Goal: Check status: Check status

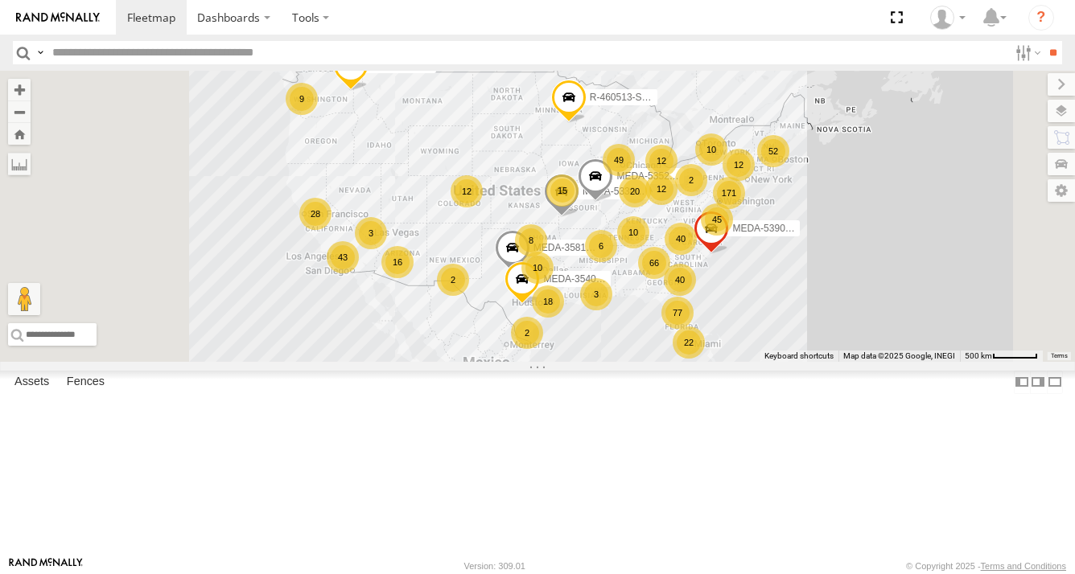
click at [253, 50] on input "text" at bounding box center [527, 52] width 962 height 23
type input "******"
click at [1043, 41] on input "**" at bounding box center [1052, 52] width 19 height 23
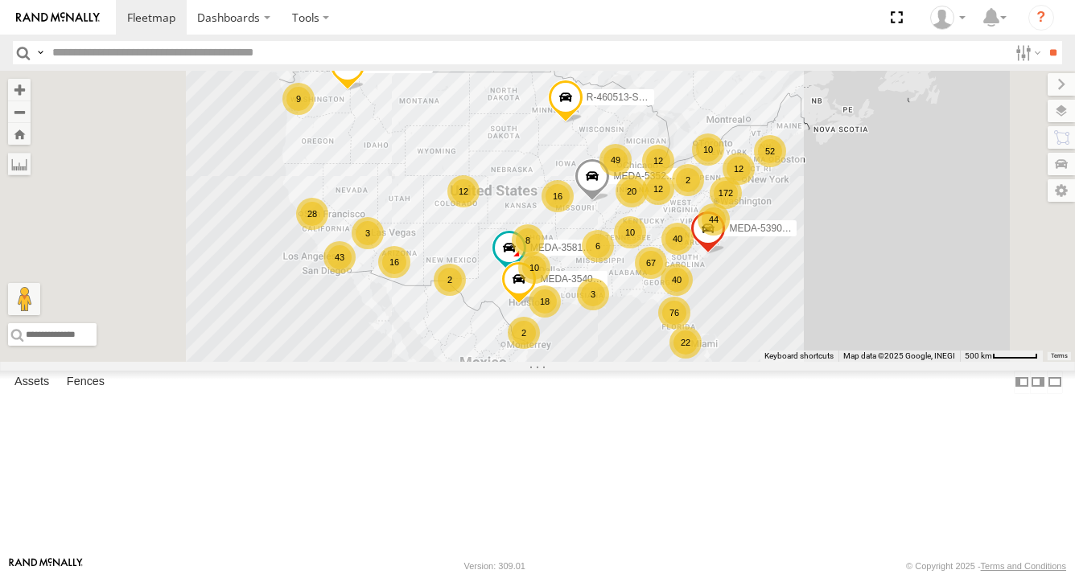
drag, startPoint x: 957, startPoint y: 368, endPoint x: 887, endPoint y: 362, distance: 70.3
click at [887, 362] on div "R-3747-Swing R-460513-Swing 40 172 16 22 44 67 20 52 10 76 43 49 16 18 10 12 8 …" at bounding box center [537, 216] width 1075 height 291
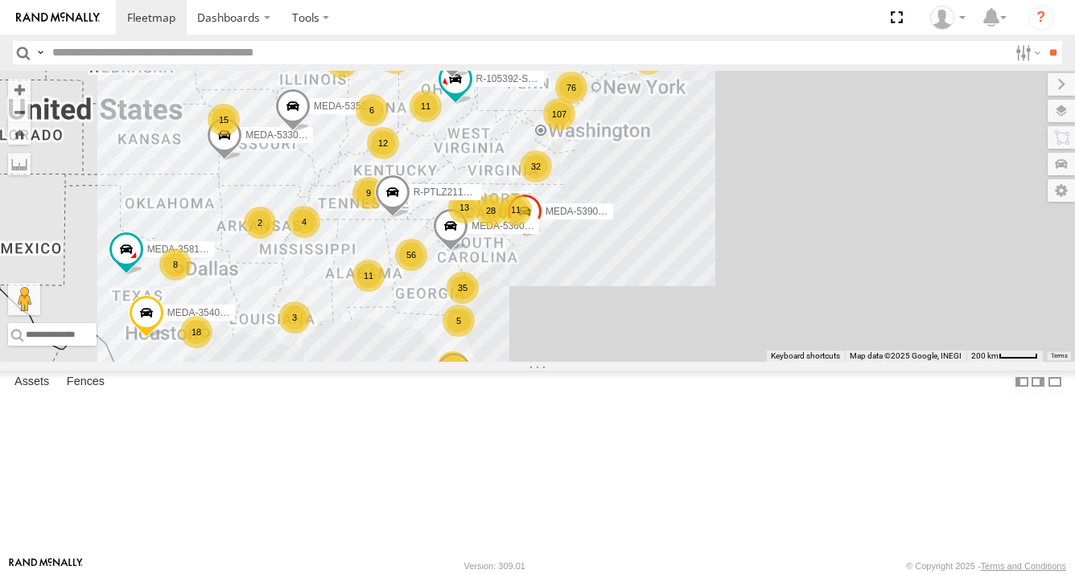
drag, startPoint x: 801, startPoint y: 268, endPoint x: 772, endPoint y: 321, distance: 60.5
click at [775, 321] on div "R-3747-Swing R-460513-Swing MEDA-358103-Roll MEDA-535204-Roll MEDA-539001-Roll …" at bounding box center [537, 216] width 1075 height 291
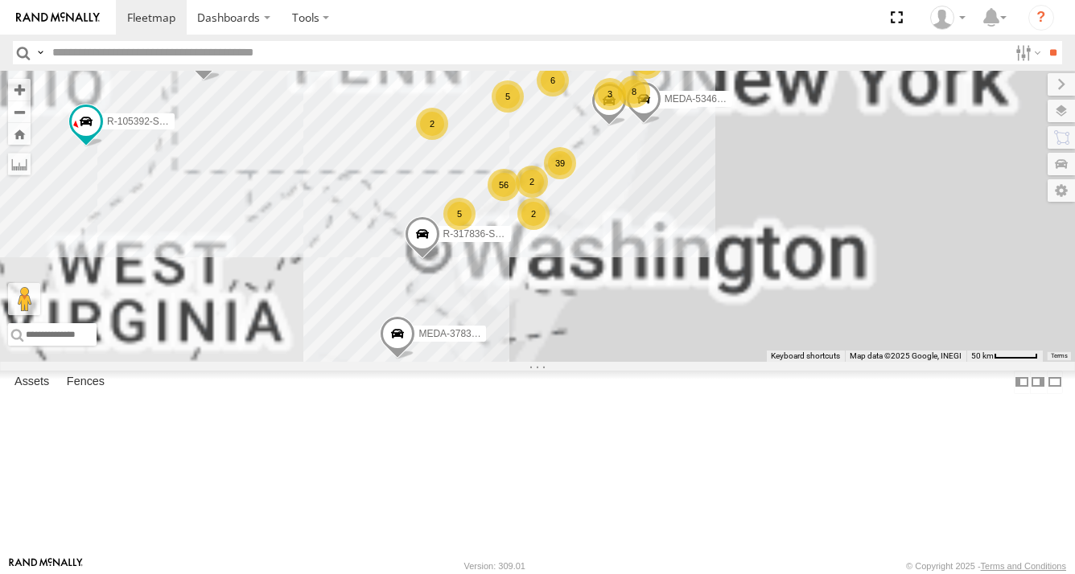
drag, startPoint x: 771, startPoint y: 249, endPoint x: 775, endPoint y: 319, distance: 69.3
click at [576, 179] on div "39" at bounding box center [560, 163] width 32 height 32
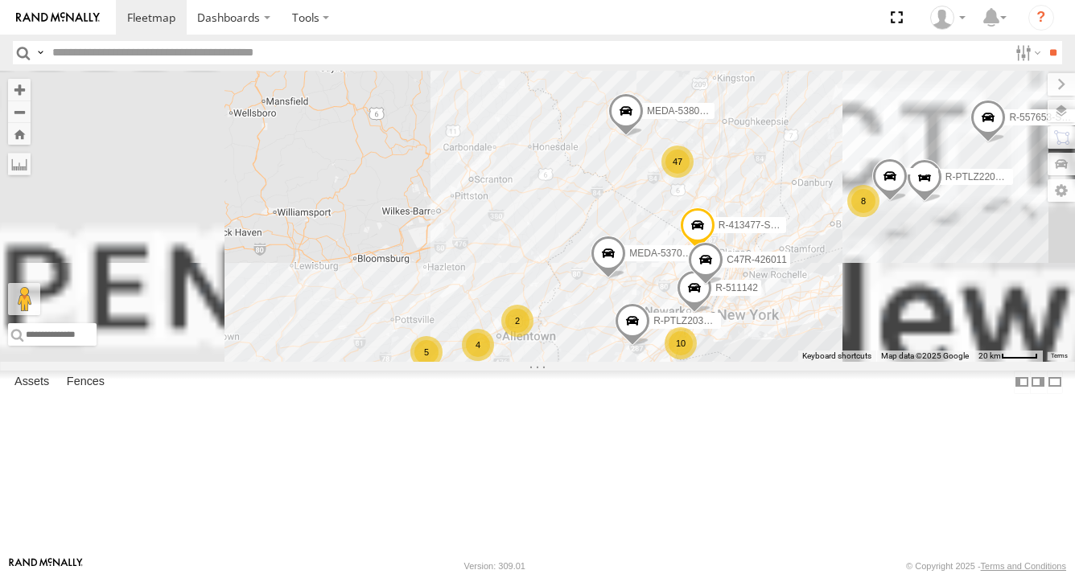
drag, startPoint x: 792, startPoint y: 238, endPoint x: 788, endPoint y: 411, distance: 173.0
click at [788, 362] on div "R-3747-Swing R-460513-Swing MEDA-358103-Roll MEDA-535204-Roll MEDA-539001-Roll …" at bounding box center [537, 216] width 1075 height 291
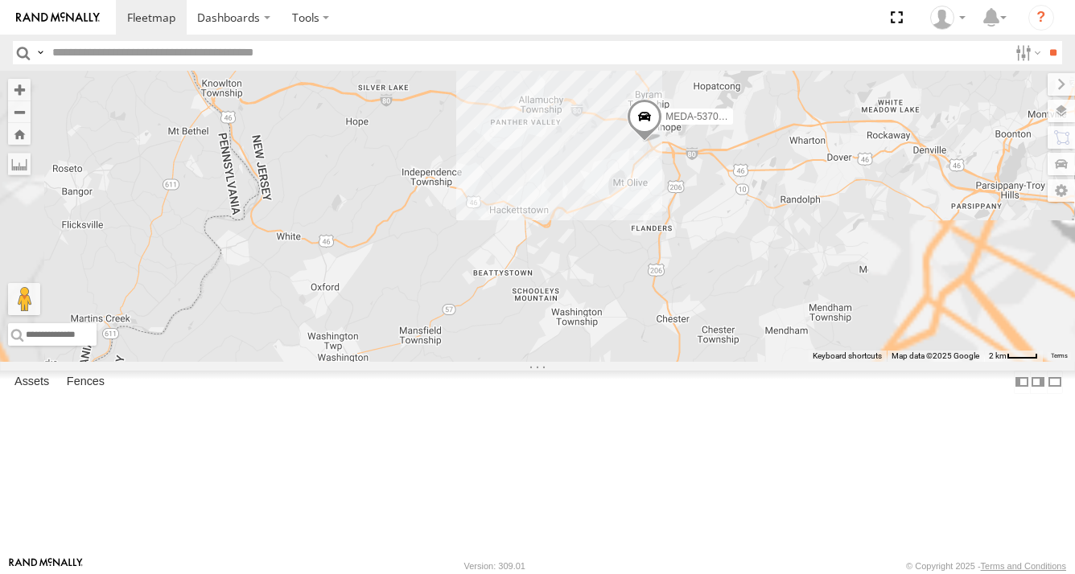
drag, startPoint x: 837, startPoint y: 276, endPoint x: 821, endPoint y: 356, distance: 81.3
click at [821, 356] on div "R-3747-Swing R-460513-Swing MEDA-358103-Roll MEDA-535204-Roll MEDA-539001-Roll …" at bounding box center [537, 216] width 1075 height 291
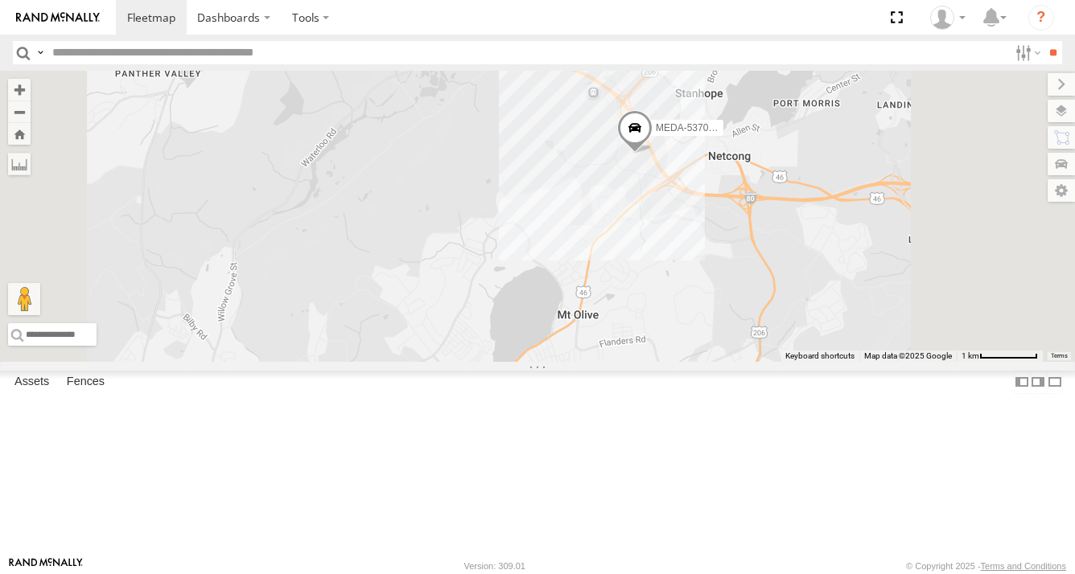
drag, startPoint x: 823, startPoint y: 291, endPoint x: 809, endPoint y: 340, distance: 51.2
click at [809, 340] on div "R-3747-Swing R-460513-Swing MEDA-358103-Roll MEDA-535204-Roll MEDA-539001-Roll …" at bounding box center [537, 216] width 1075 height 291
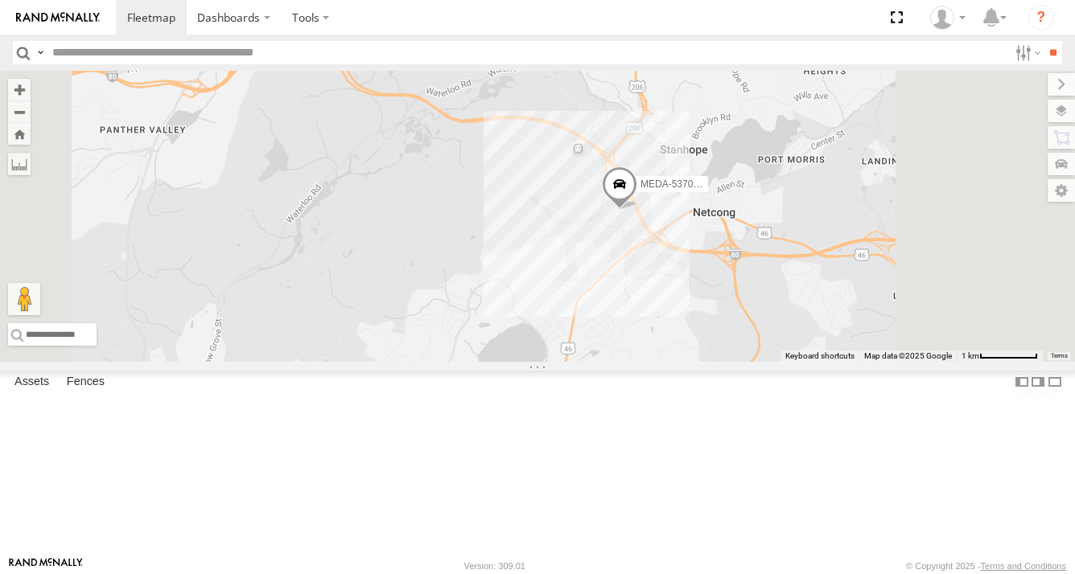
click at [813, 311] on div "R-3747-Swing R-460513-Swing MEDA-358103-Roll MEDA-535204-Roll MEDA-539001-Roll …" at bounding box center [537, 216] width 1075 height 291
click at [637, 210] on span at bounding box center [619, 188] width 35 height 43
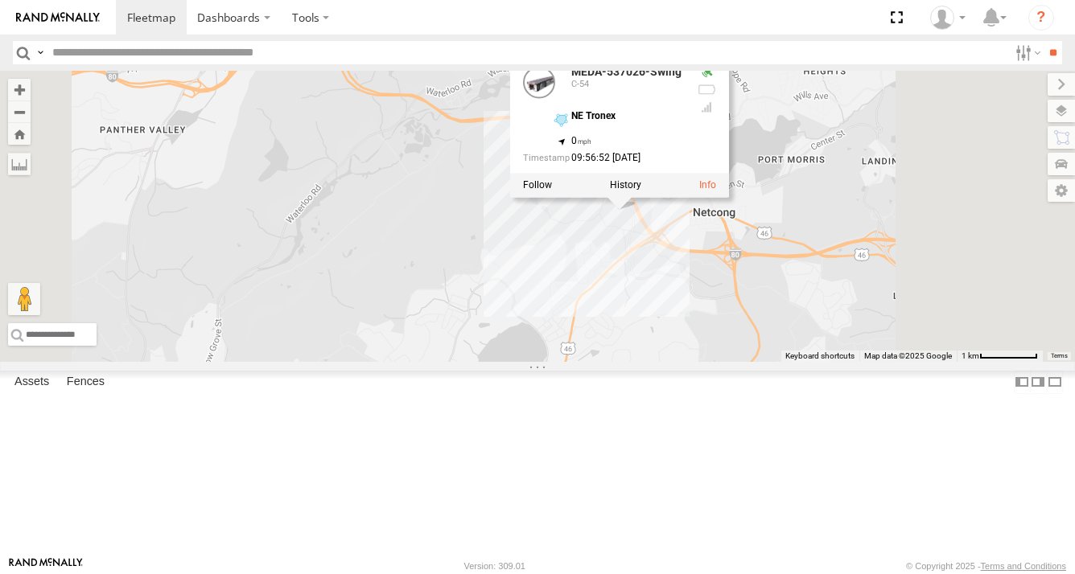
click at [653, 278] on div "R-3747-Swing R-460513-Swing MEDA-358103-Roll MEDA-535204-Roll MEDA-539001-Roll …" at bounding box center [537, 216] width 1075 height 291
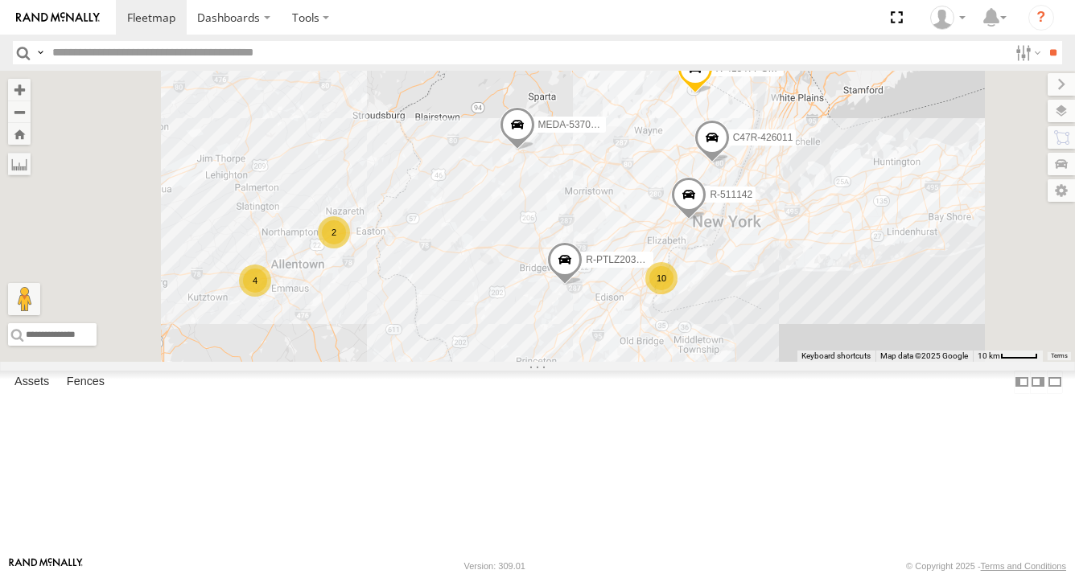
drag, startPoint x: 619, startPoint y: 298, endPoint x: 695, endPoint y: 305, distance: 76.0
click at [714, 291] on div "R-3747-Swing R-460513-Swing MEDA-358103-Roll MEDA-535204-Roll MEDA-539001-Roll …" at bounding box center [537, 216] width 1075 height 291
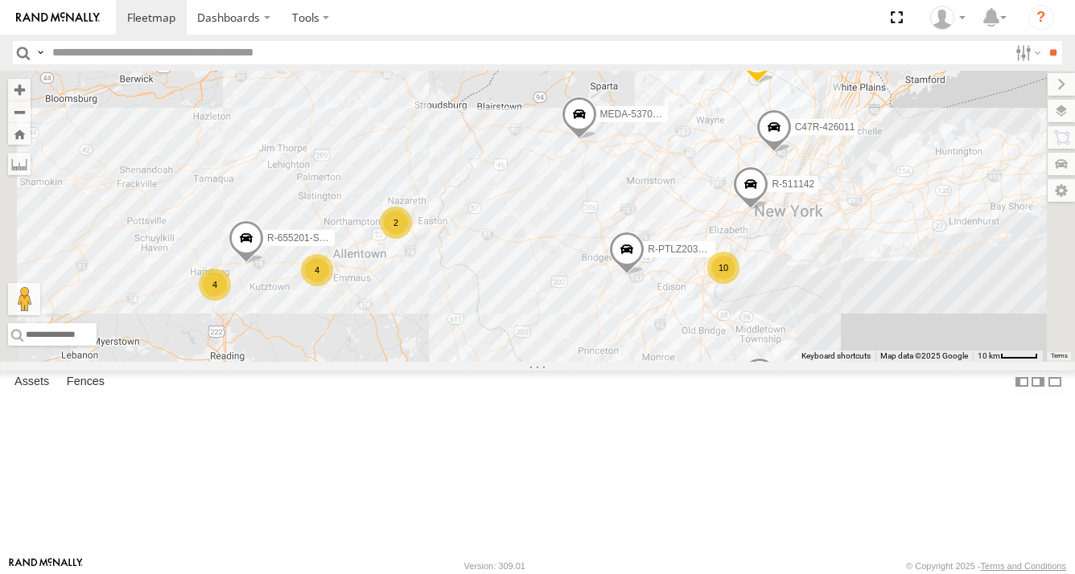
drag, startPoint x: 668, startPoint y: 333, endPoint x: 728, endPoint y: 307, distance: 65.6
click at [723, 310] on div "R-3747-Swing R-460513-Swing MEDA-358103-Roll MEDA-535204-Roll MEDA-539001-Roll …" at bounding box center [537, 216] width 1075 height 291
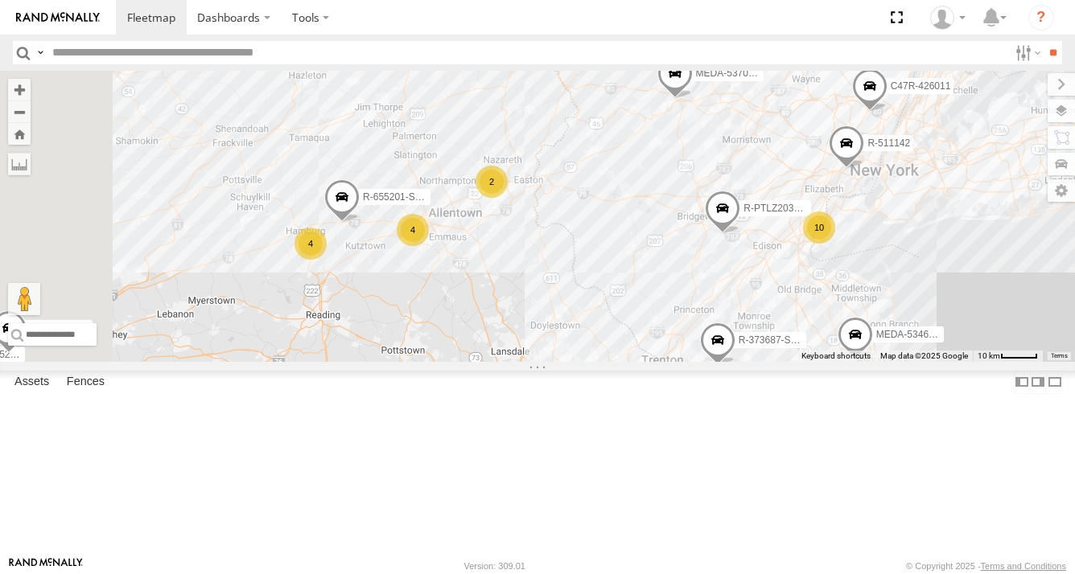
drag, startPoint x: 533, startPoint y: 360, endPoint x: 601, endPoint y: 348, distance: 68.8
click at [601, 348] on div "R-3747-Swing R-460513-Swing MEDA-358103-Roll MEDA-535204-Roll MEDA-539001-Roll …" at bounding box center [537, 216] width 1075 height 291
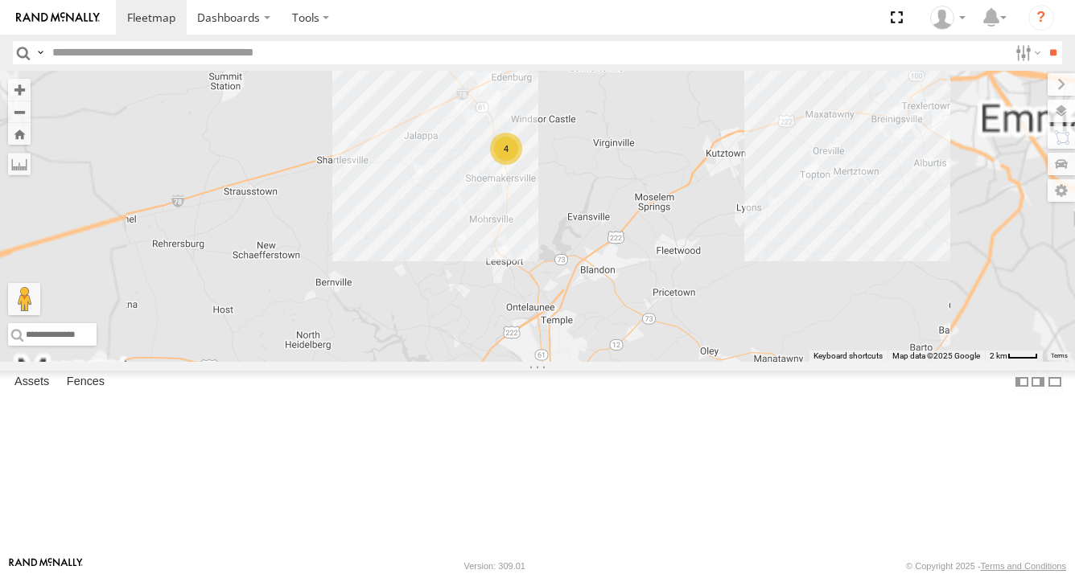
drag, startPoint x: 677, startPoint y: 322, endPoint x: 654, endPoint y: 352, distance: 37.8
click at [654, 352] on div "R-3747-Swing R-460513-Swing MEDA-358103-Roll MEDA-535204-Roll MEDA-539001-Roll …" at bounding box center [537, 216] width 1075 height 291
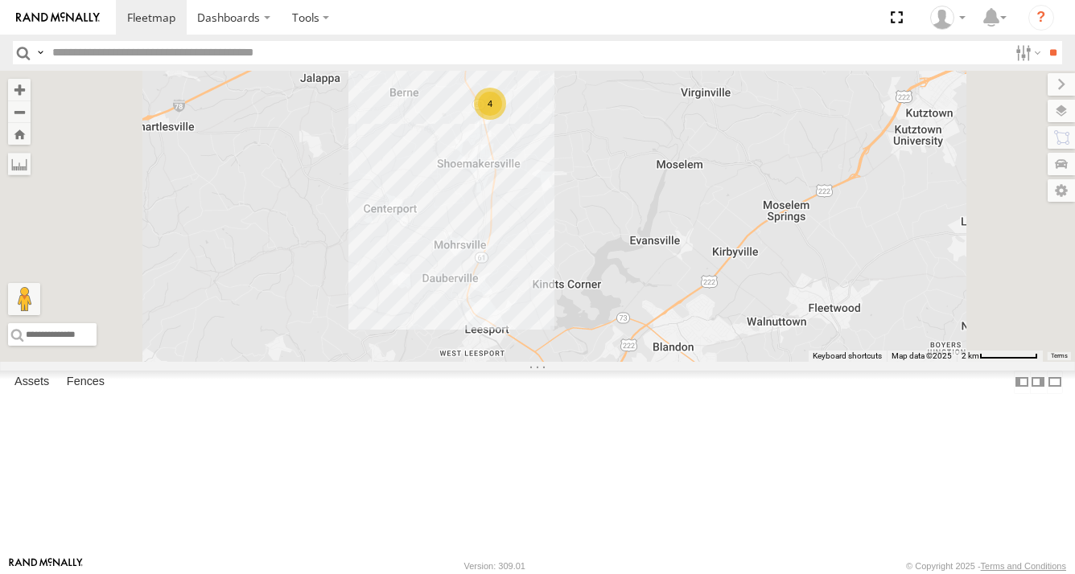
drag, startPoint x: 726, startPoint y: 294, endPoint x: 714, endPoint y: 361, distance: 67.7
click at [714, 361] on div "R-3747-Swing R-460513-Swing MEDA-358103-Roll MEDA-535204-Roll MEDA-539001-Roll …" at bounding box center [537, 216] width 1075 height 291
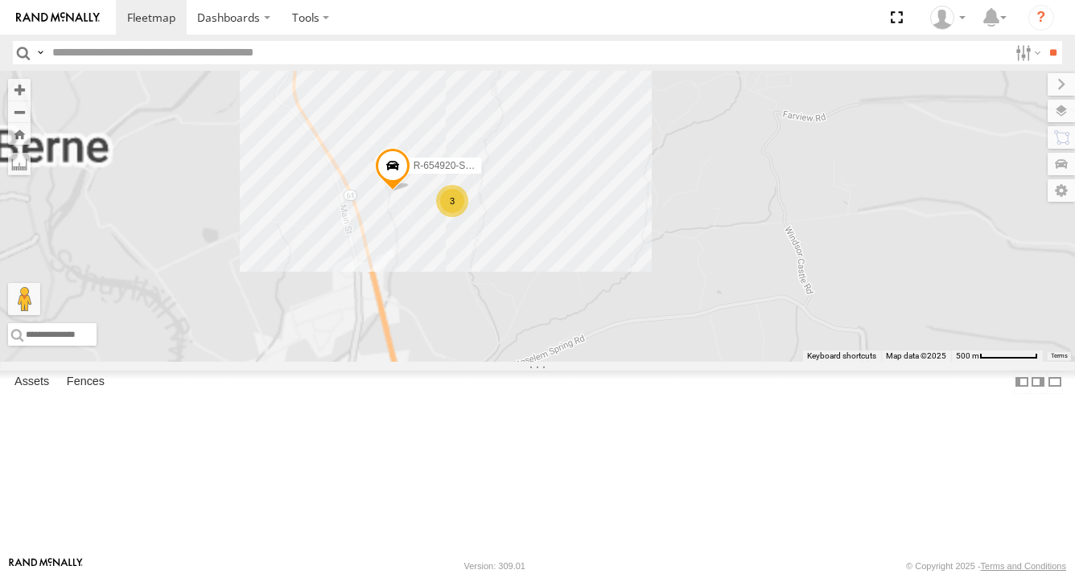
drag, startPoint x: 700, startPoint y: 328, endPoint x: 729, endPoint y: 297, distance: 42.7
click at [729, 298] on div "R-3747-Swing R-460513-Swing MEDA-358103-Roll MEDA-535204-Roll MEDA-539001-Roll …" at bounding box center [537, 216] width 1075 height 291
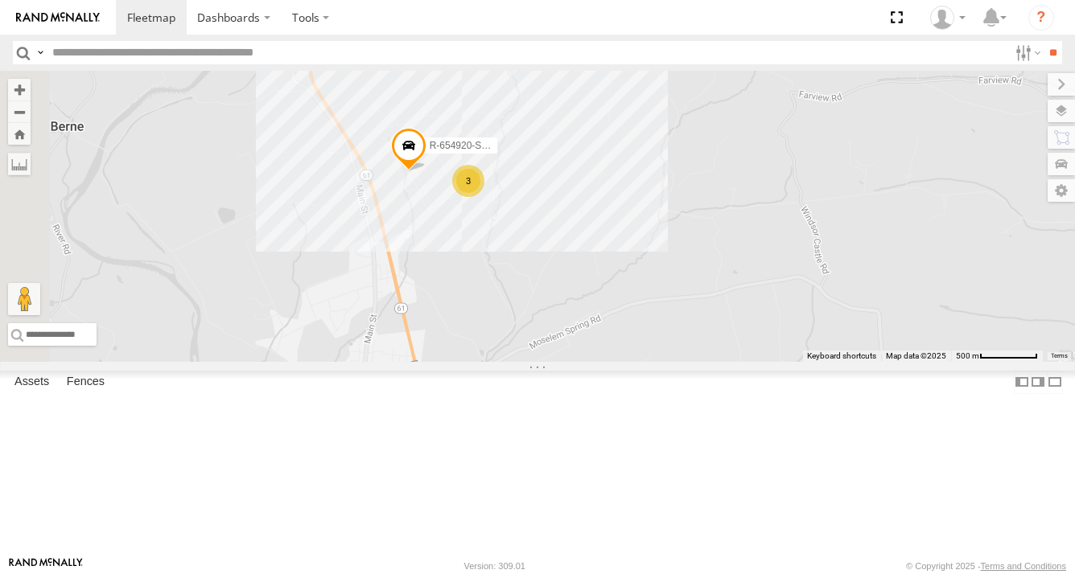
click at [484, 197] on div "3" at bounding box center [468, 181] width 32 height 32
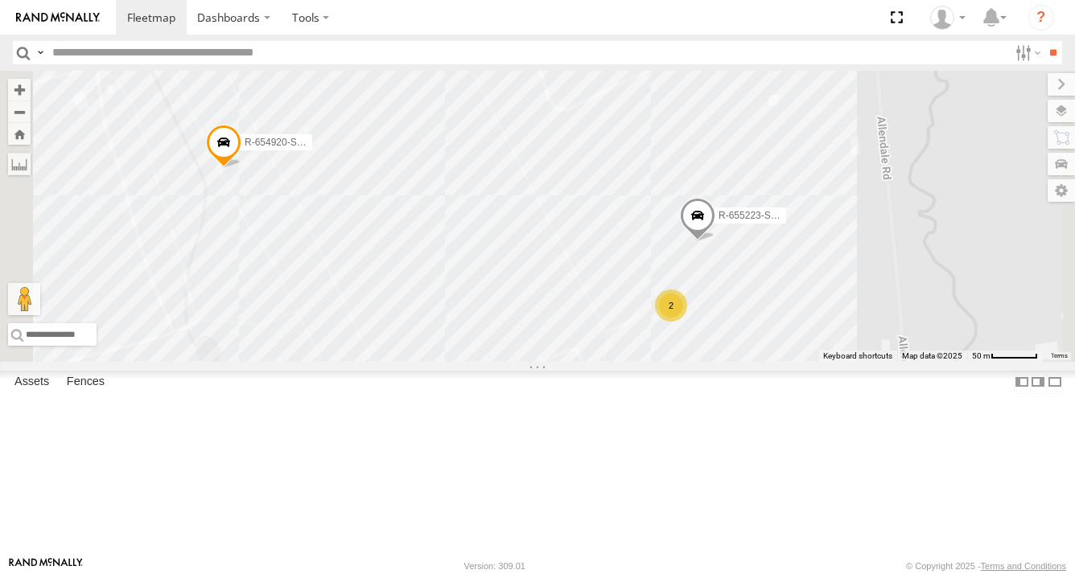
drag, startPoint x: 917, startPoint y: 371, endPoint x: 965, endPoint y: 432, distance: 77.4
click at [965, 362] on div "R-3747-Swing R-460513-Swing MEDA-358103-Roll MEDA-535204-Roll MEDA-539001-Roll …" at bounding box center [537, 216] width 1075 height 291
click at [686, 315] on div "2" at bounding box center [670, 298] width 32 height 32
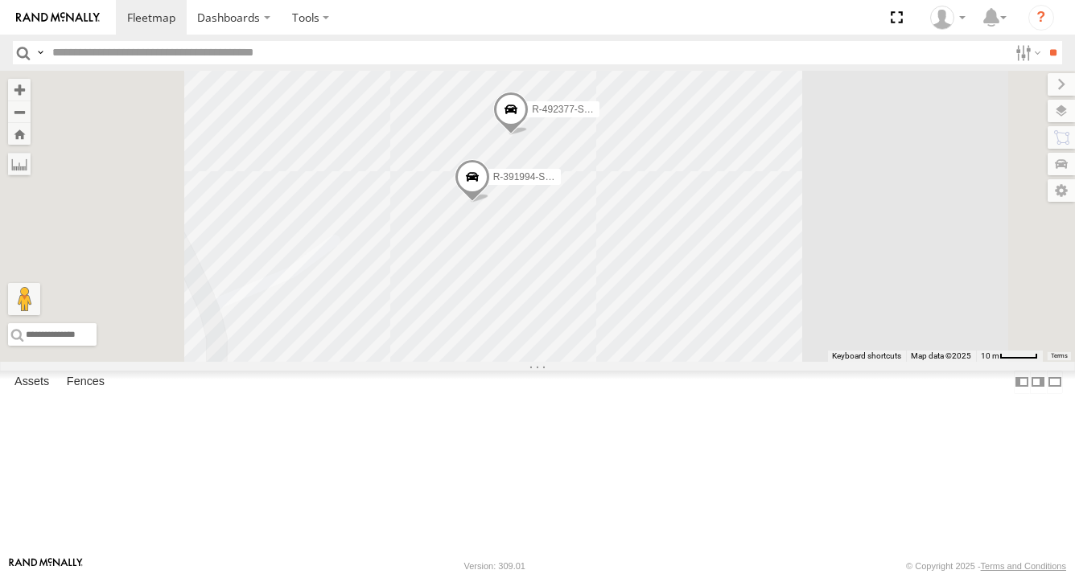
drag, startPoint x: 636, startPoint y: 422, endPoint x: 776, endPoint y: 463, distance: 146.1
click at [775, 362] on div "R-3747-Swing R-460513-Swing MEDA-358103-Roll MEDA-535204-Roll MEDA-539001-Roll …" at bounding box center [537, 216] width 1075 height 291
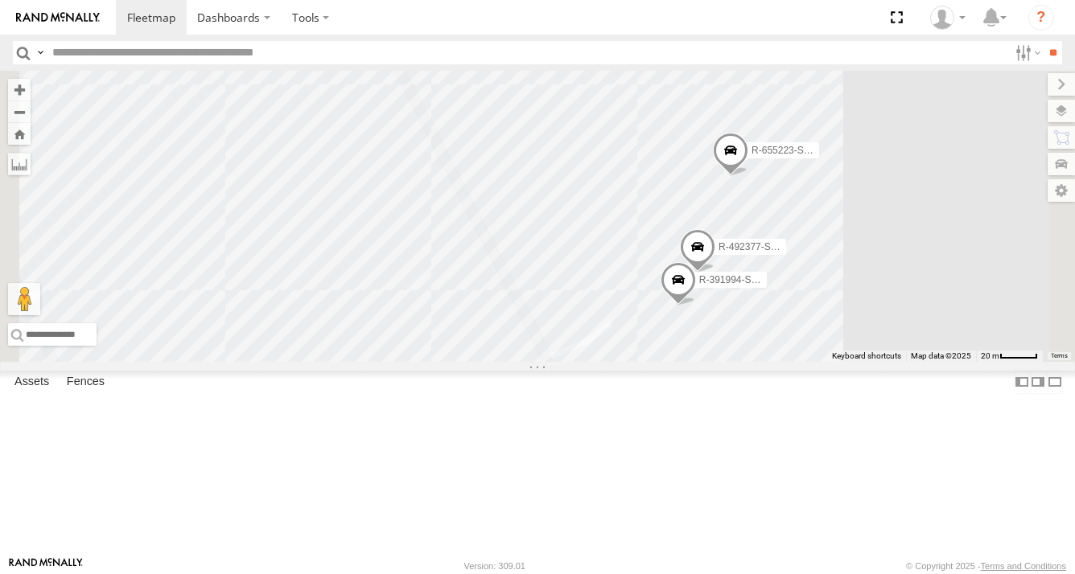
drag, startPoint x: 846, startPoint y: 455, endPoint x: 923, endPoint y: 456, distance: 76.4
click at [923, 362] on div "R-3747-Swing R-460513-Swing MEDA-358103-Roll MEDA-535204-Roll MEDA-539001-Roll …" at bounding box center [537, 216] width 1075 height 291
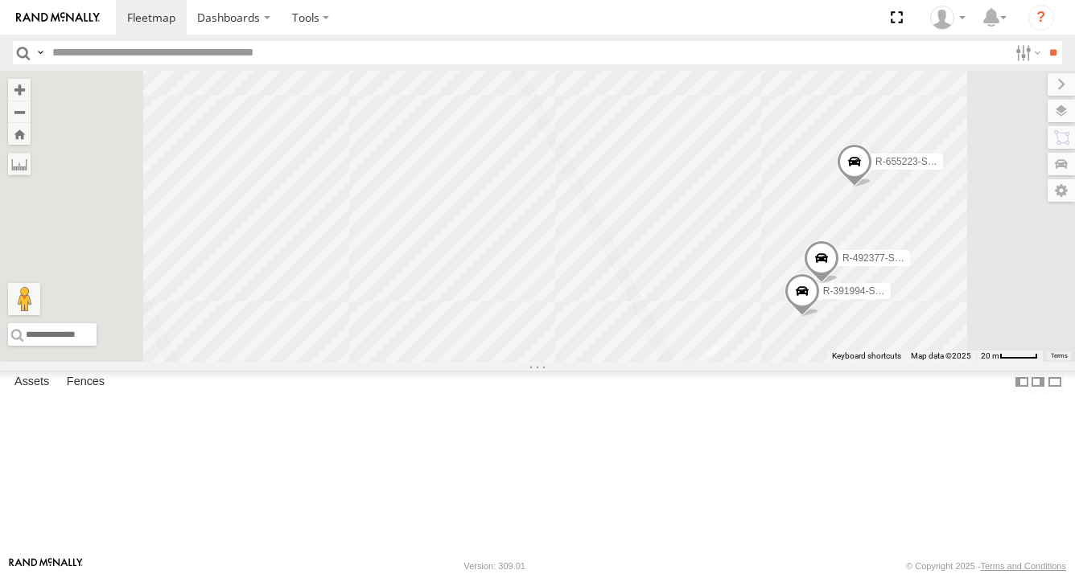
drag, startPoint x: 800, startPoint y: 426, endPoint x: 928, endPoint y: 440, distance: 129.4
click at [928, 362] on div "R-3747-Swing R-460513-Swing MEDA-358103-Roll MEDA-535204-Roll MEDA-539001-Roll …" at bounding box center [537, 216] width 1075 height 291
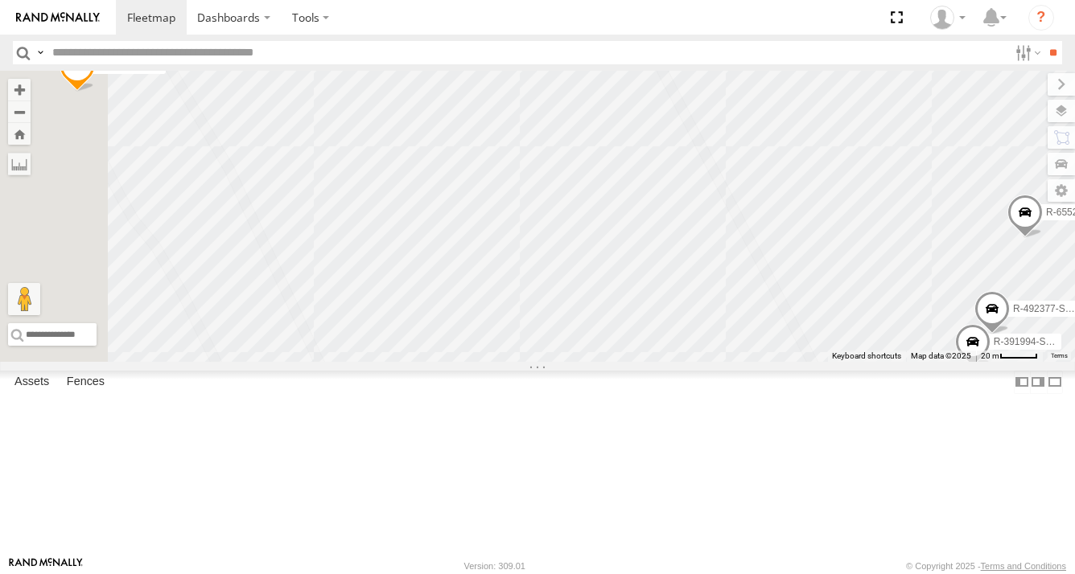
drag, startPoint x: 769, startPoint y: 373, endPoint x: 930, endPoint y: 424, distance: 168.7
click at [931, 362] on div "R-3747-Swing R-460513-Swing MEDA-358103-Roll MEDA-535204-Roll MEDA-539001-Roll …" at bounding box center [537, 216] width 1075 height 291
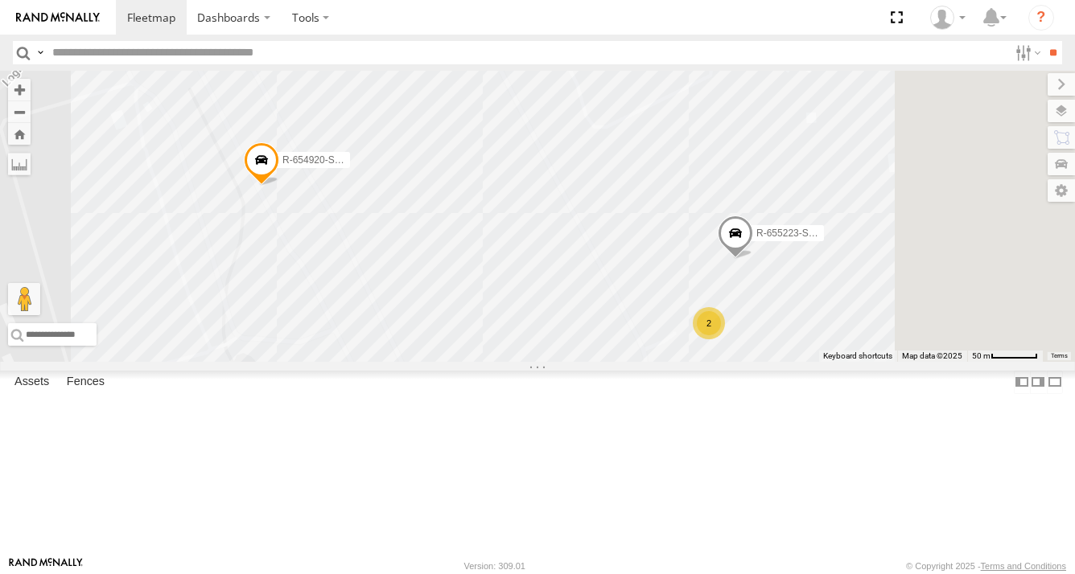
drag, startPoint x: 703, startPoint y: 230, endPoint x: 602, endPoint y: 219, distance: 102.0
click at [602, 219] on div "R-3747-Swing R-460513-Swing MEDA-358103-Roll MEDA-535204-Roll MEDA-539001-Roll …" at bounding box center [537, 216] width 1075 height 291
click at [725, 339] on div "2" at bounding box center [709, 323] width 32 height 32
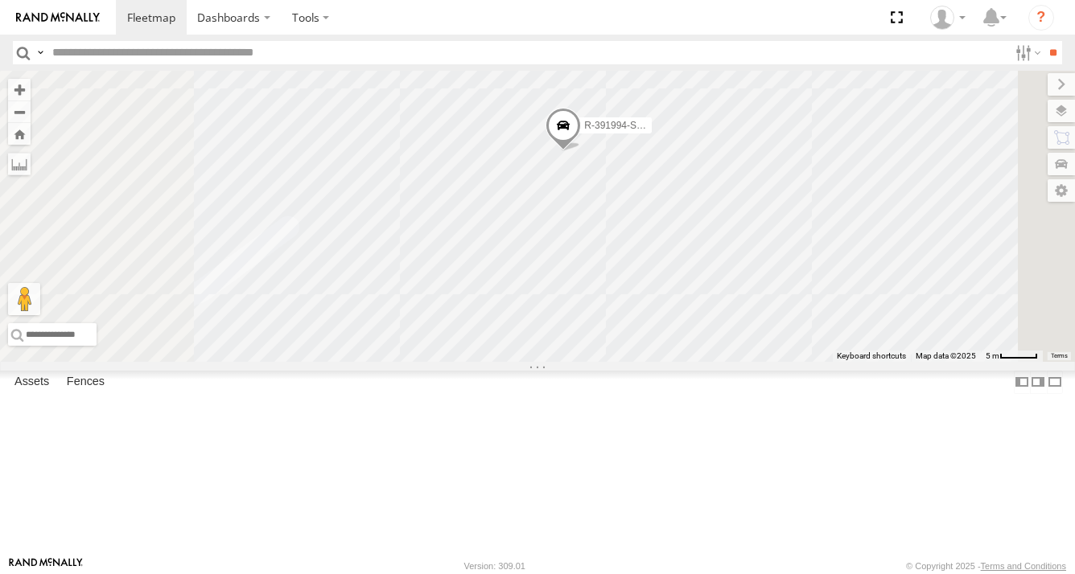
drag, startPoint x: 547, startPoint y: 457, endPoint x: 625, endPoint y: 307, distance: 169.5
click at [625, 307] on div "R-3747-Swing R-460513-Swing MEDA-358103-Roll MEDA-535204-Roll MEDA-539001-Roll …" at bounding box center [537, 216] width 1075 height 291
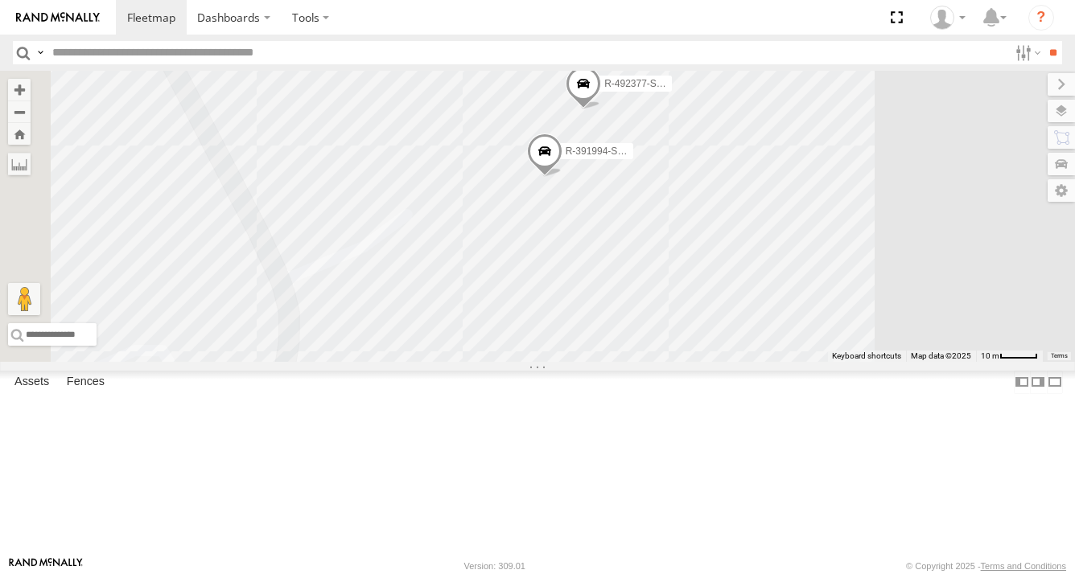
drag, startPoint x: 593, startPoint y: 381, endPoint x: 732, endPoint y: 307, distance: 157.6
click at [732, 307] on div "R-3747-Swing R-460513-Swing MEDA-358103-Roll MEDA-535204-Roll MEDA-539001-Roll …" at bounding box center [537, 216] width 1075 height 291
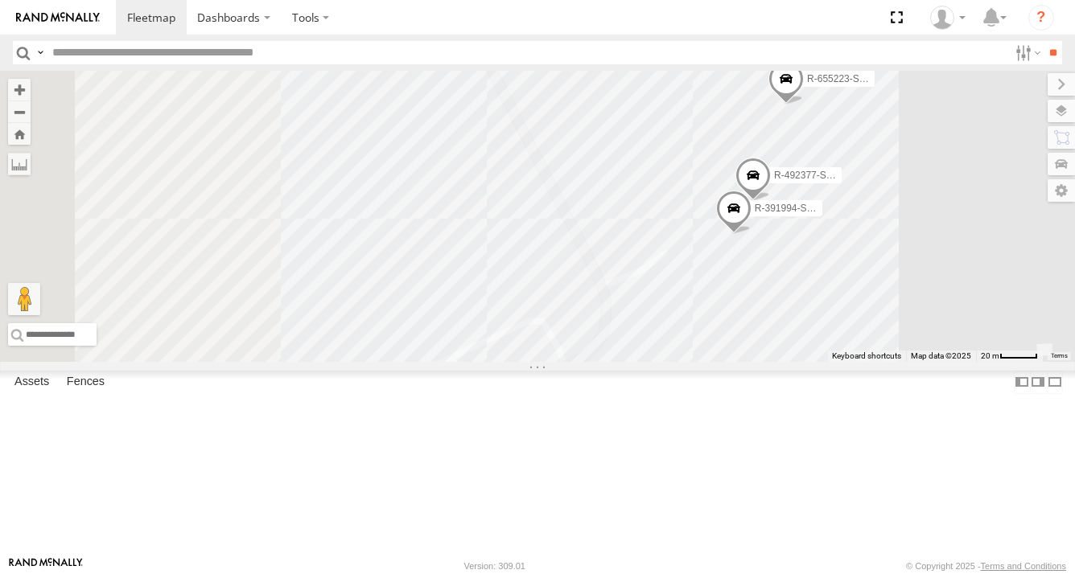
drag, startPoint x: 660, startPoint y: 308, endPoint x: 960, endPoint y: 418, distance: 319.4
click at [948, 362] on div "R-3747-Swing R-460513-Swing MEDA-358103-Roll MEDA-535204-Roll MEDA-539001-Roll …" at bounding box center [537, 216] width 1075 height 291
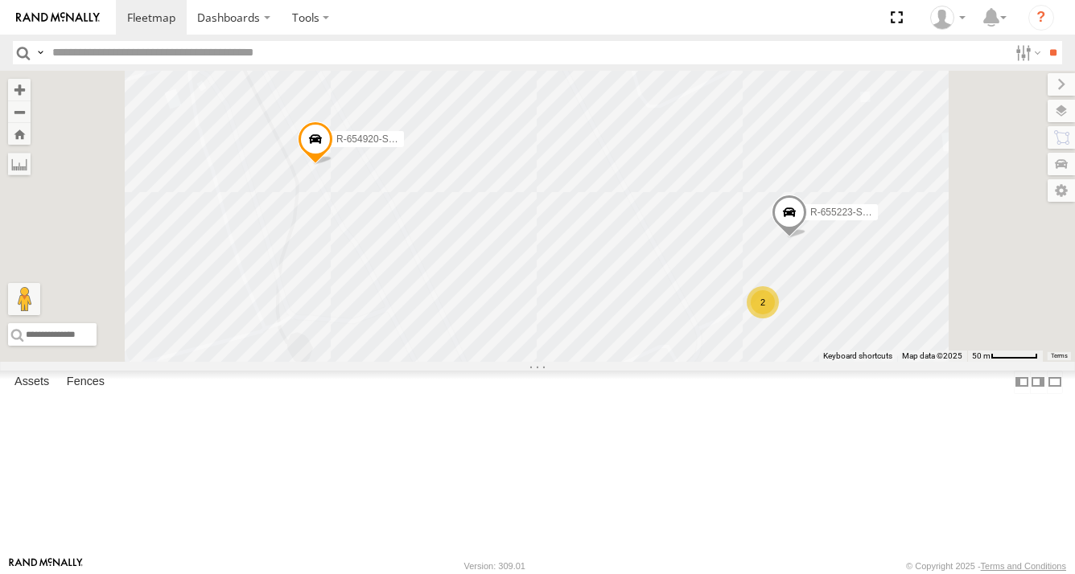
click at [591, 266] on div "R-3747-Swing R-460513-Swing MEDA-358103-Roll MEDA-535204-Roll MEDA-539001-Roll …" at bounding box center [537, 216] width 1075 height 291
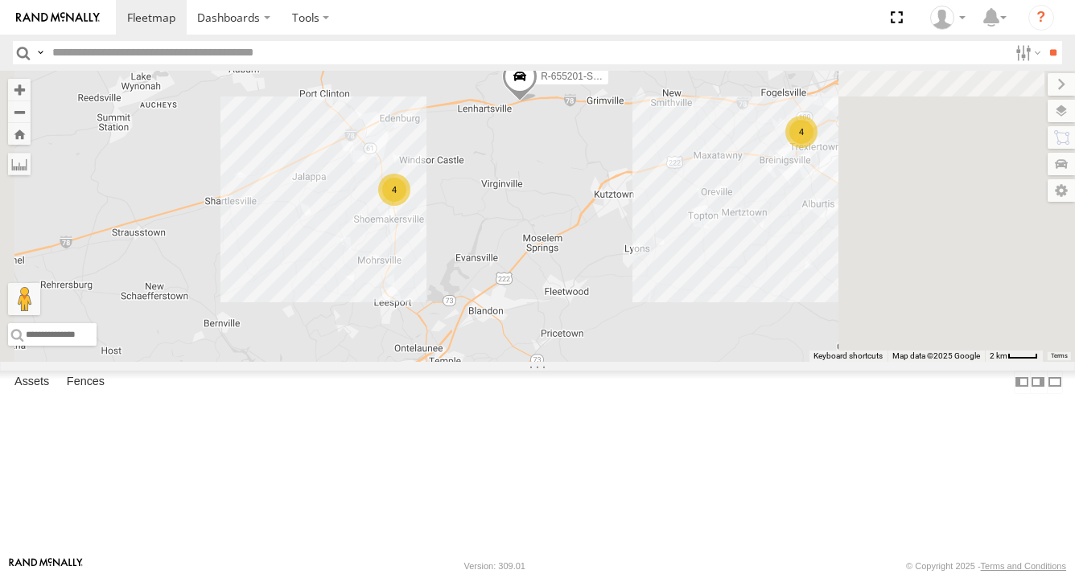
drag, startPoint x: 791, startPoint y: 230, endPoint x: 653, endPoint y: 257, distance: 140.1
click at [653, 257] on div "R-3747-Swing R-460513-Swing MEDA-358103-Roll MEDA-535204-Roll MEDA-539001-Roll …" at bounding box center [537, 216] width 1075 height 291
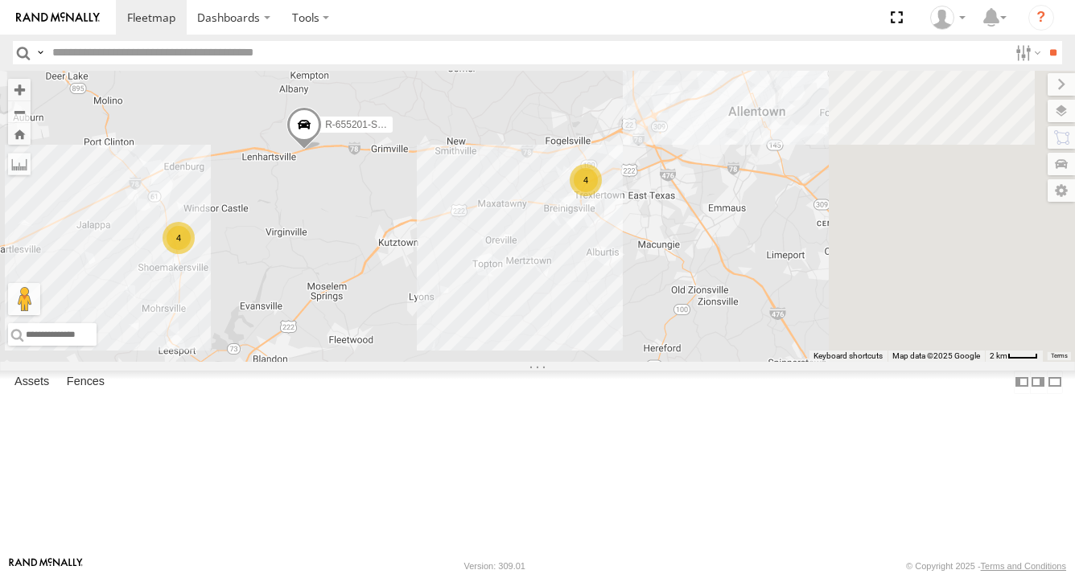
drag, startPoint x: 772, startPoint y: 257, endPoint x: 615, endPoint y: 297, distance: 162.0
click at [615, 297] on div "R-3747-Swing R-460513-Swing MEDA-358103-Roll MEDA-535204-Roll MEDA-539001-Roll …" at bounding box center [537, 216] width 1075 height 291
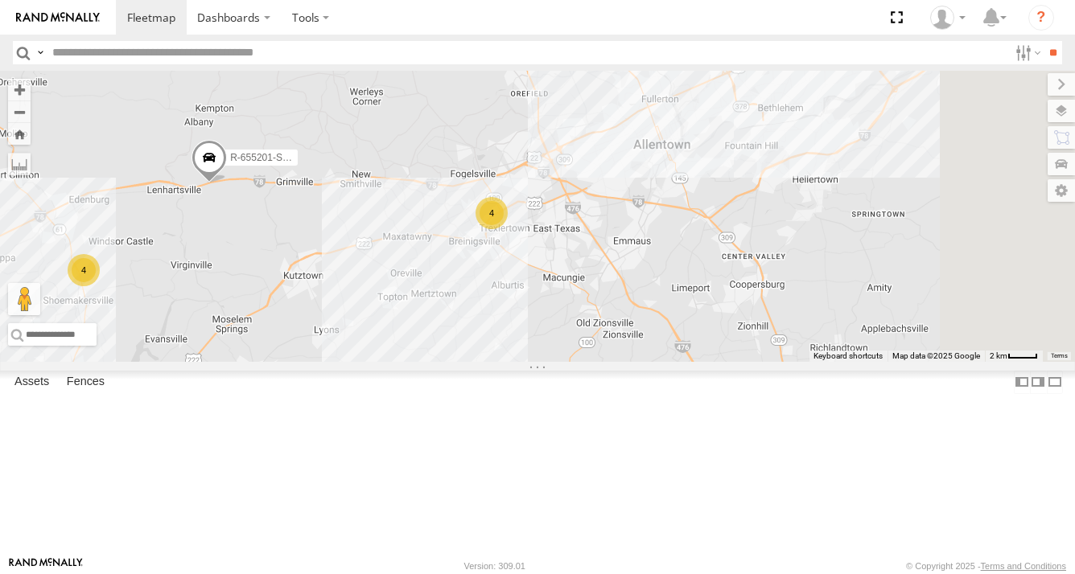
drag, startPoint x: 827, startPoint y: 253, endPoint x: 681, endPoint y: 307, distance: 155.7
click at [681, 307] on div "R-3747-Swing R-460513-Swing MEDA-358103-Roll MEDA-535204-Roll MEDA-539001-Roll …" at bounding box center [537, 216] width 1075 height 291
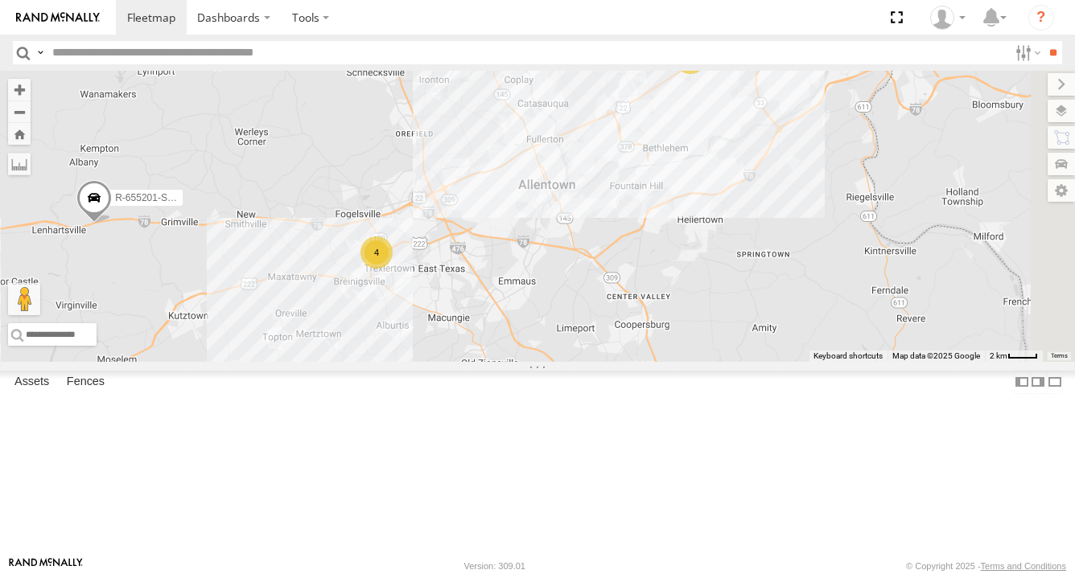
drag, startPoint x: 846, startPoint y: 240, endPoint x: 802, endPoint y: 267, distance: 52.0
click at [802, 267] on div "R-3747-Swing R-460513-Swing MEDA-358103-Roll MEDA-535204-Roll MEDA-539001-Roll …" at bounding box center [537, 216] width 1075 height 291
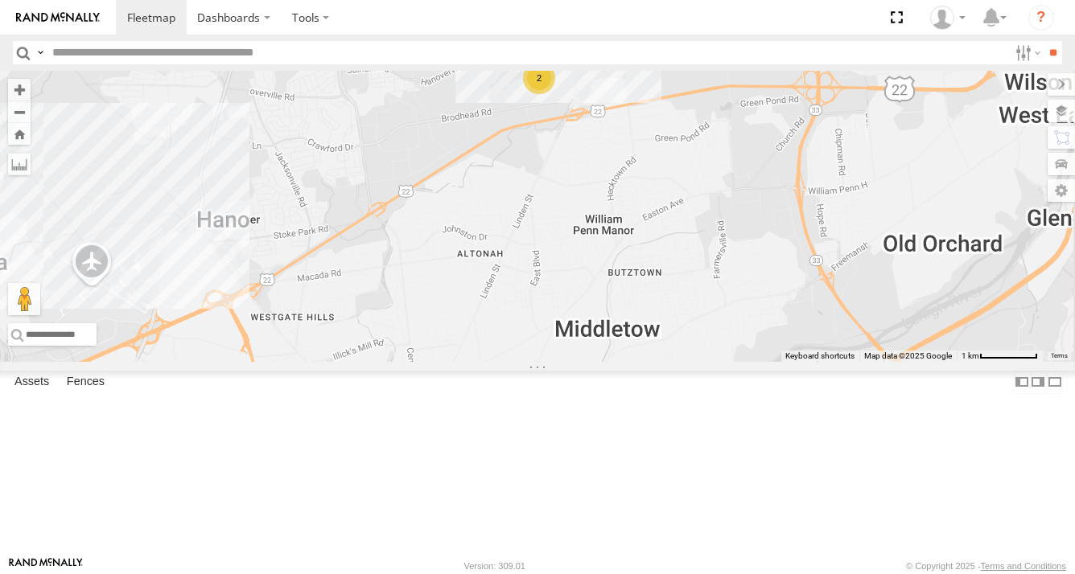
drag, startPoint x: 792, startPoint y: 220, endPoint x: 817, endPoint y: 290, distance: 75.1
click at [817, 291] on div "R-3747-Swing R-460513-Swing MEDA-358103-Roll MEDA-535204-Roll MEDA-539001-Roll …" at bounding box center [537, 216] width 1075 height 291
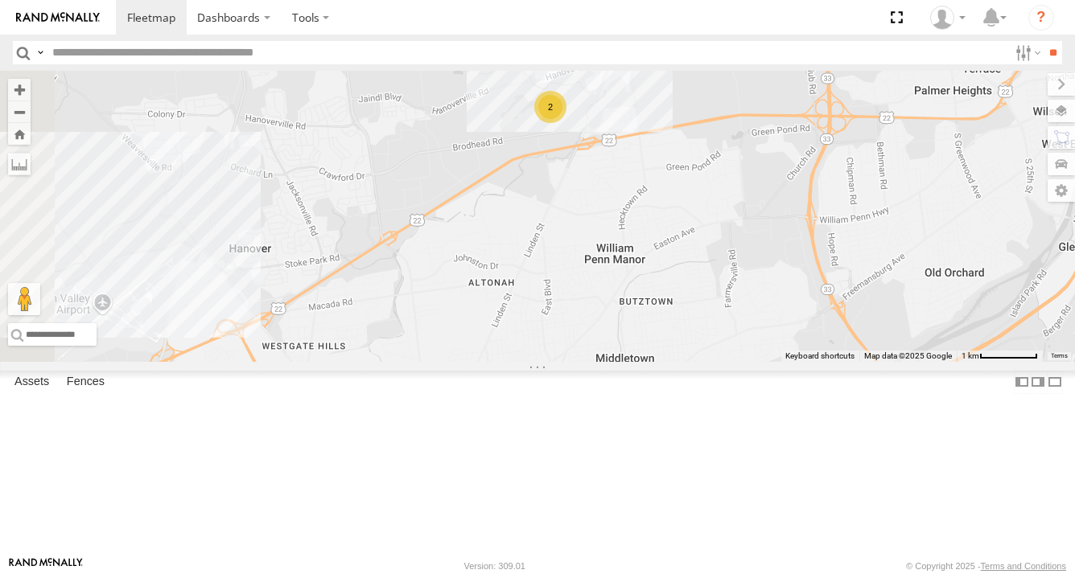
drag, startPoint x: 798, startPoint y: 256, endPoint x: 824, endPoint y: 288, distance: 41.2
click at [825, 297] on div "R-3747-Swing R-460513-Swing MEDA-358103-Roll MEDA-535204-Roll MEDA-539001-Roll …" at bounding box center [537, 216] width 1075 height 291
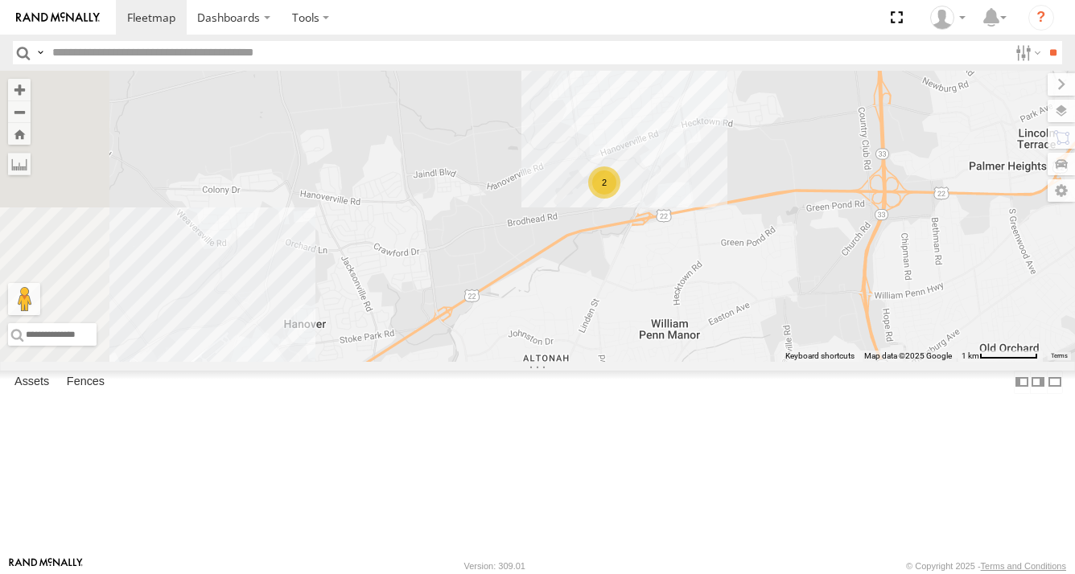
click at [829, 265] on div "R-3747-Swing R-460513-Swing MEDA-358103-Roll MEDA-535204-Roll MEDA-539001-Roll …" at bounding box center [537, 216] width 1075 height 291
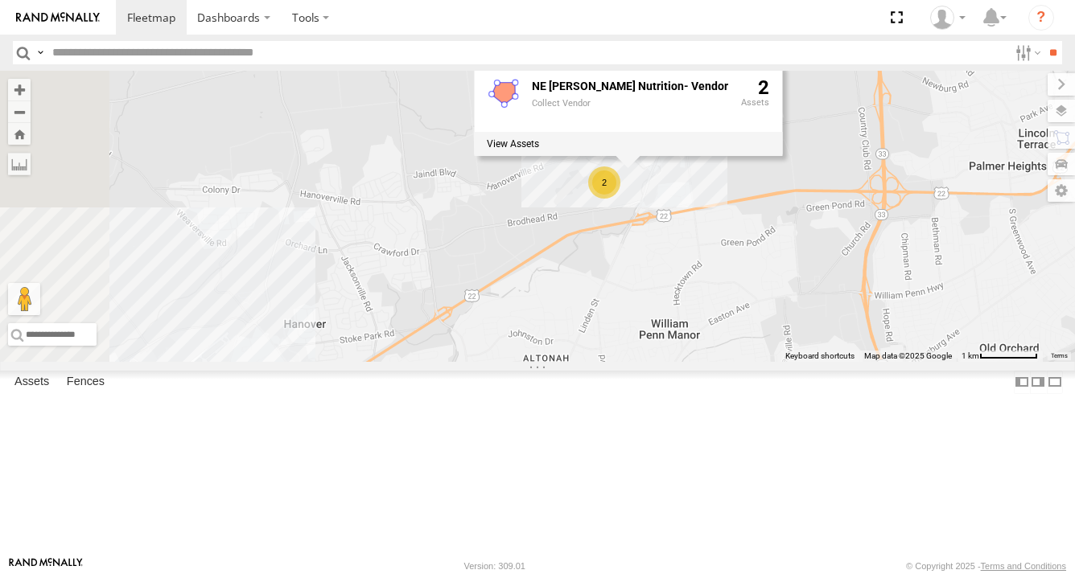
click at [620, 199] on div "2" at bounding box center [604, 183] width 32 height 32
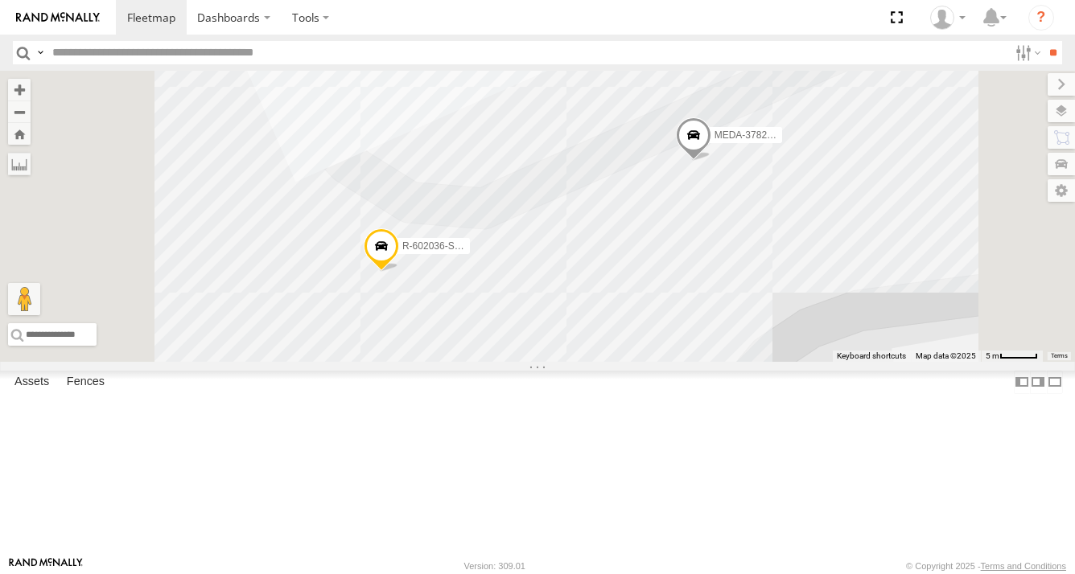
click at [711, 161] on span at bounding box center [693, 138] width 35 height 43
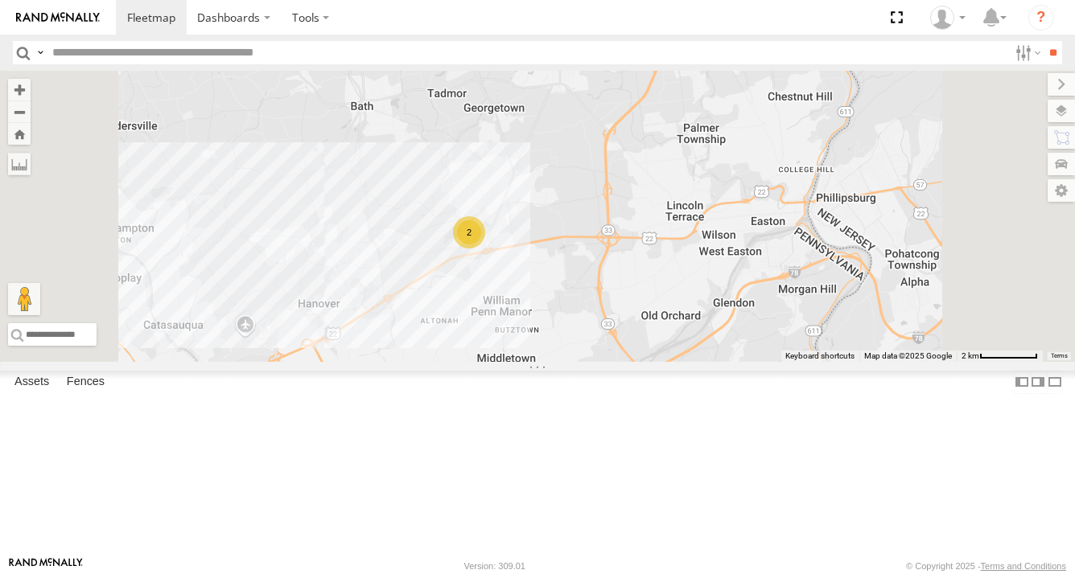
drag, startPoint x: 601, startPoint y: 373, endPoint x: 679, endPoint y: 330, distance: 89.3
click at [677, 331] on div "R-3747-Swing R-460513-Swing MEDA-358103-Roll MEDA-535204-Roll MEDA-539001-Roll …" at bounding box center [537, 216] width 1075 height 291
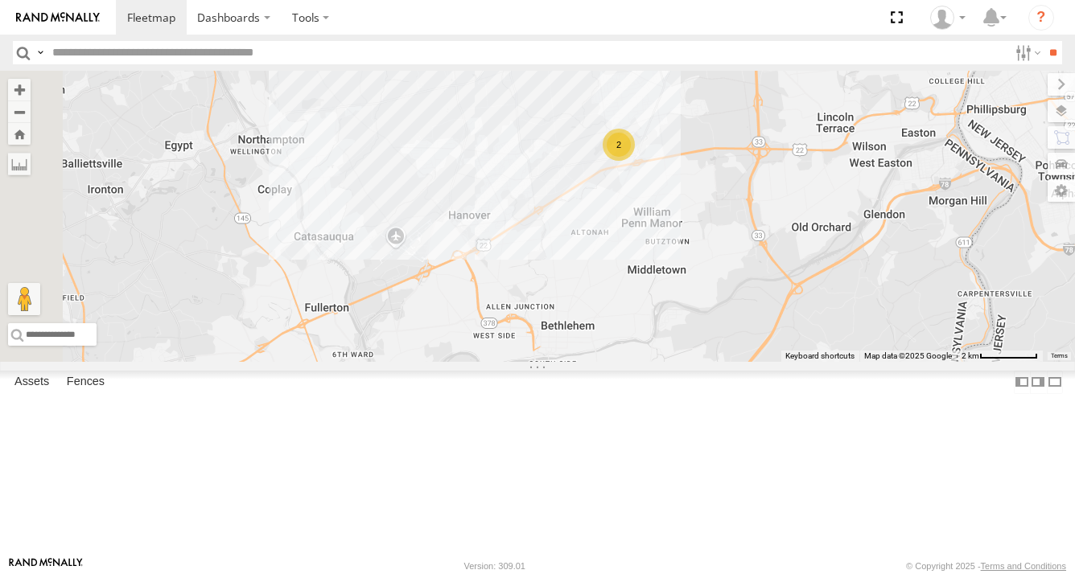
drag, startPoint x: 639, startPoint y: 399, endPoint x: 685, endPoint y: 346, distance: 70.7
click at [684, 346] on div "R-3747-Swing R-460513-Swing MEDA-358103-Roll MEDA-535204-Roll MEDA-539001-Roll …" at bounding box center [537, 216] width 1075 height 291
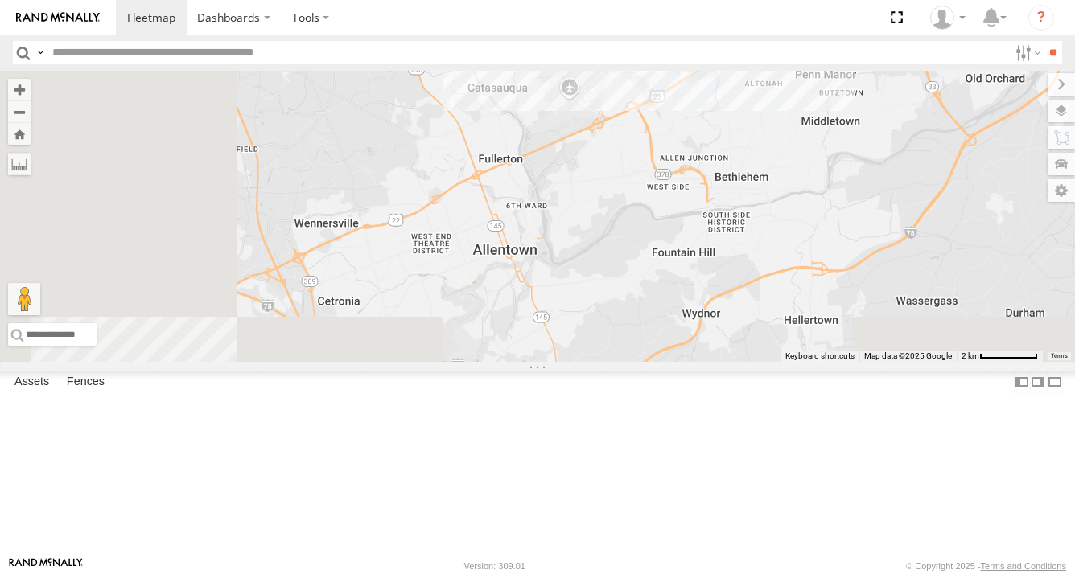
drag, startPoint x: 577, startPoint y: 386, endPoint x: 673, endPoint y: 344, distance: 105.2
click at [673, 344] on div "R-3747-Swing R-460513-Swing MEDA-358103-Roll MEDA-535204-Roll MEDA-539001-Roll …" at bounding box center [537, 216] width 1075 height 291
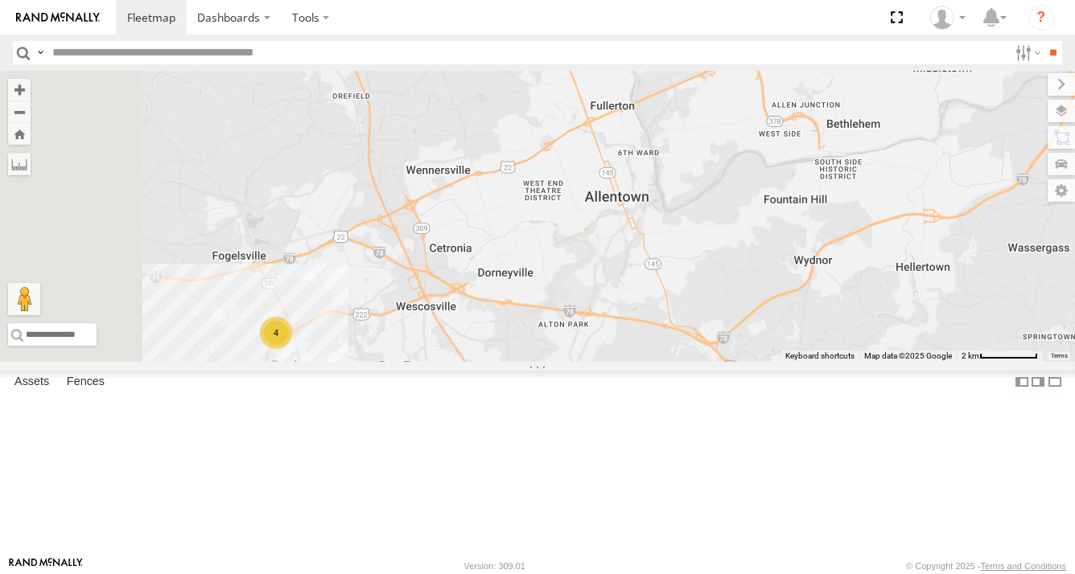
drag, startPoint x: 644, startPoint y: 349, endPoint x: 685, endPoint y: 327, distance: 47.1
click at [682, 329] on div "R-3747-Swing R-460513-Swing MEDA-358103-Roll MEDA-535204-Roll MEDA-539001-Roll …" at bounding box center [537, 216] width 1075 height 291
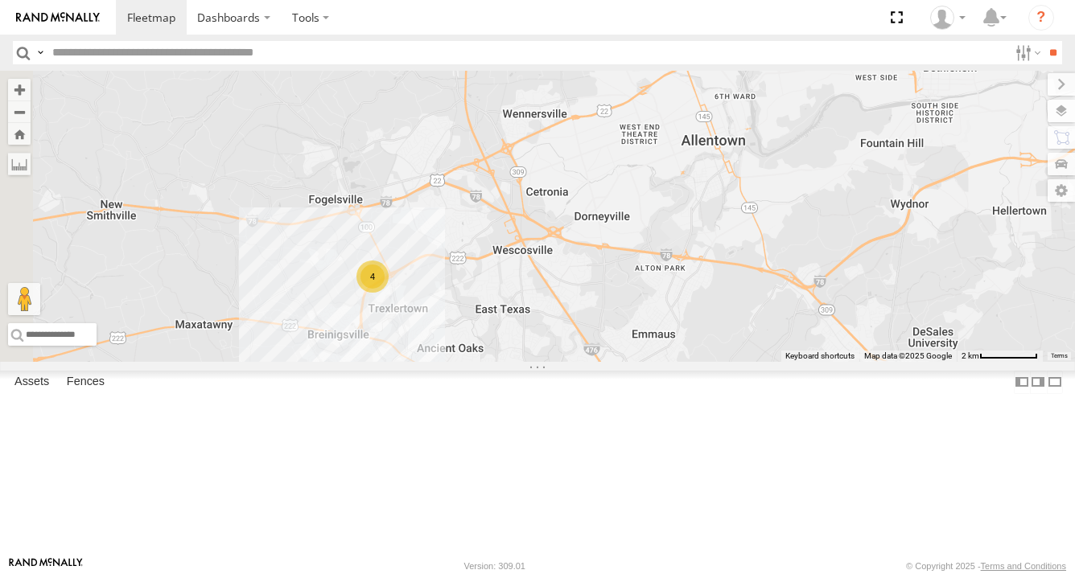
drag, startPoint x: 626, startPoint y: 385, endPoint x: 680, endPoint y: 346, distance: 66.3
click at [680, 347] on div "R-3747-Swing R-460513-Swing MEDA-358103-Roll MEDA-535204-Roll MEDA-539001-Roll …" at bounding box center [537, 216] width 1075 height 291
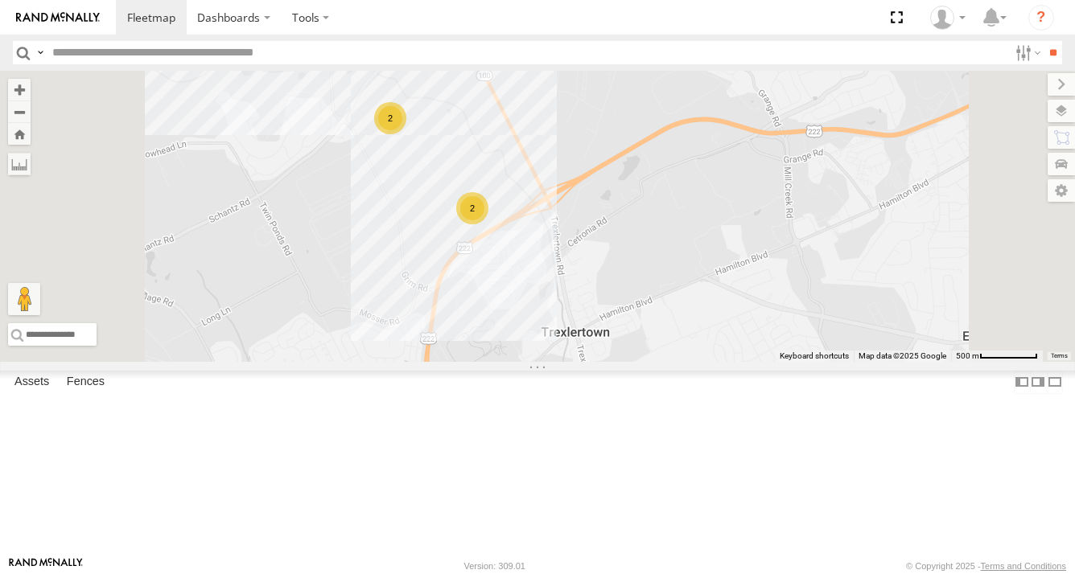
drag, startPoint x: 584, startPoint y: 309, endPoint x: 637, endPoint y: 368, distance: 79.2
click at [634, 362] on div "R-3747-Swing R-460513-Swing MEDA-358103-Roll MEDA-535204-Roll MEDA-539001-Roll …" at bounding box center [537, 216] width 1075 height 291
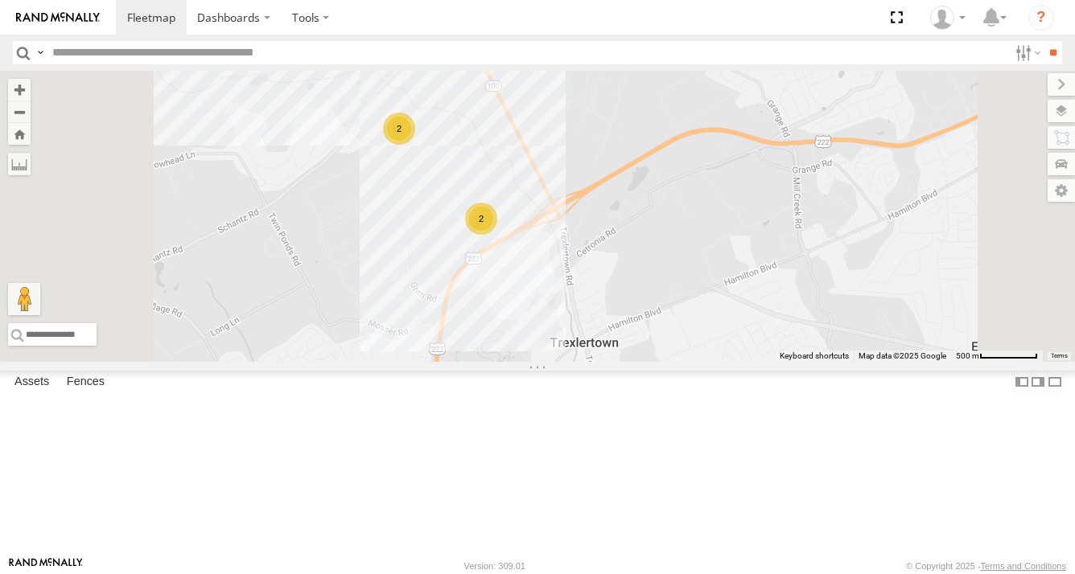
click at [673, 362] on div "R-3747-Swing R-460513-Swing MEDA-358103-Roll MEDA-535204-Roll MEDA-539001-Roll …" at bounding box center [537, 216] width 1075 height 291
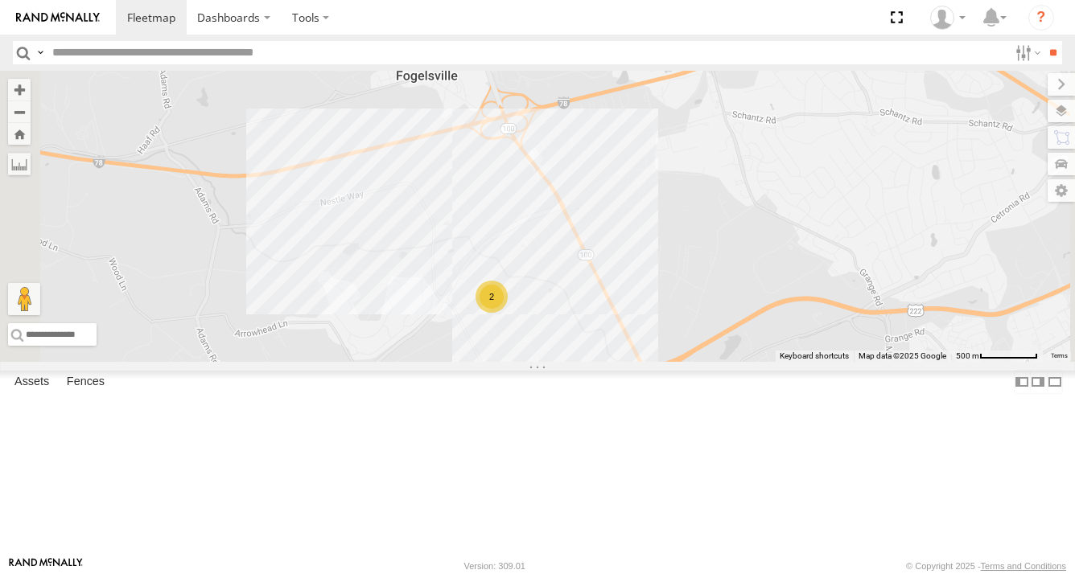
click at [677, 362] on div "R-3747-Swing R-460513-Swing MEDA-358103-Roll MEDA-535204-Roll MEDA-539001-Roll …" at bounding box center [537, 216] width 1075 height 291
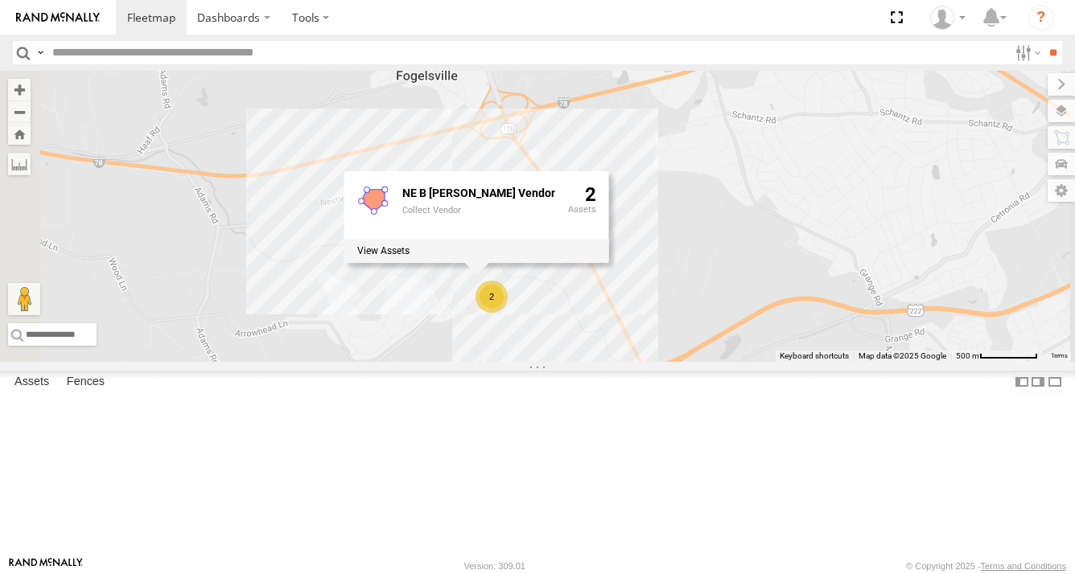
click at [508, 313] on div "2" at bounding box center [491, 297] width 32 height 32
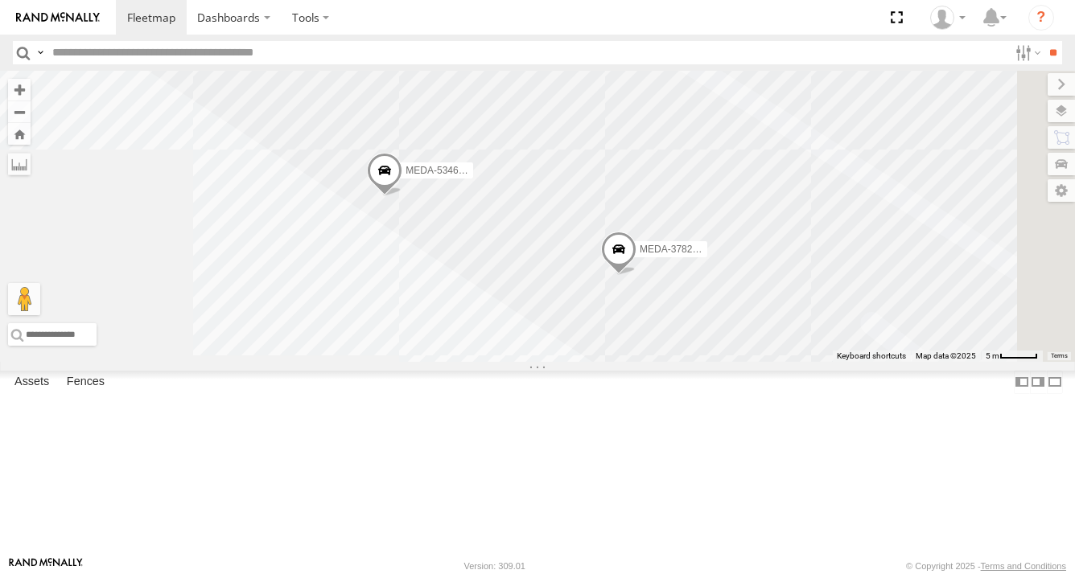
drag, startPoint x: 759, startPoint y: 314, endPoint x: 718, endPoint y: 336, distance: 46.8
click at [719, 337] on div "R-3747-Swing R-460513-Swing MEDA-358103-Roll MEDA-535204-Roll MEDA-539001-Roll …" at bounding box center [537, 216] width 1075 height 291
click at [398, 198] on span at bounding box center [380, 175] width 35 height 43
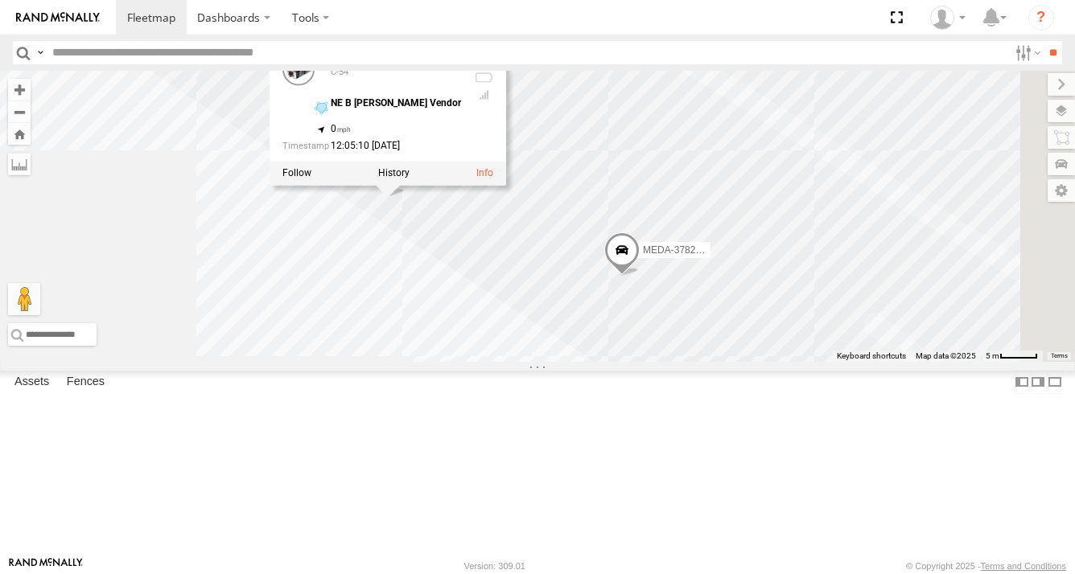
drag, startPoint x: 814, startPoint y: 349, endPoint x: 828, endPoint y: 349, distance: 13.7
click at [640, 277] on span at bounding box center [621, 254] width 35 height 43
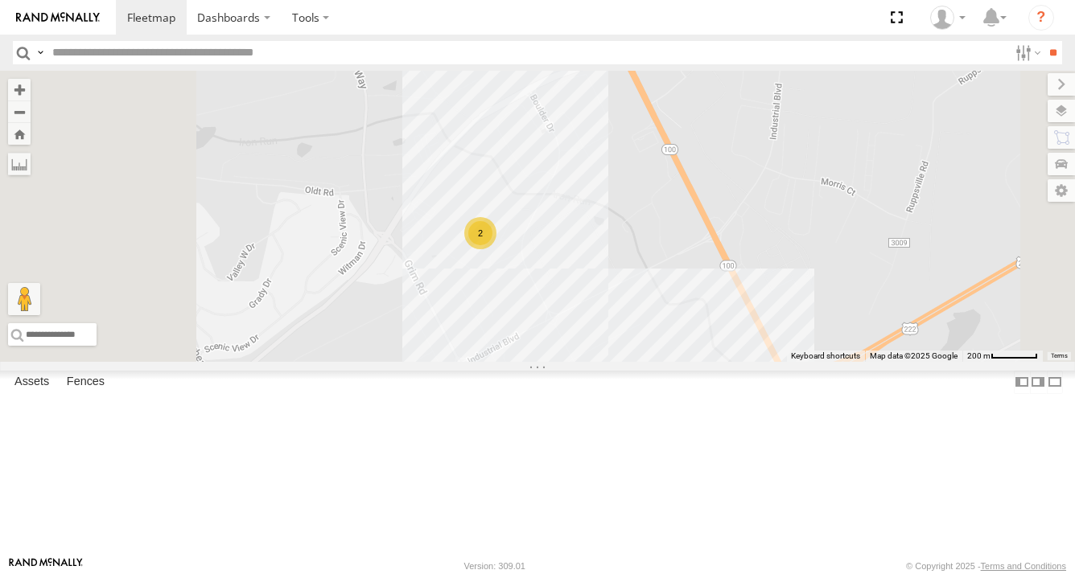
drag, startPoint x: 743, startPoint y: 386, endPoint x: 727, endPoint y: 293, distance: 94.7
click at [727, 294] on div "R-3747-Swing R-460513-Swing MEDA-358103-Roll MEDA-535204-Roll MEDA-539001-Roll …" at bounding box center [537, 216] width 1075 height 291
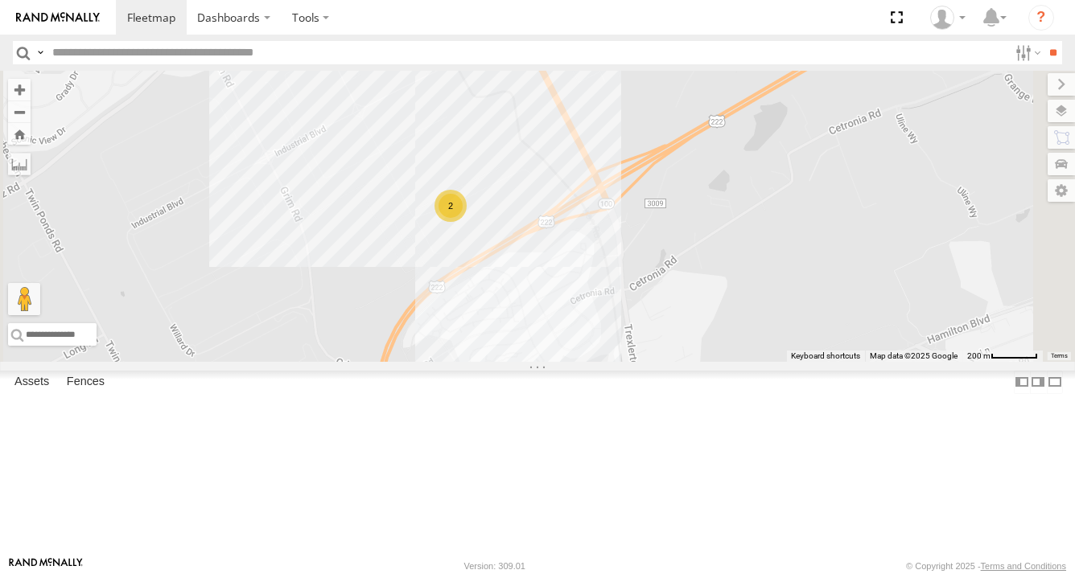
drag, startPoint x: 722, startPoint y: 372, endPoint x: 559, endPoint y: 325, distance: 169.1
click at [559, 325] on div "R-3747-Swing R-460513-Swing MEDA-358103-Roll MEDA-535204-Roll MEDA-539001-Roll …" at bounding box center [537, 216] width 1075 height 291
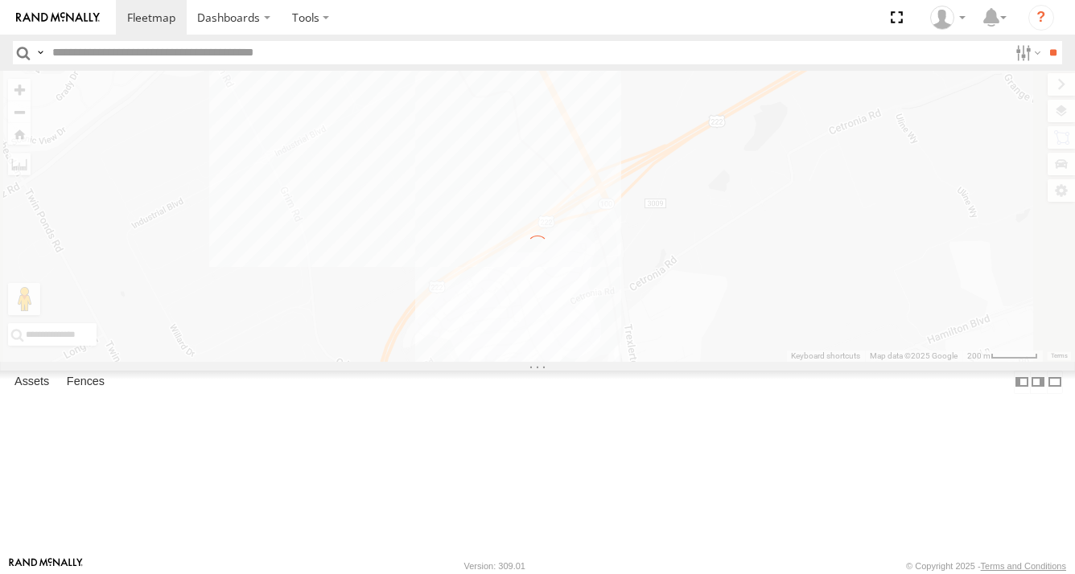
click at [689, 326] on div "← Move left → Move right ↑ Move up ↓ Move down + Zoom in - Zoom out Home Jump l…" at bounding box center [537, 216] width 1075 height 291
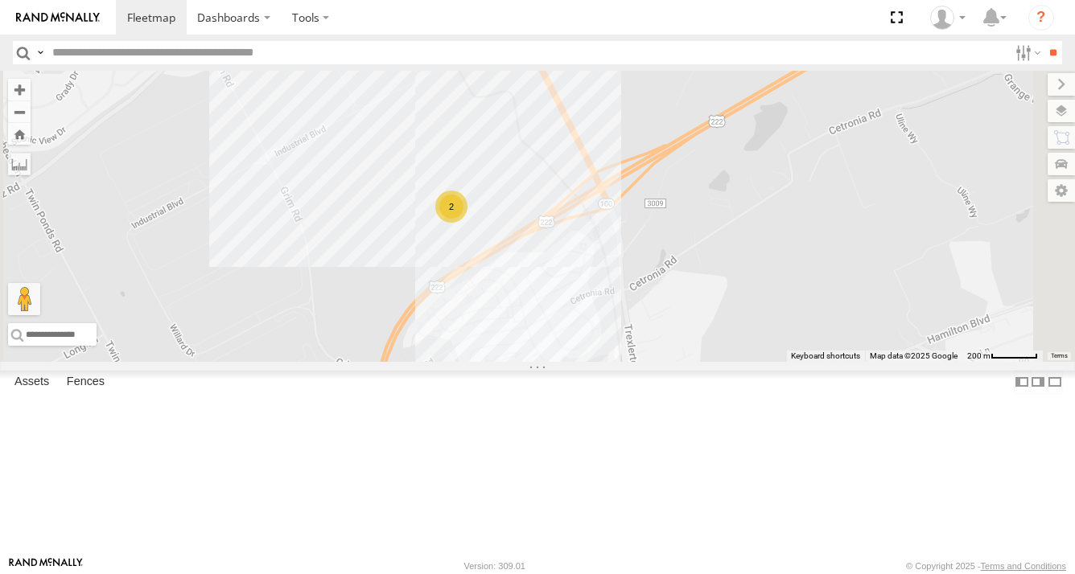
click at [693, 323] on div "2 2" at bounding box center [537, 216] width 1075 height 291
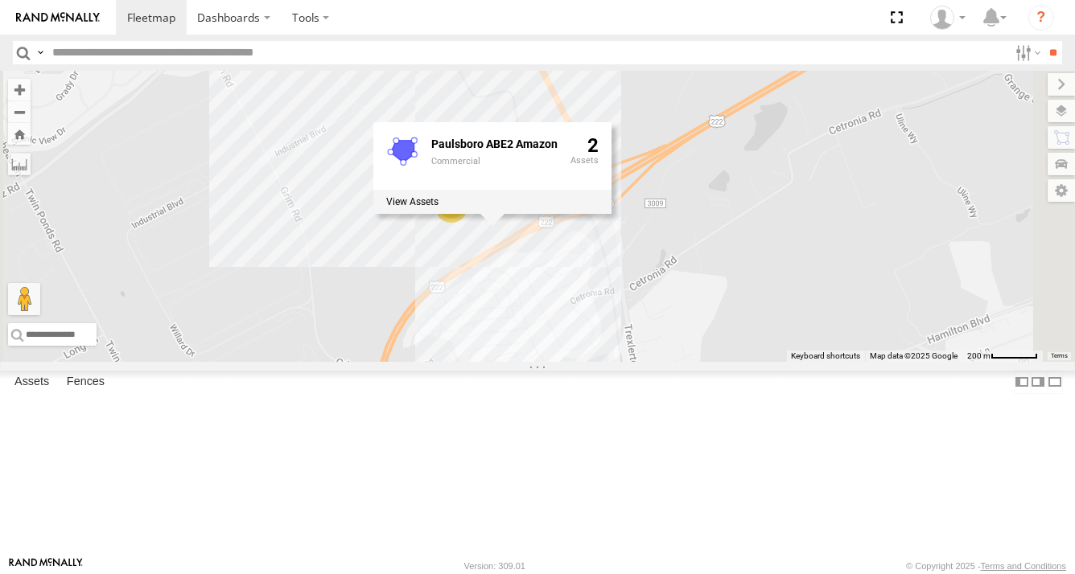
click at [582, 349] on div "2 2 Paulsboro ABE2 Amazon Commercial 2" at bounding box center [537, 216] width 1075 height 291
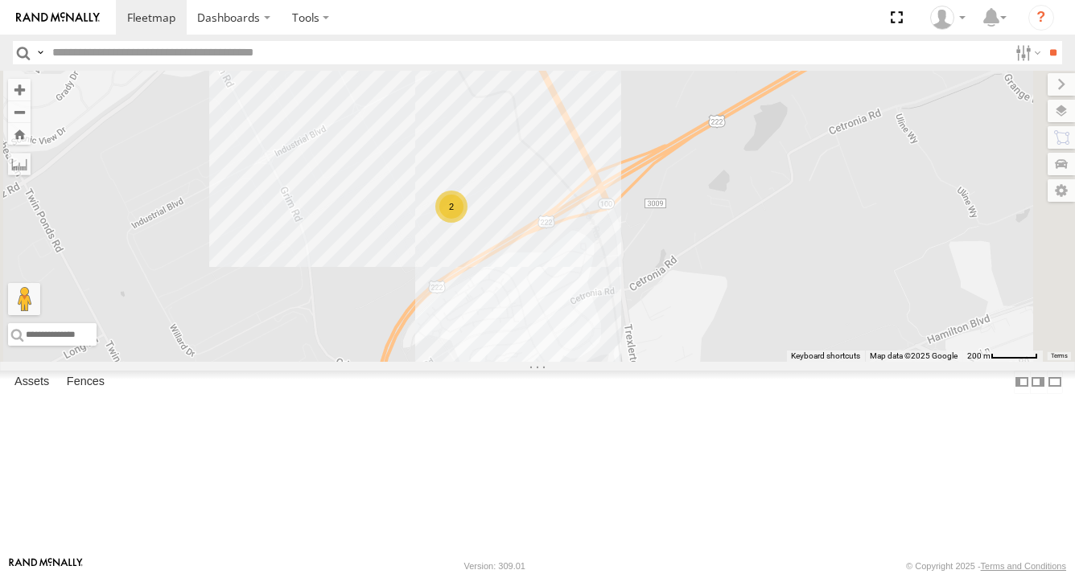
click at [467, 223] on div "2" at bounding box center [451, 207] width 32 height 32
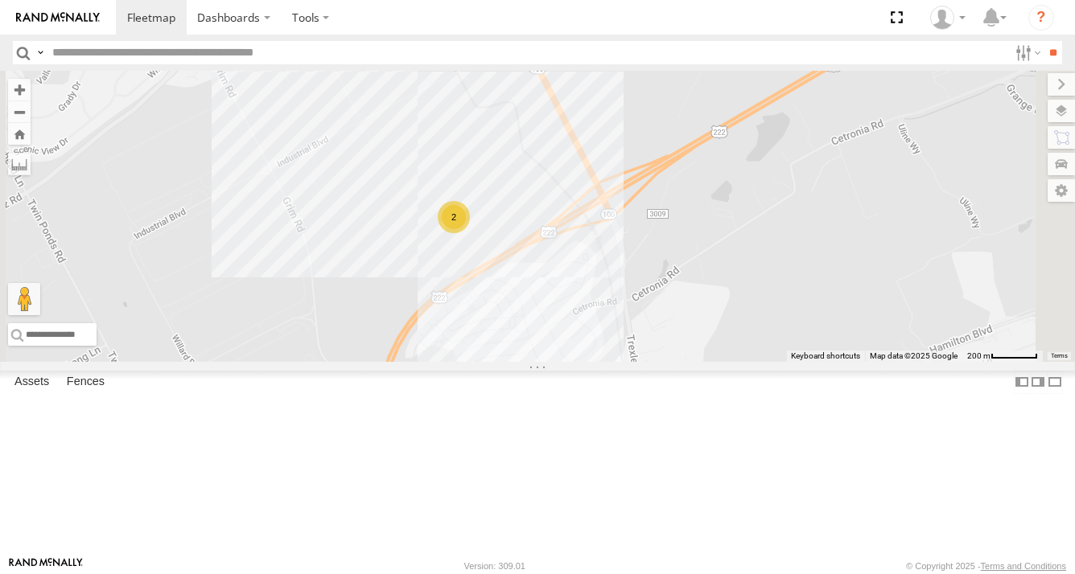
click at [470, 233] on div "2" at bounding box center [454, 217] width 32 height 32
click at [702, 320] on div "2 2" at bounding box center [537, 216] width 1075 height 291
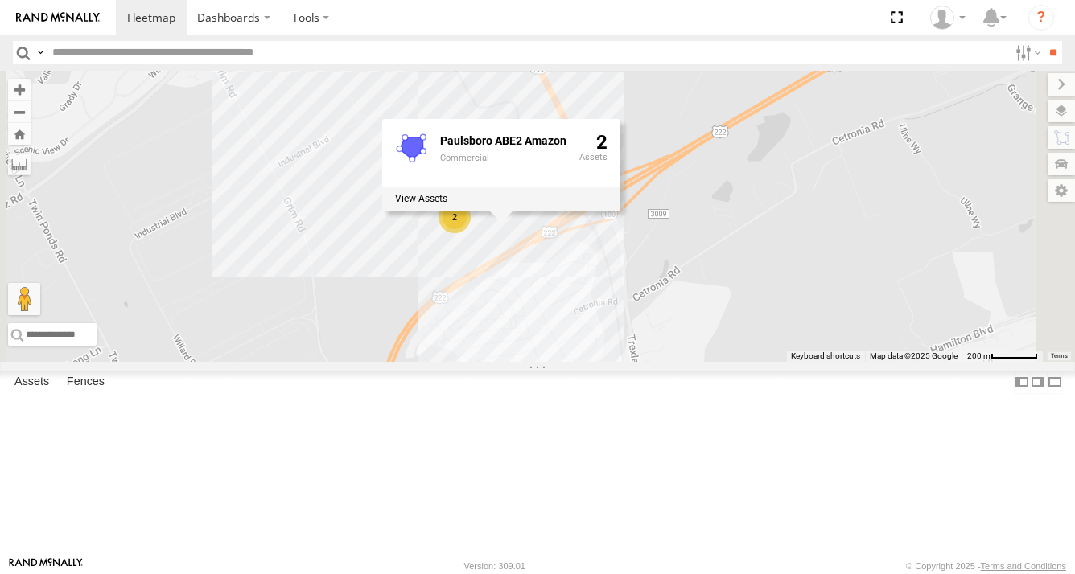
click at [843, 266] on div "2 2 Paulsboro ABE2 Amazon Commercial 2" at bounding box center [537, 216] width 1075 height 291
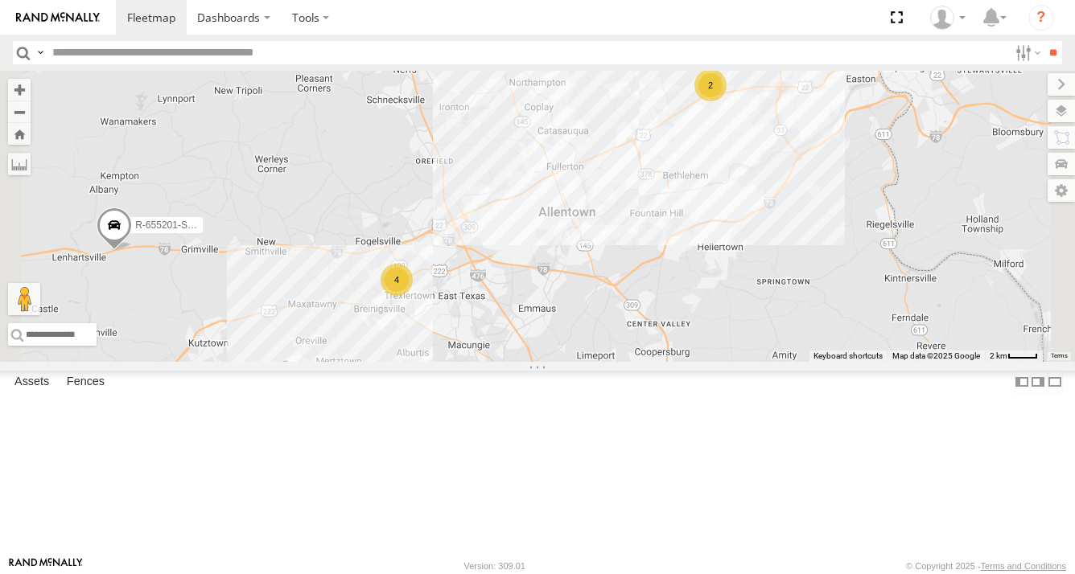
drag, startPoint x: 866, startPoint y: 393, endPoint x: 743, endPoint y: 390, distance: 123.1
click at [743, 362] on div "2 4 R-655201-Swing" at bounding box center [537, 216] width 1075 height 291
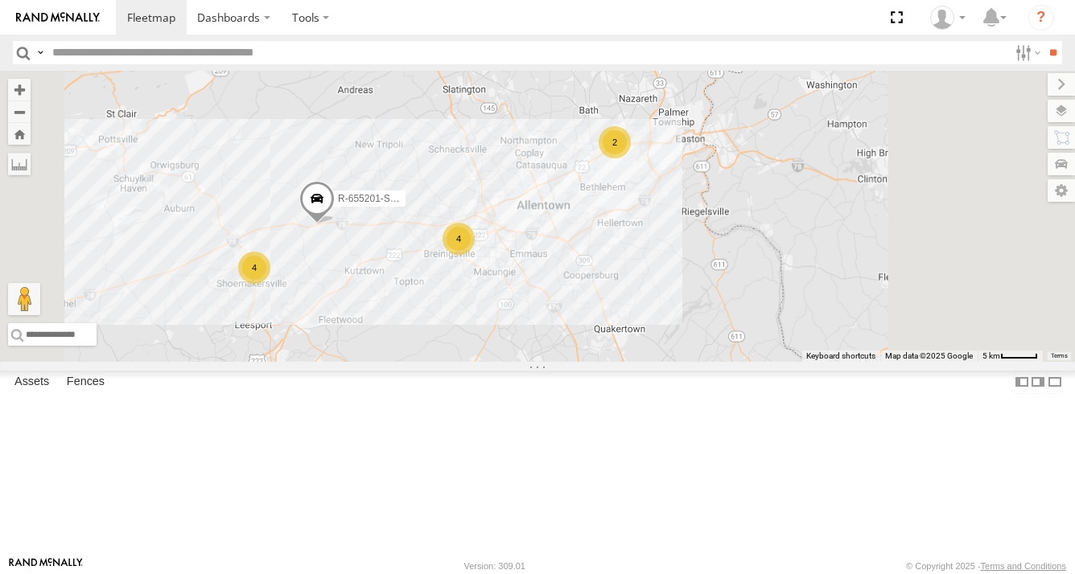
drag, startPoint x: 854, startPoint y: 428, endPoint x: 753, endPoint y: 291, distance: 170.2
click at [753, 291] on div "R-655201-Swing 2 4 4" at bounding box center [537, 216] width 1075 height 291
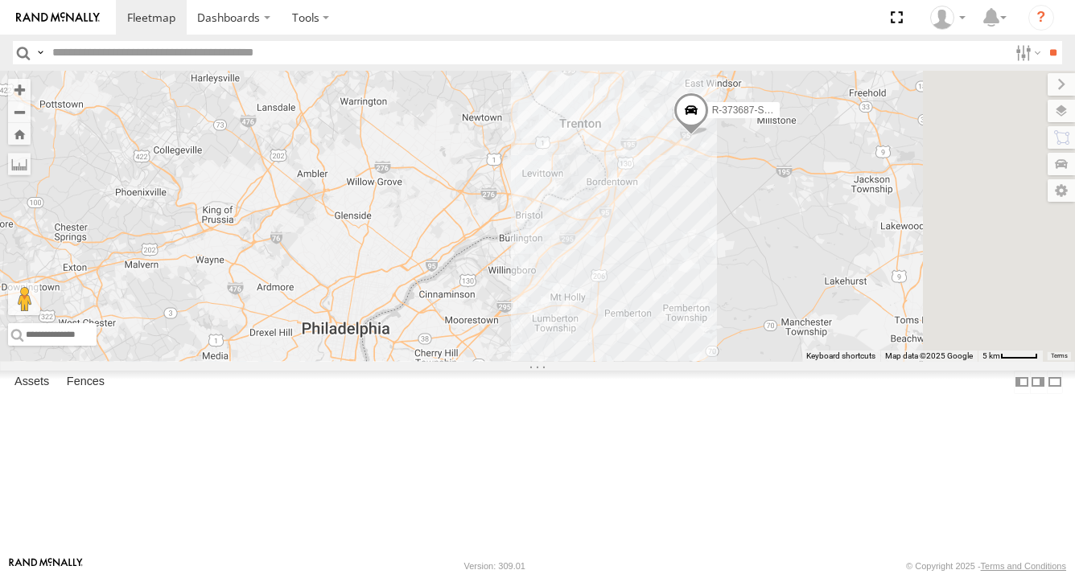
drag, startPoint x: 784, startPoint y: 324, endPoint x: 698, endPoint y: 319, distance: 86.2
click at [698, 319] on div "R-655201-Swing 2 4 4 34 4 R-373687-Swing" at bounding box center [537, 216] width 1075 height 291
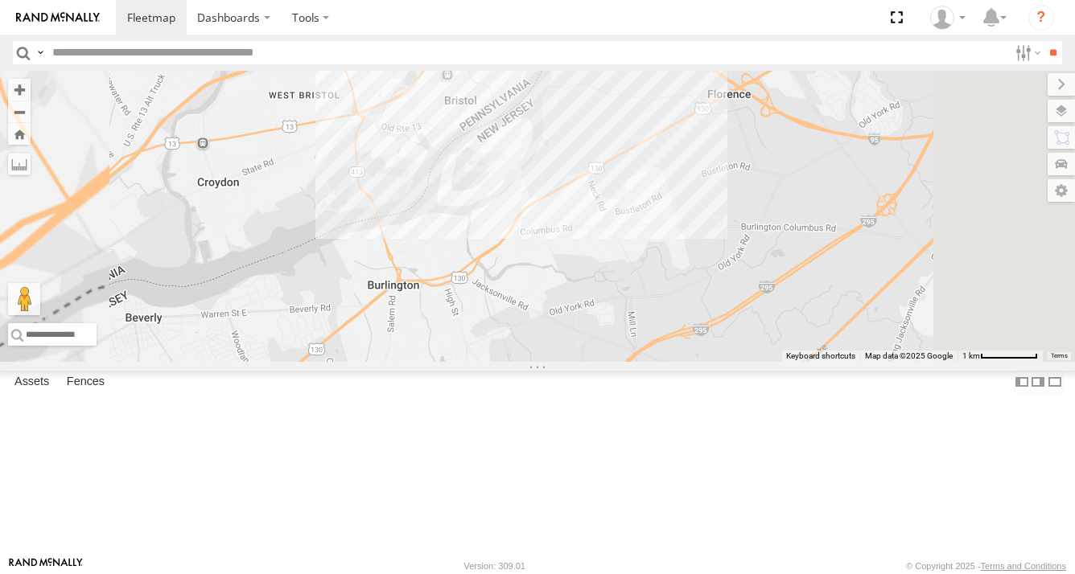
drag, startPoint x: 706, startPoint y: 256, endPoint x: 721, endPoint y: 356, distance: 100.9
click at [721, 356] on div "R-655201-Swing R-373687-Swing" at bounding box center [537, 216] width 1075 height 291
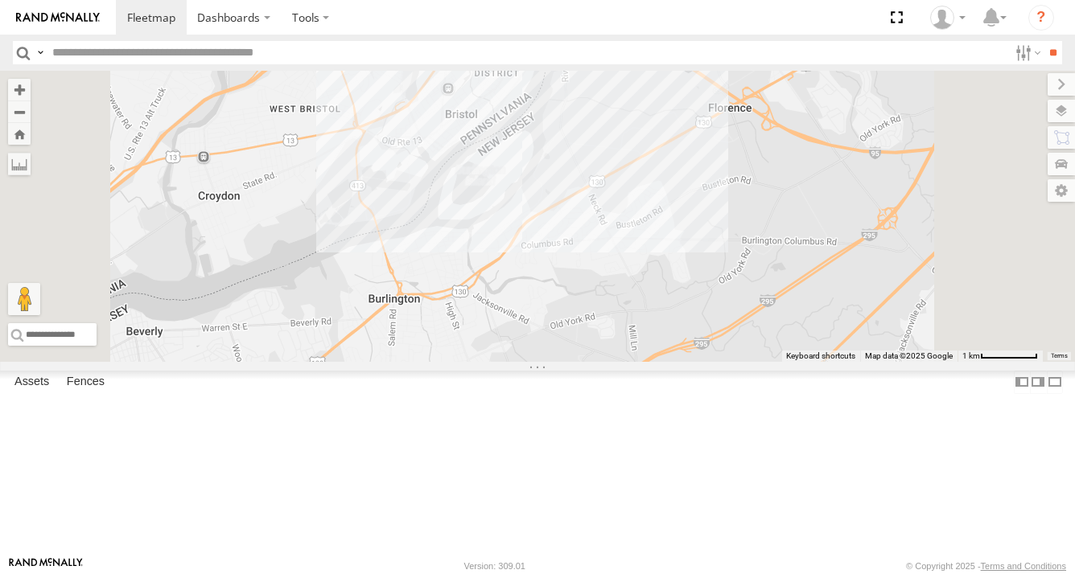
click at [721, 302] on div "R-655201-Swing R-373687-Swing" at bounding box center [537, 216] width 1075 height 291
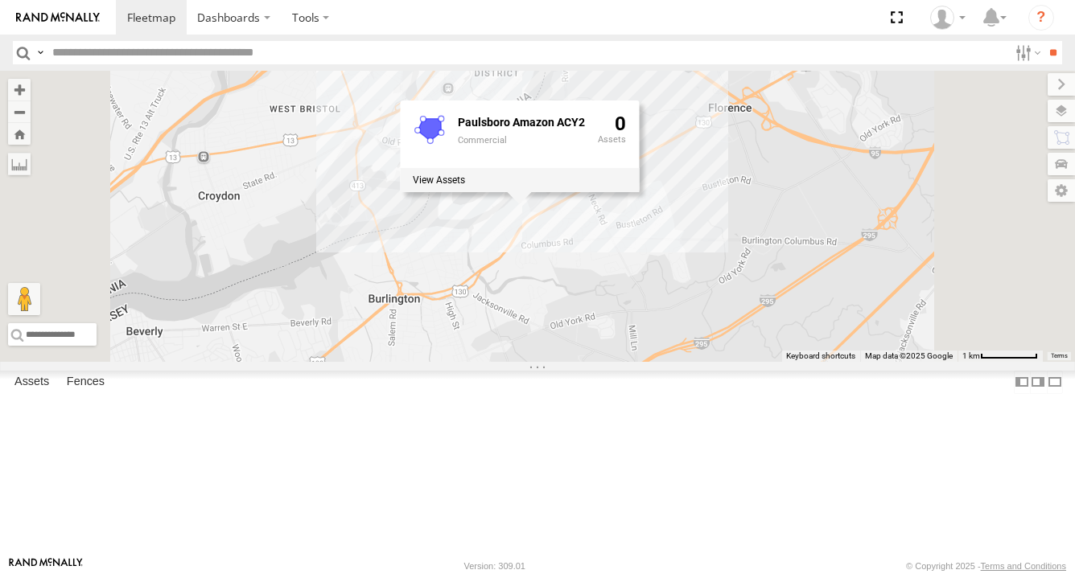
click at [639, 193] on div "Paulsboro Amazon ACY2 Commercial 0" at bounding box center [519, 147] width 239 height 92
click at [776, 348] on div "R-655201-Swing R-373687-Swing Paulsboro Amazon ACY2 Commercial 0" at bounding box center [537, 216] width 1075 height 291
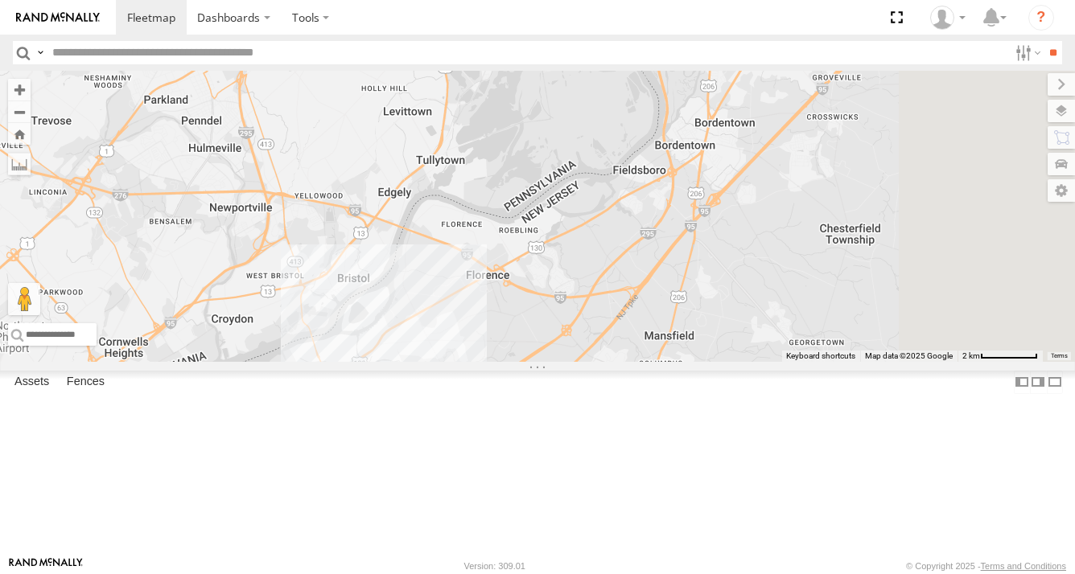
drag, startPoint x: 851, startPoint y: 325, endPoint x: 682, endPoint y: 417, distance: 192.2
click at [676, 362] on div "R-655201-Swing R-373687-Swing" at bounding box center [537, 216] width 1075 height 291
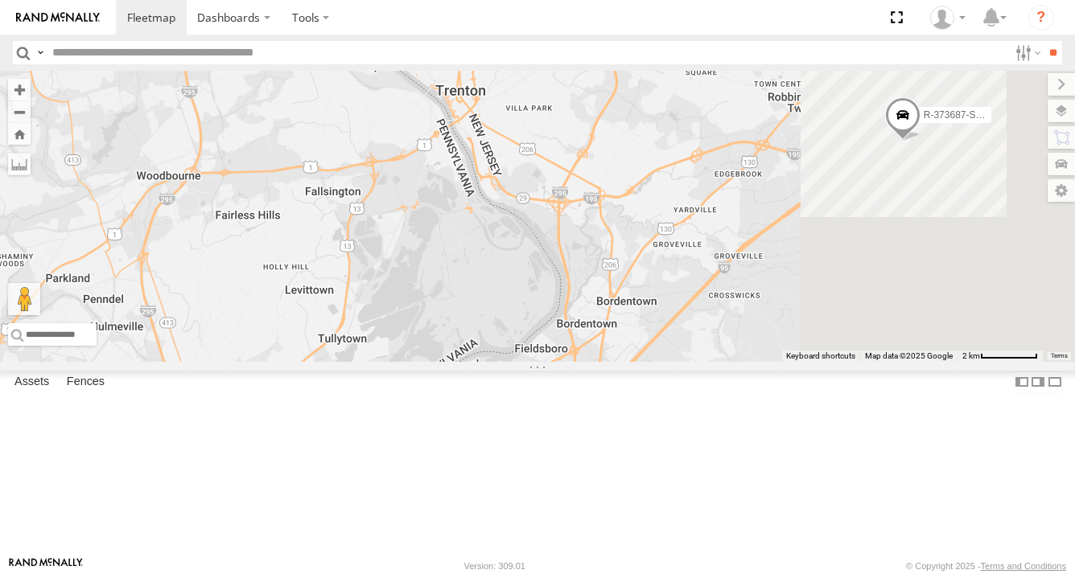
drag, startPoint x: 776, startPoint y: 364, endPoint x: 687, endPoint y: 531, distance: 189.3
click at [687, 362] on div "R-655201-Swing R-373687-Swing" at bounding box center [537, 216] width 1075 height 291
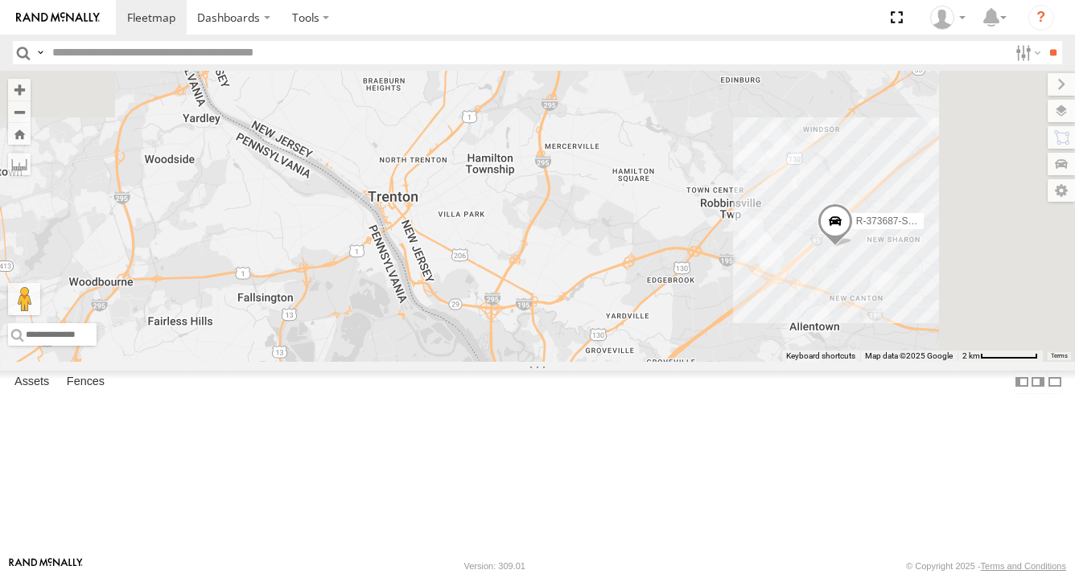
drag, startPoint x: 813, startPoint y: 354, endPoint x: 746, endPoint y: 455, distance: 120.7
click at [746, 362] on div "R-655201-Swing R-373687-Swing" at bounding box center [537, 216] width 1075 height 291
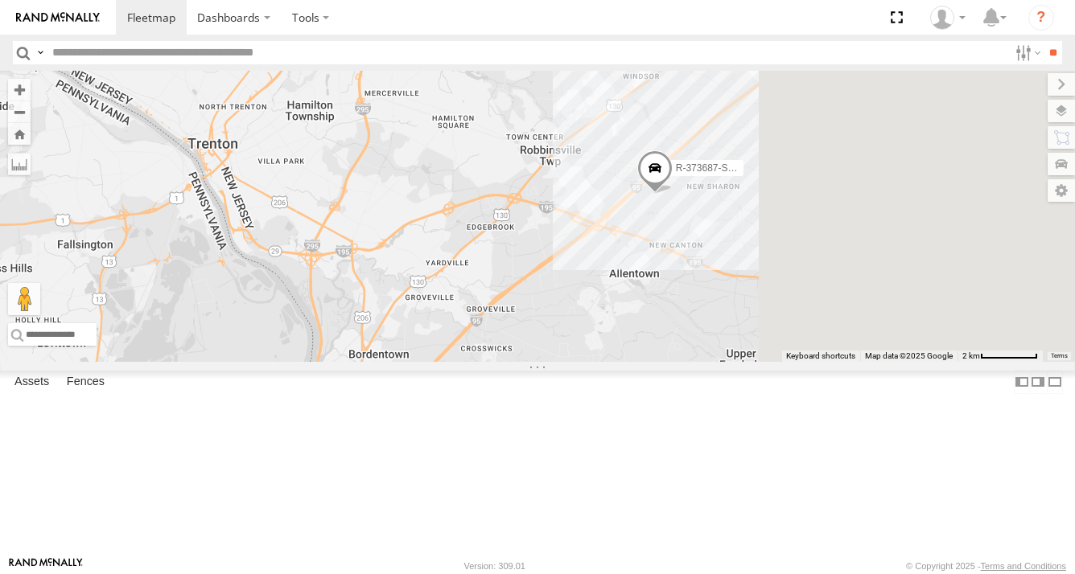
drag, startPoint x: 856, startPoint y: 350, endPoint x: 682, endPoint y: 301, distance: 180.6
click at [650, 293] on div "R-655201-Swing R-373687-Swing" at bounding box center [537, 216] width 1075 height 291
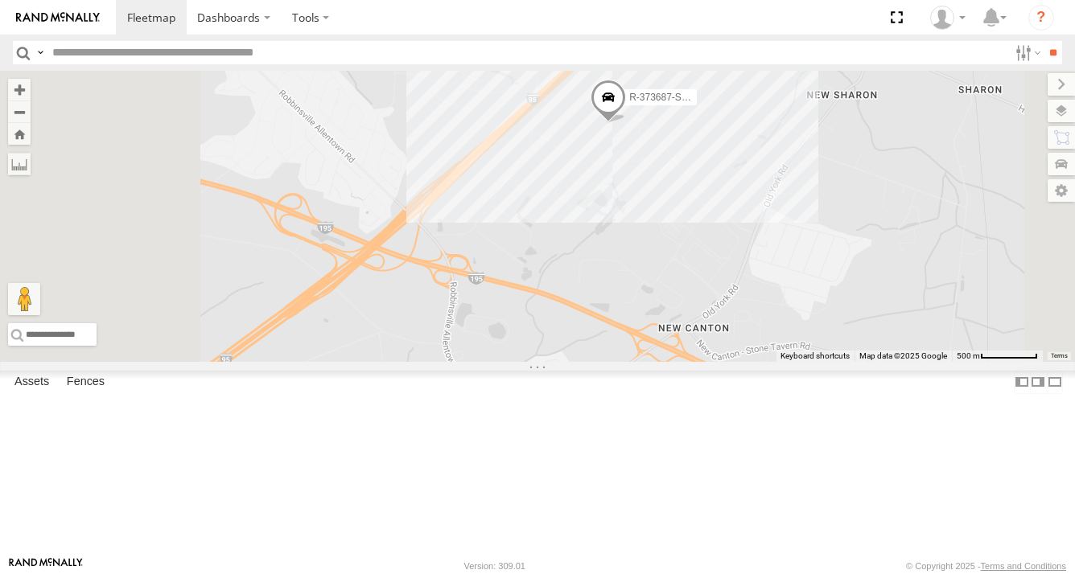
click at [783, 246] on div "R-655201-Swing R-373687-Swing" at bounding box center [537, 216] width 1075 height 291
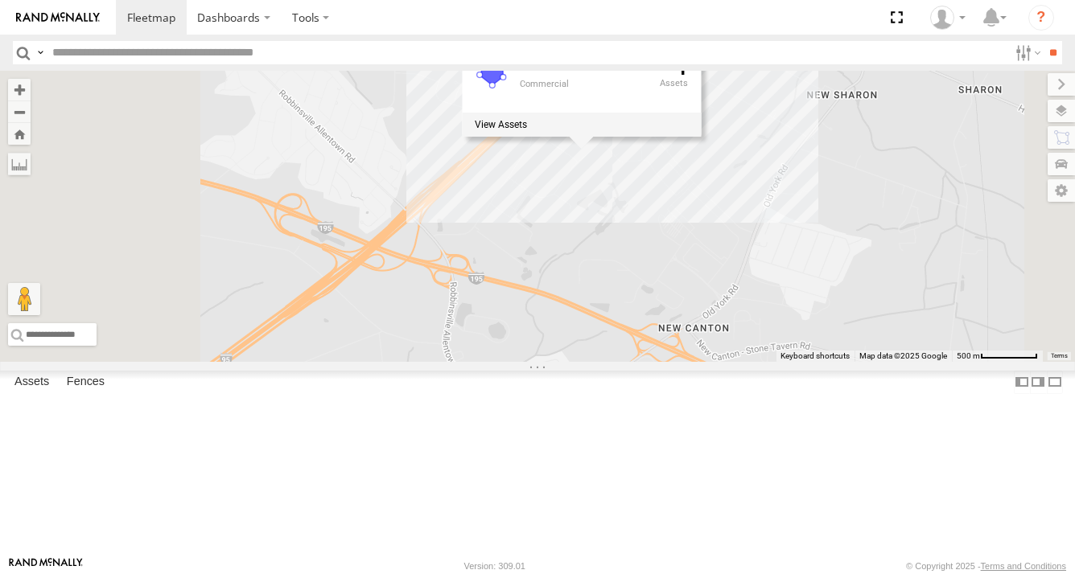
click at [792, 261] on div "R-655201-Swing R-373687-Swing Paulsboro PNE5 Amazon Commercial 1" at bounding box center [537, 216] width 1075 height 291
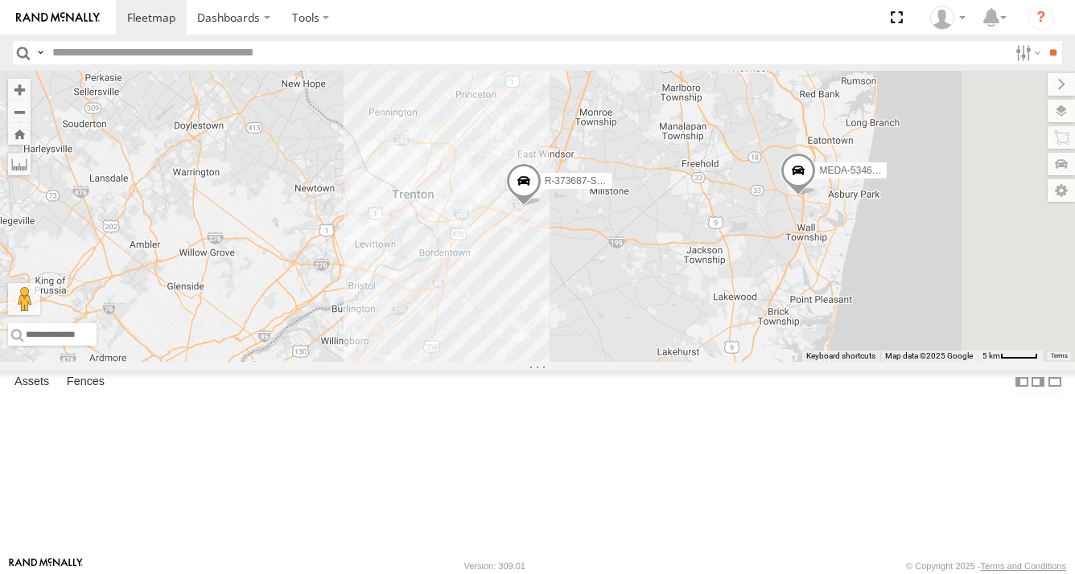
drag, startPoint x: 859, startPoint y: 230, endPoint x: 648, endPoint y: 307, distance: 224.5
click at [648, 307] on div "R-655201-Swing R-373687-Swing 34 MEDA-534624-swing" at bounding box center [537, 216] width 1075 height 291
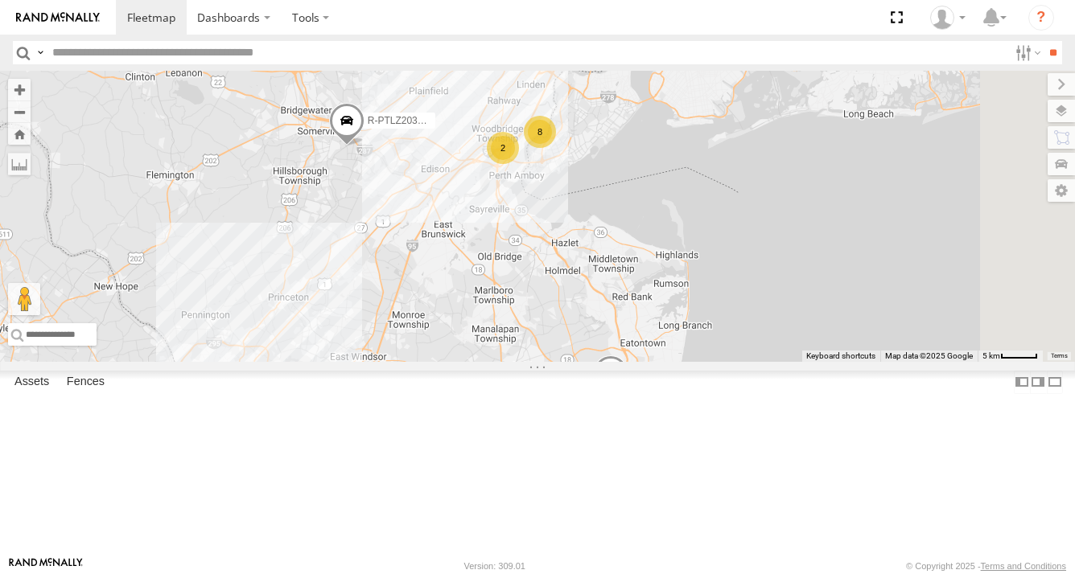
drag, startPoint x: 747, startPoint y: 269, endPoint x: 753, endPoint y: 418, distance: 149.0
click at [753, 362] on div "R-655201-Swing R-373687-Swing 34 MEDA-534624-swing R-PTLZ203124-Swing 8 2" at bounding box center [537, 216] width 1075 height 291
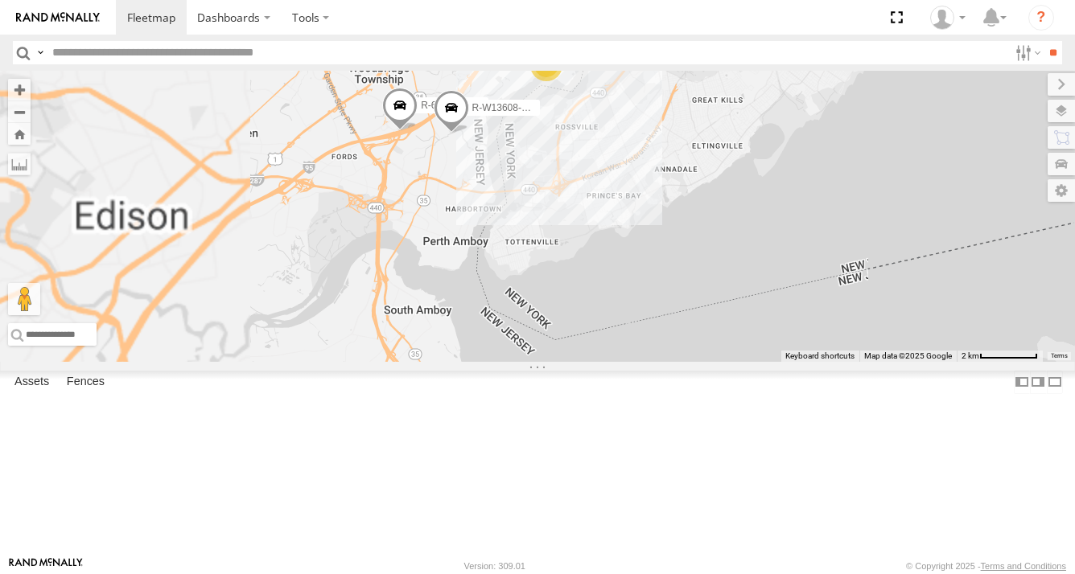
drag, startPoint x: 680, startPoint y: 230, endPoint x: 673, endPoint y: 353, distance: 123.3
click at [667, 352] on div "R-655201-Swing R-373687-Swing MEDA-534624-swing R-PTLZ203124-Swing R-511142 8 R…" at bounding box center [537, 216] width 1075 height 291
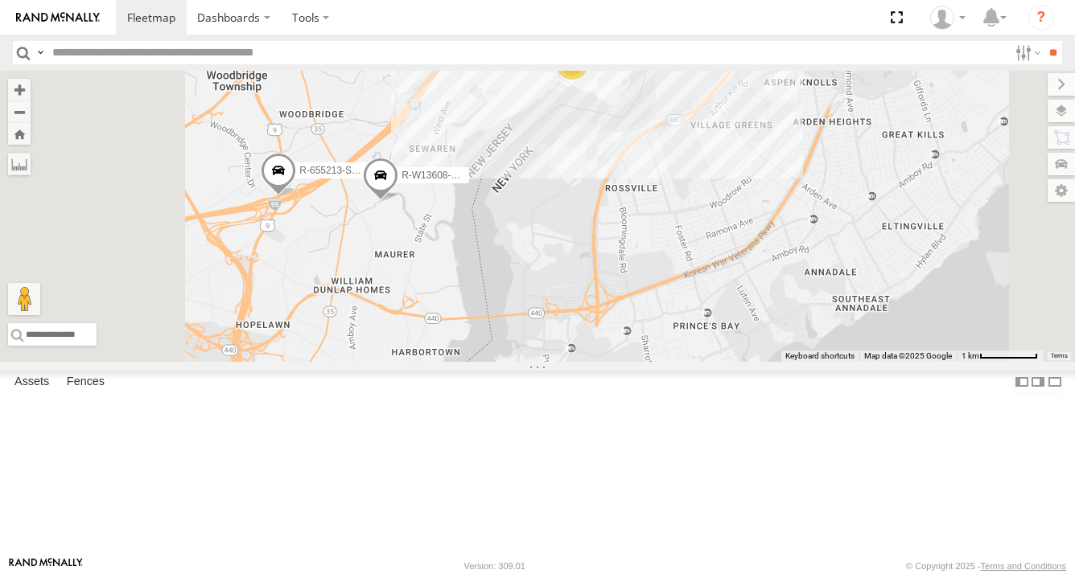
drag, startPoint x: 814, startPoint y: 228, endPoint x: 800, endPoint y: 339, distance: 111.9
click at [795, 362] on div "R-655201-Swing R-373687-Swing MEDA-534624-swing R-PTLZ203124-Swing R-511142 R-6…" at bounding box center [537, 216] width 1075 height 291
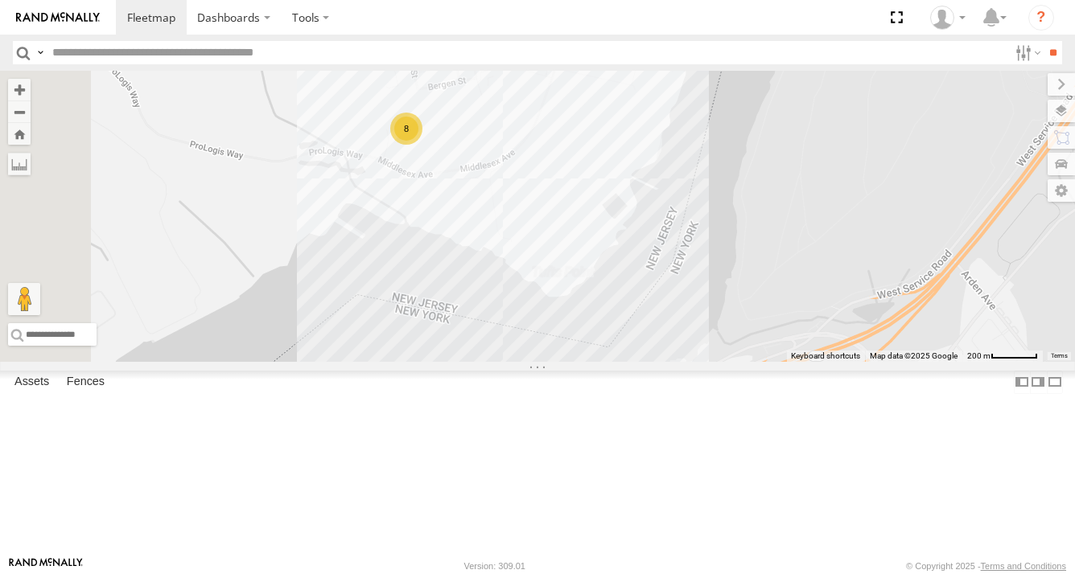
drag, startPoint x: 737, startPoint y: 294, endPoint x: 804, endPoint y: 408, distance: 132.7
click at [804, 362] on div "R-655201-Swing R-373687-Swing MEDA-534624-swing R-PTLZ203124-Swing R-511142 R-6…" at bounding box center [537, 216] width 1075 height 291
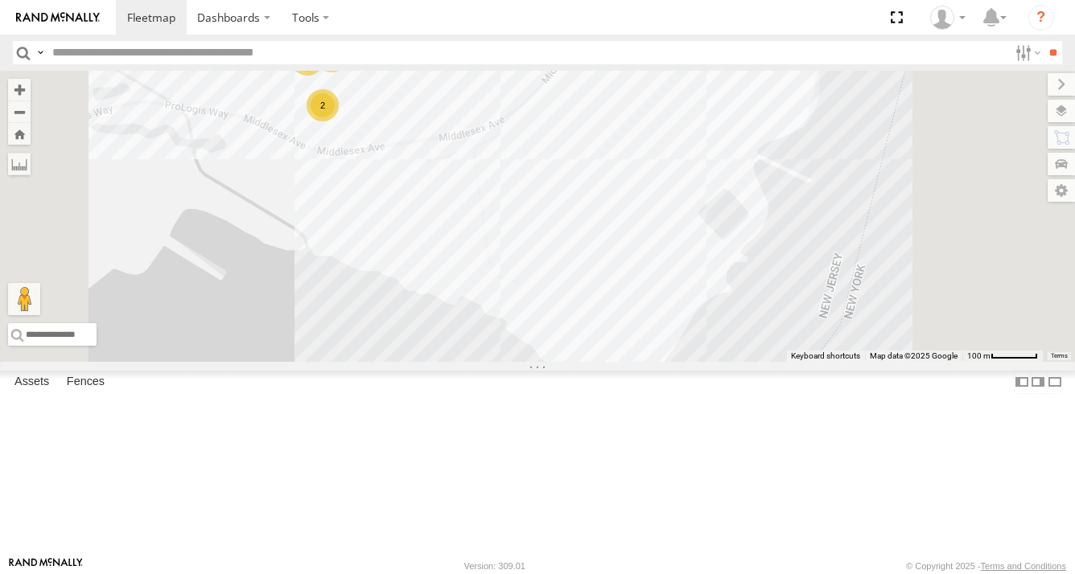
click at [755, 309] on div "R-655201-Swing R-373687-Swing MEDA-534624-swing R-PTLZ203124-Swing R-511142 R-6…" at bounding box center [537, 216] width 1075 height 291
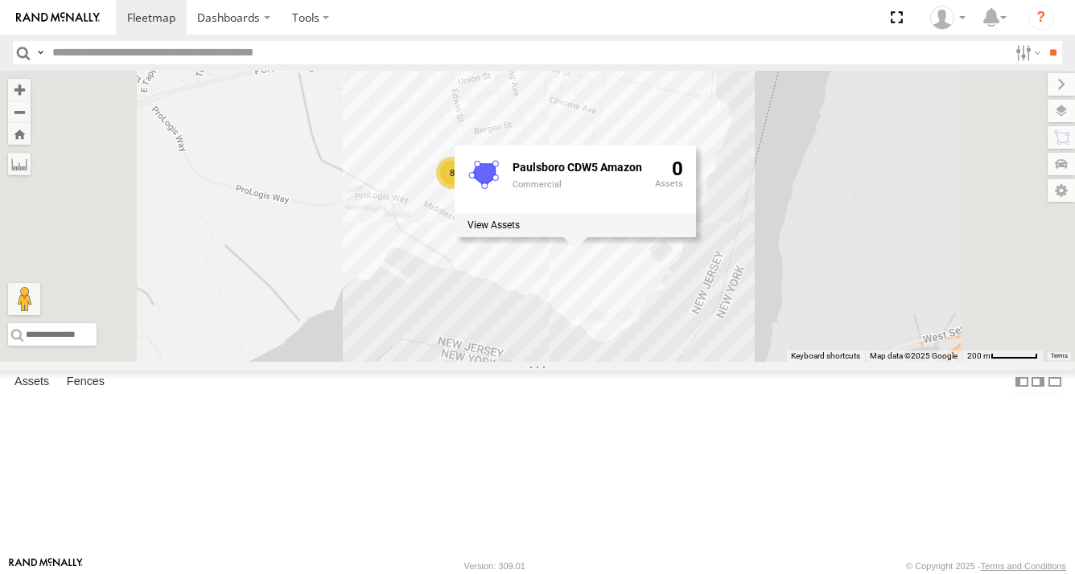
click at [930, 324] on div "R-655201-Swing R-373687-Swing MEDA-534624-swing R-PTLZ203124-Swing R-511142 R-6…" at bounding box center [537, 216] width 1075 height 291
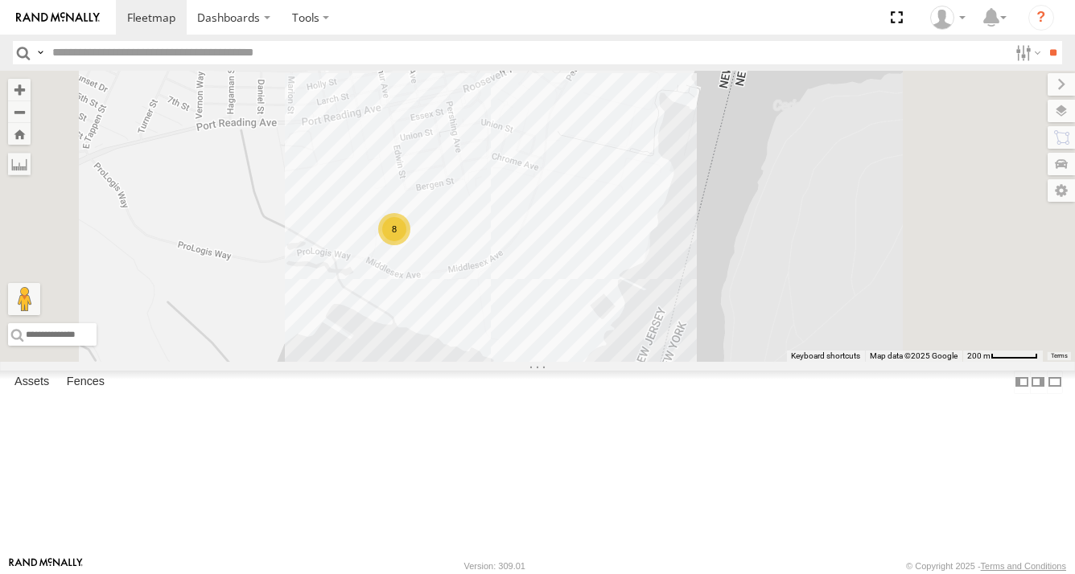
drag, startPoint x: 898, startPoint y: 253, endPoint x: 831, endPoint y: 319, distance: 93.9
click at [831, 319] on div "R-655201-Swing R-373687-Swing MEDA-534624-swing R-PTLZ203124-Swing R-511142 R-6…" at bounding box center [537, 216] width 1075 height 291
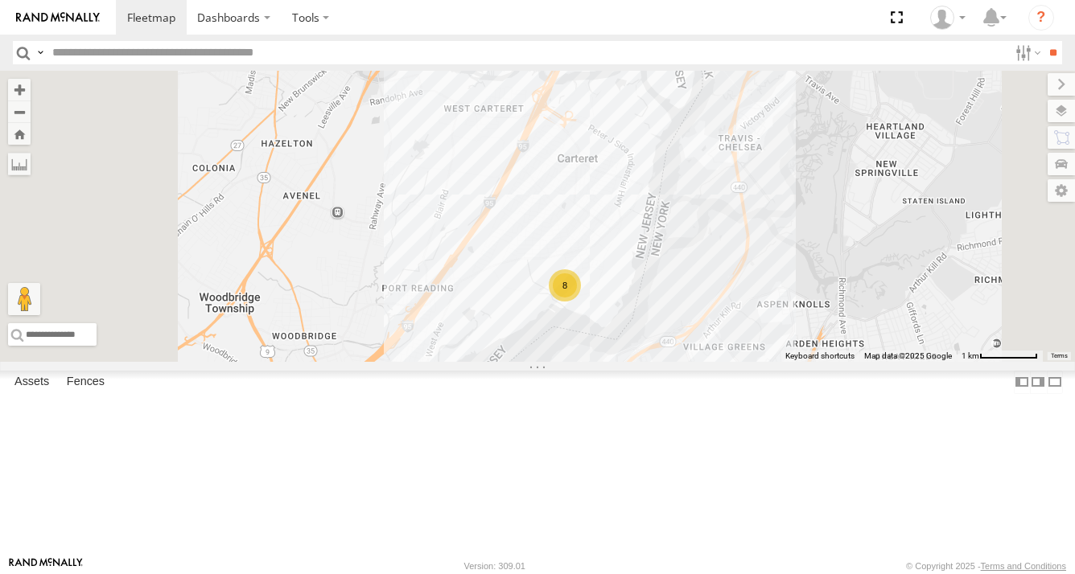
drag, startPoint x: 816, startPoint y: 250, endPoint x: 804, endPoint y: 348, distance: 98.0
click at [804, 348] on div "R-655201-Swing R-373687-Swing MEDA-534624-swing R-PTLZ203124-Swing R-511142 R-6…" at bounding box center [537, 216] width 1075 height 291
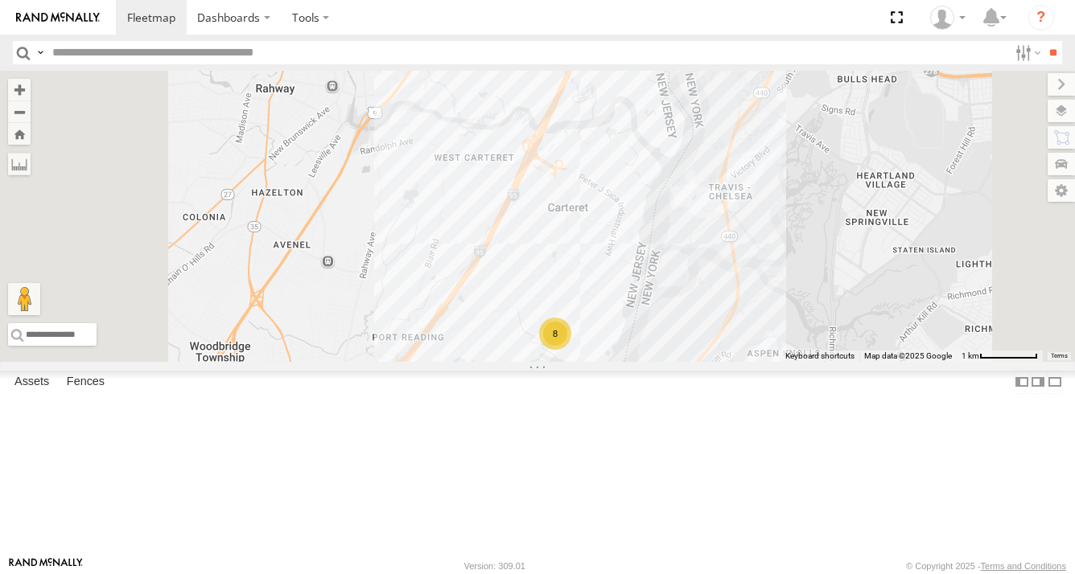
click at [773, 247] on div "R-655201-Swing R-373687-Swing MEDA-534624-swing R-PTLZ203124-Swing R-511142 R-6…" at bounding box center [537, 216] width 1075 height 291
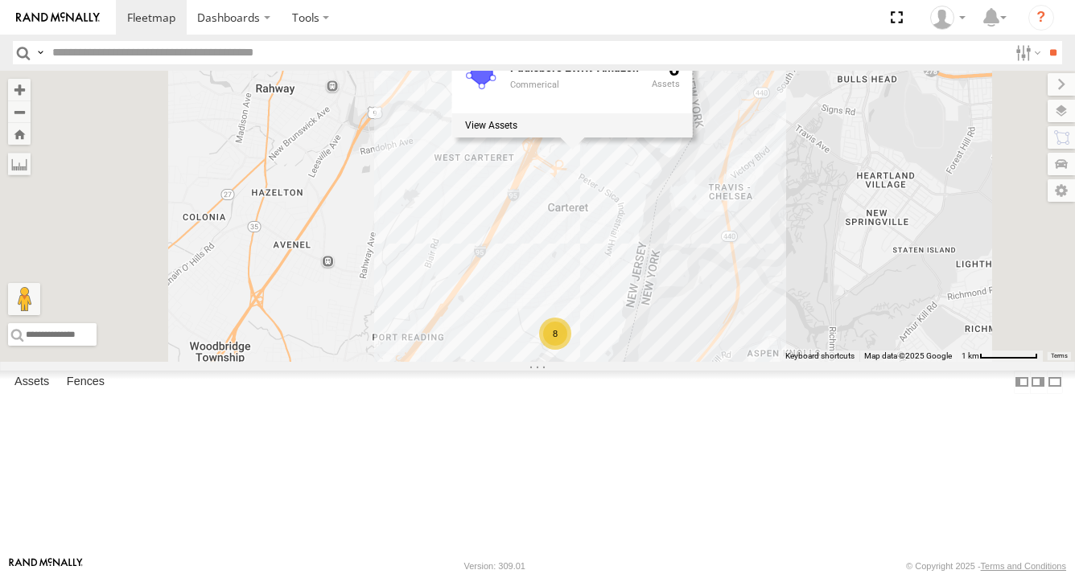
click at [747, 317] on div "R-655201-Swing R-373687-Swing MEDA-534624-swing R-PTLZ203124-Swing R-511142 R-6…" at bounding box center [537, 216] width 1075 height 291
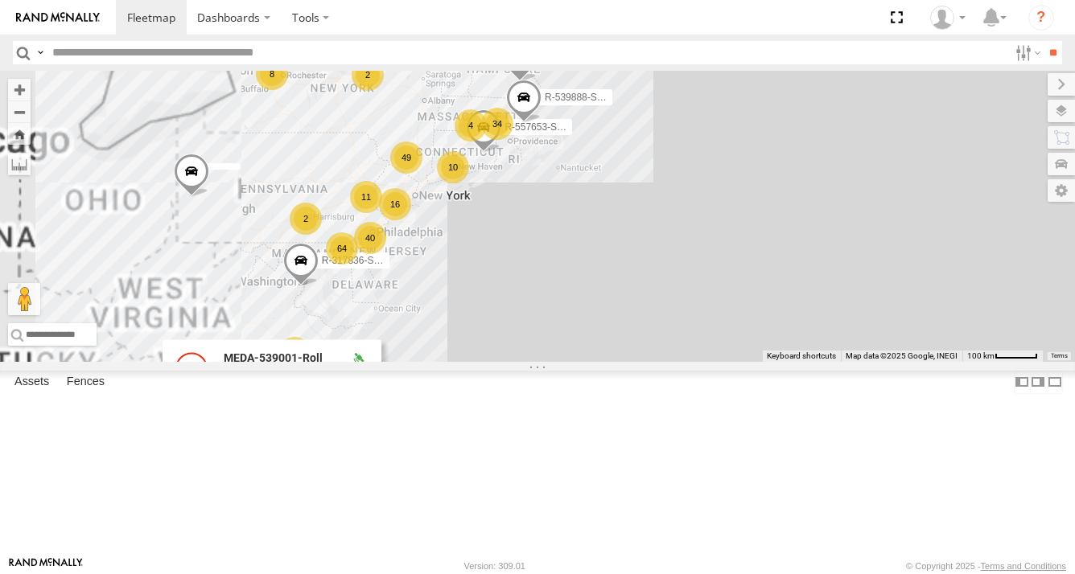
click at [806, 357] on div "R-3747-Swing R-460513-Swing MEDA-358103-Roll MEDA-535204-Roll MEDA-539001-Roll …" at bounding box center [537, 216] width 1075 height 291
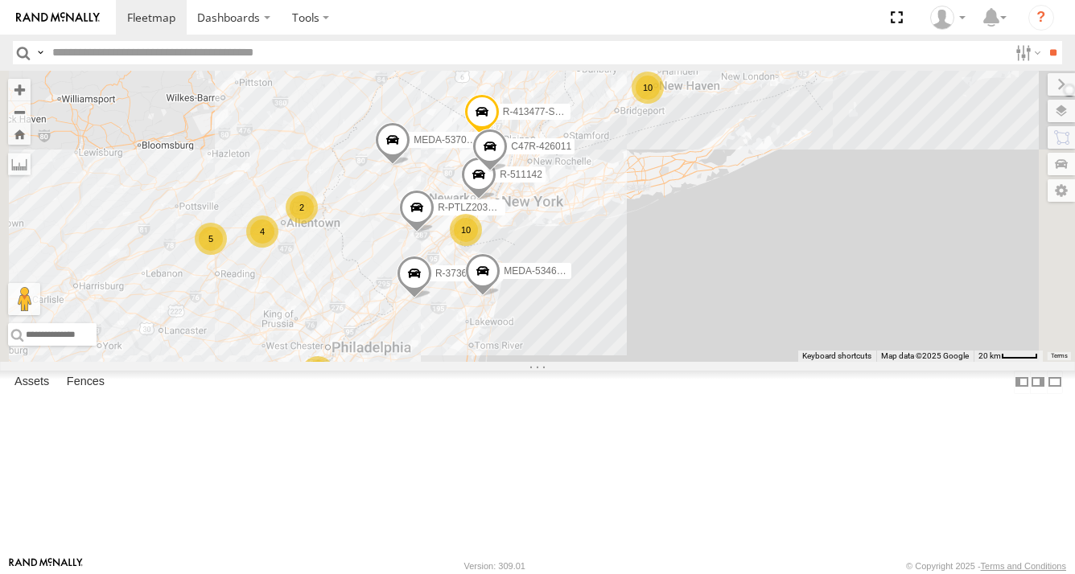
drag, startPoint x: 677, startPoint y: 356, endPoint x: 697, endPoint y: 363, distance: 22.1
click at [500, 297] on span at bounding box center [482, 274] width 35 height 43
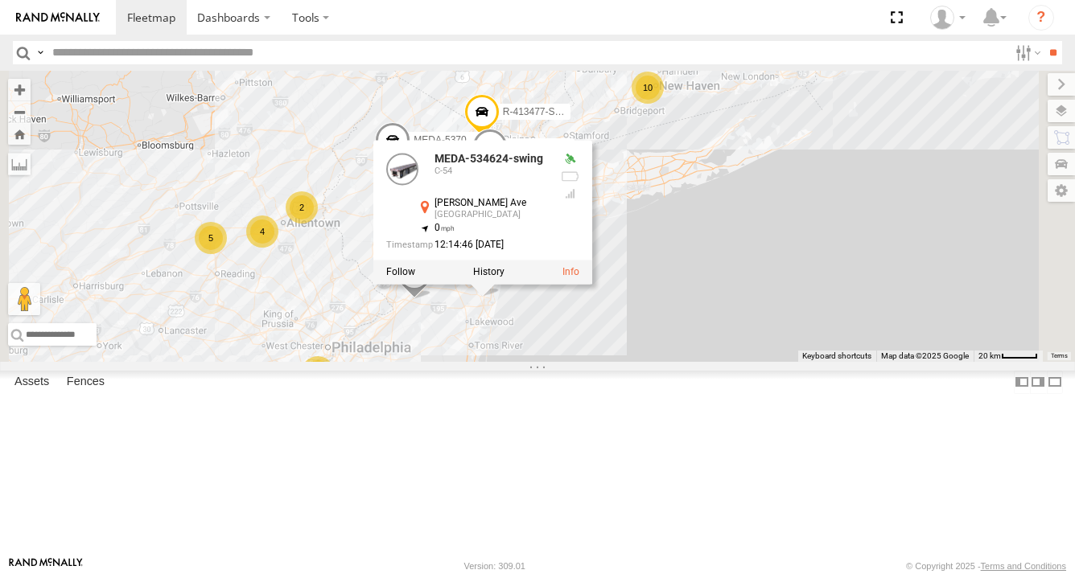
click at [850, 362] on div "R-3747-Swing R-460513-Swing MEDA-358103-Roll MEDA-535204-Roll MEDA-539001-Roll …" at bounding box center [537, 216] width 1075 height 291
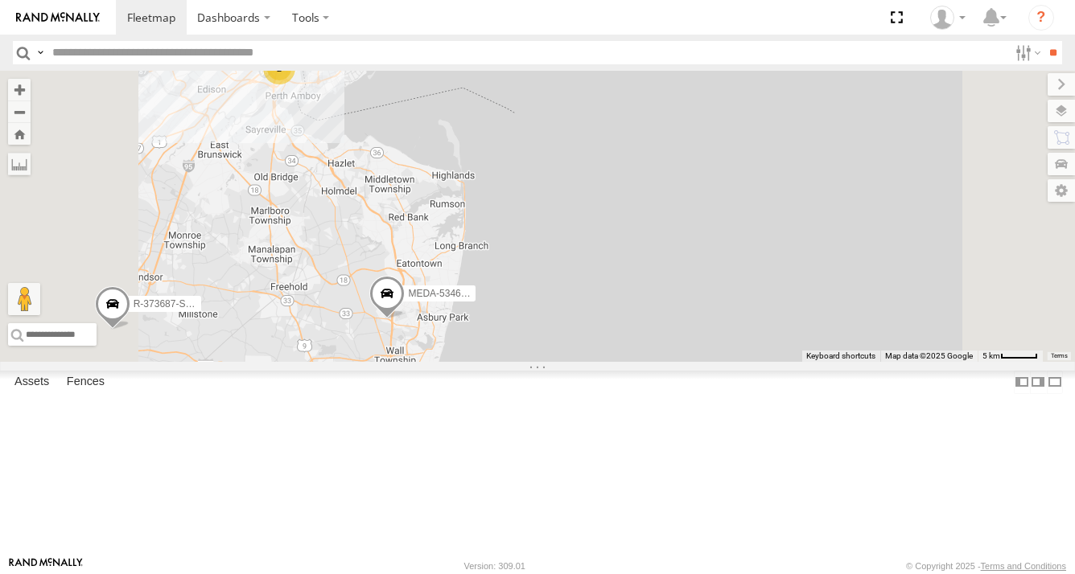
drag, startPoint x: 645, startPoint y: 293, endPoint x: 772, endPoint y: 411, distance: 173.6
click at [772, 362] on div "R-3747-Swing R-460513-Swing MEDA-358103-Roll MEDA-535204-Roll MEDA-539001-Roll …" at bounding box center [537, 216] width 1075 height 291
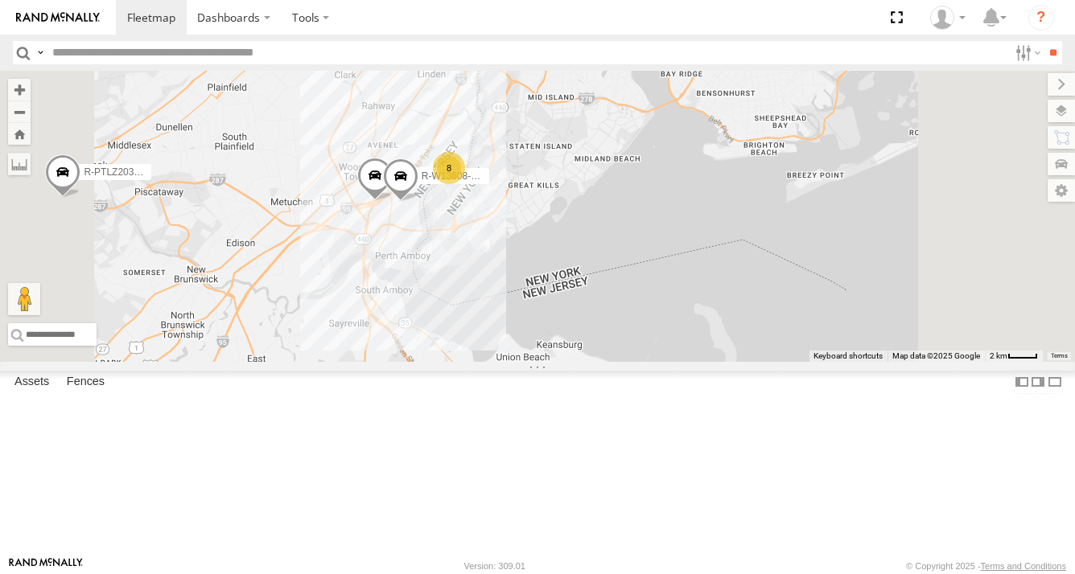
drag, startPoint x: 678, startPoint y: 336, endPoint x: 707, endPoint y: 377, distance: 50.2
click at [707, 362] on div "R-3747-Swing R-460513-Swing MEDA-358103-Roll MEDA-535204-Roll MEDA-539001-Roll …" at bounding box center [537, 216] width 1075 height 291
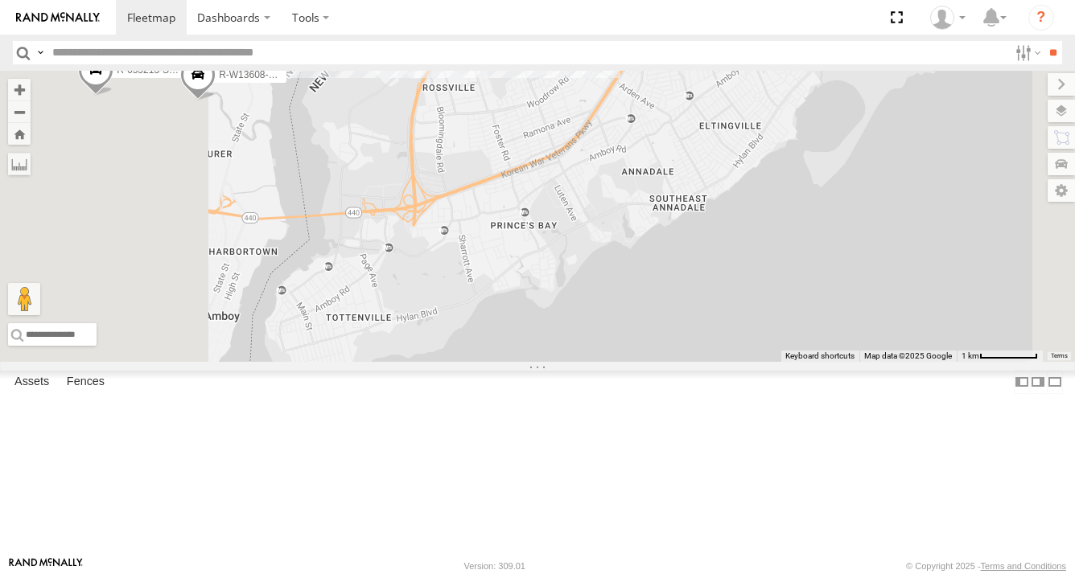
drag, startPoint x: 613, startPoint y: 278, endPoint x: 836, endPoint y: 459, distance: 287.1
click at [836, 362] on div "R-3747-Swing R-460513-Swing MEDA-358103-Roll MEDA-535204-Roll MEDA-539001-Roll …" at bounding box center [537, 216] width 1075 height 291
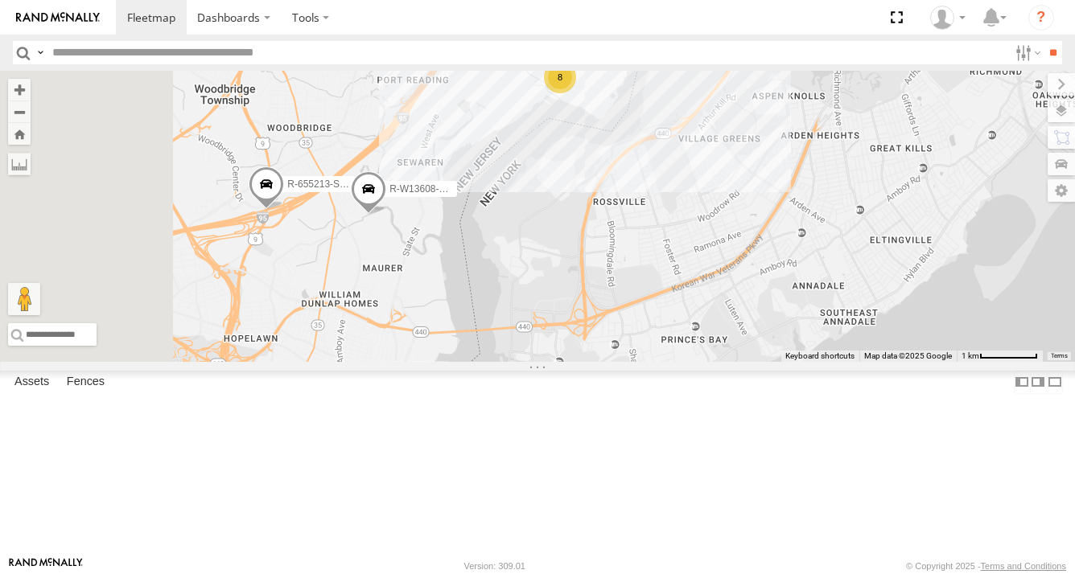
drag, startPoint x: 804, startPoint y: 352, endPoint x: 859, endPoint y: 452, distance: 113.8
click at [859, 362] on div "R-3747-Swing R-460513-Swing MEDA-358103-Roll MEDA-535204-Roll MEDA-539001-Roll …" at bounding box center [537, 216] width 1075 height 291
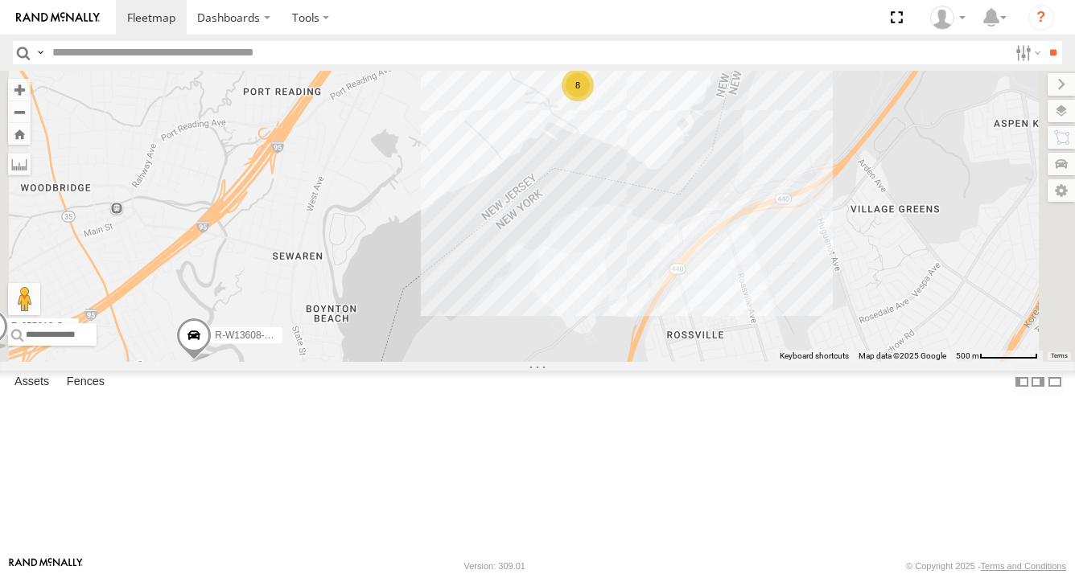
drag, startPoint x: 849, startPoint y: 317, endPoint x: 783, endPoint y: 416, distance: 118.9
click at [783, 362] on div "R-3747-Swing R-460513-Swing MEDA-358103-Roll MEDA-535204-Roll MEDA-539001-Roll …" at bounding box center [537, 216] width 1075 height 291
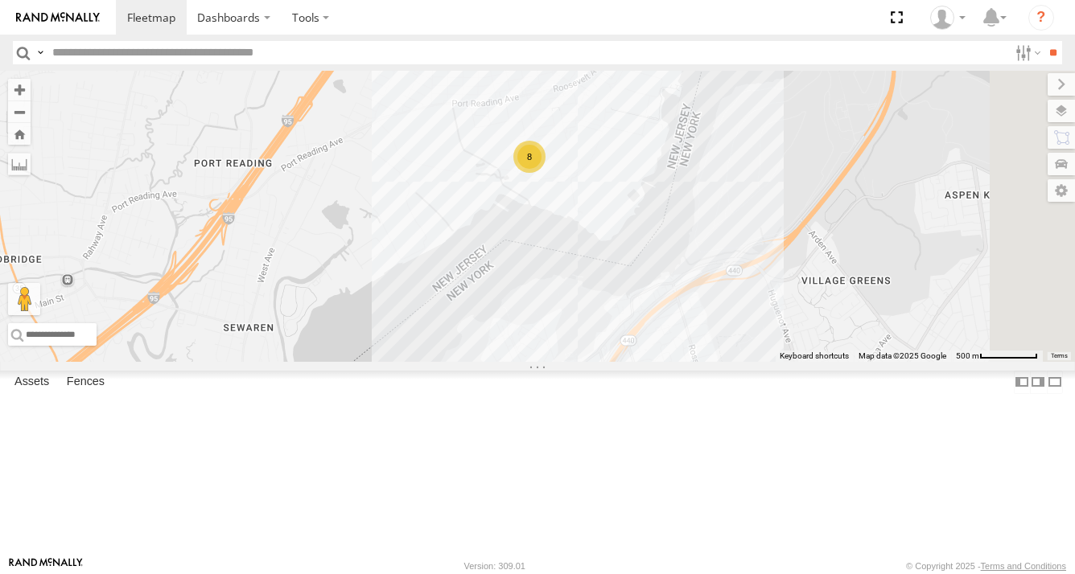
click at [228, 52] on input "text" at bounding box center [527, 52] width 962 height 23
click at [1043, 41] on input "**" at bounding box center [1052, 52] width 19 height 23
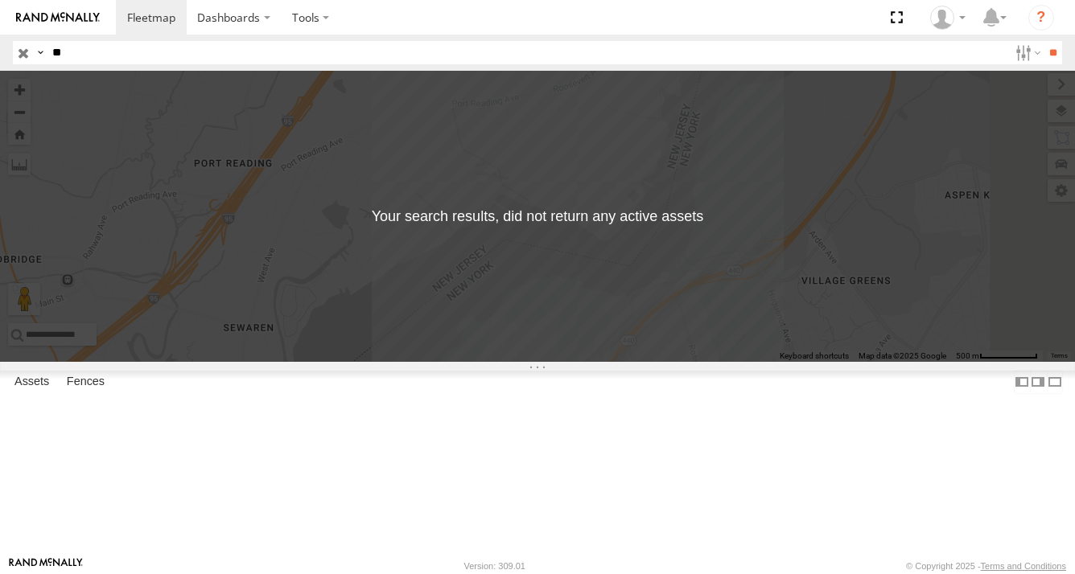
type input "*"
click at [21, 53] on input "button" at bounding box center [23, 52] width 21 height 23
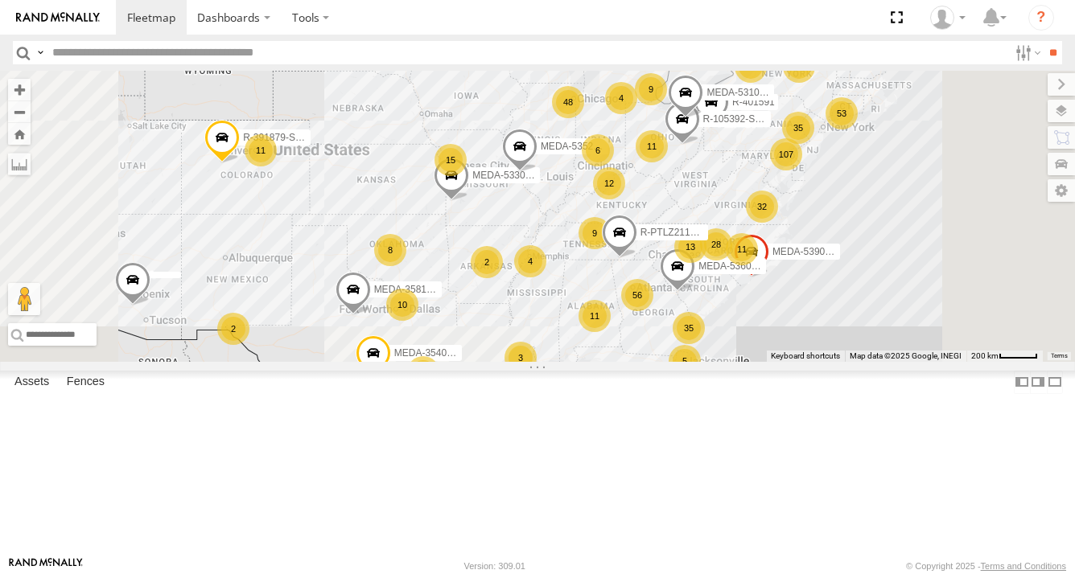
drag, startPoint x: 882, startPoint y: 320, endPoint x: 824, endPoint y: 348, distance: 64.1
click at [830, 346] on div "MEDA-358103-Roll R-3747-Swing MEDA-535204-Roll R-460513-Swing MEDA-539001-Roll …" at bounding box center [537, 216] width 1075 height 291
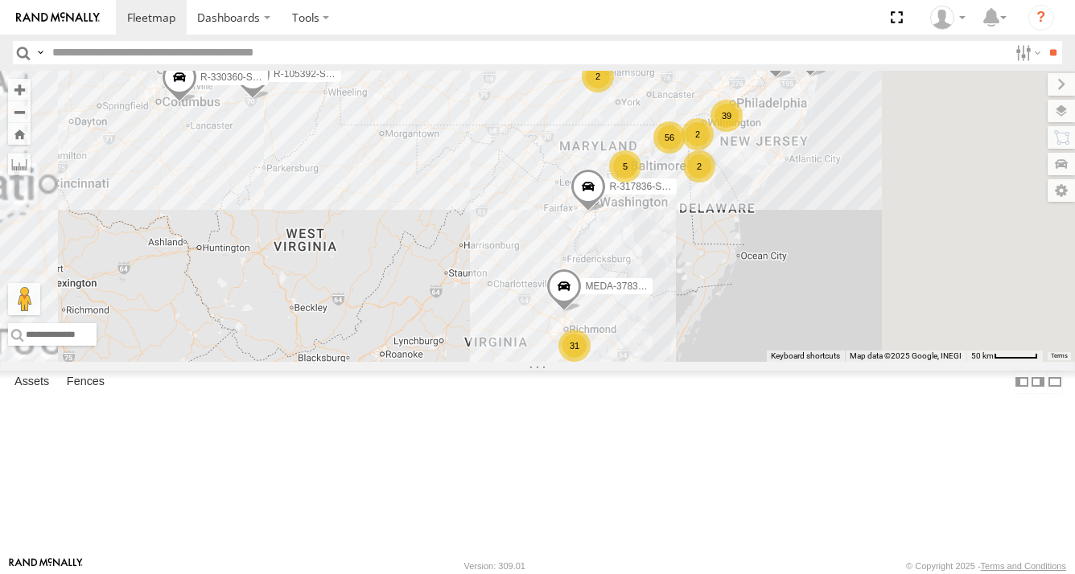
drag, startPoint x: 973, startPoint y: 290, endPoint x: 894, endPoint y: 348, distance: 98.0
click at [898, 343] on div "MEDA-358103-Roll R-3747-Swing MEDA-535204-Roll R-460513-Swing MEDA-539001-Roll …" at bounding box center [537, 216] width 1075 height 291
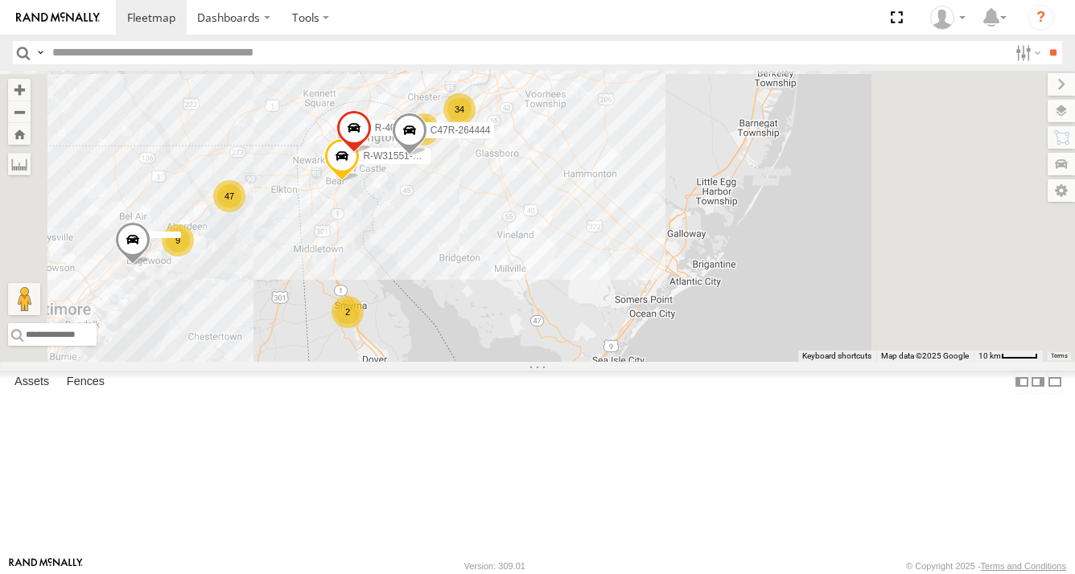
drag, startPoint x: 766, startPoint y: 345, endPoint x: 747, endPoint y: 388, distance: 46.5
click at [750, 362] on div "MEDA-358103-Roll R-3747-Swing MEDA-535204-Roll R-460513-Swing MEDA-539001-Roll …" at bounding box center [537, 216] width 1075 height 291
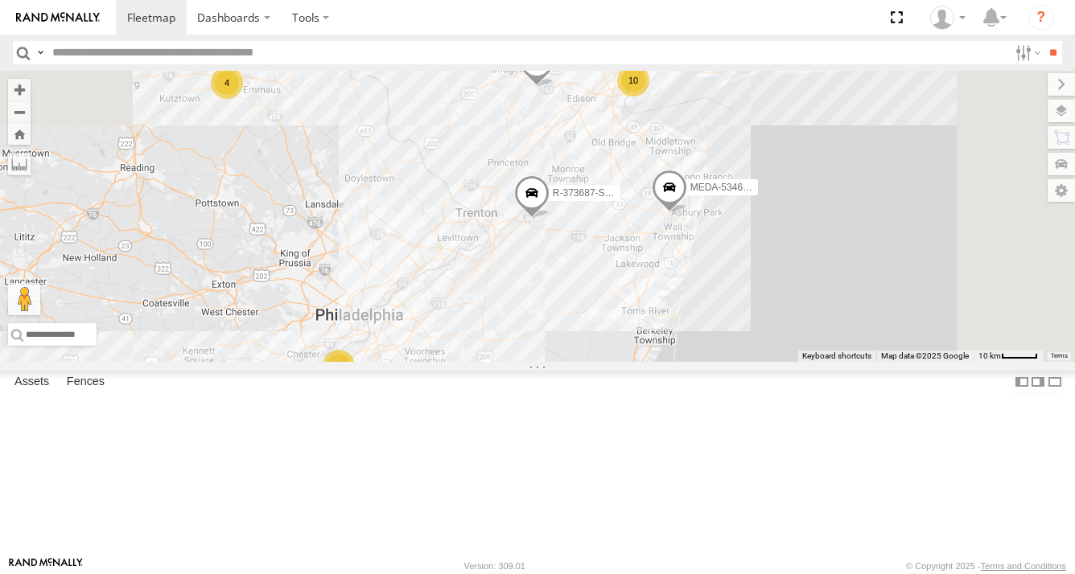
drag, startPoint x: 779, startPoint y: 350, endPoint x: 750, endPoint y: 384, distance: 44.5
click at [751, 362] on div "MEDA-358103-Roll R-3747-Swing MEDA-535204-Roll R-460513-Swing MEDA-539001-Roll …" at bounding box center [537, 216] width 1075 height 291
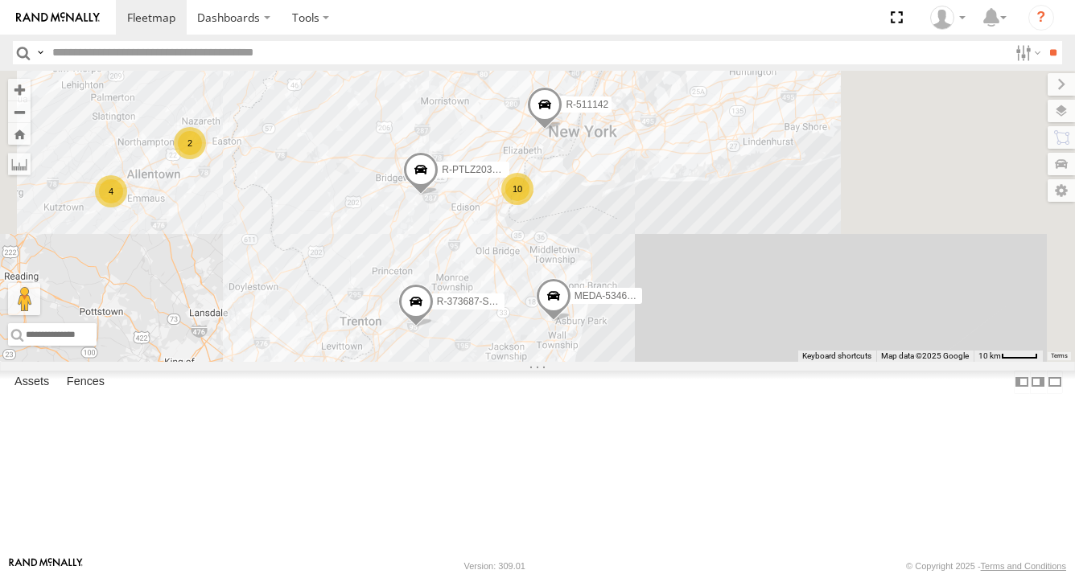
drag, startPoint x: 792, startPoint y: 273, endPoint x: 726, endPoint y: 336, distance: 91.6
click at [717, 347] on div "MEDA-358103-Roll R-3747-Swing MEDA-535204-Roll R-460513-Swing MEDA-539001-Roll …" at bounding box center [537, 216] width 1075 height 291
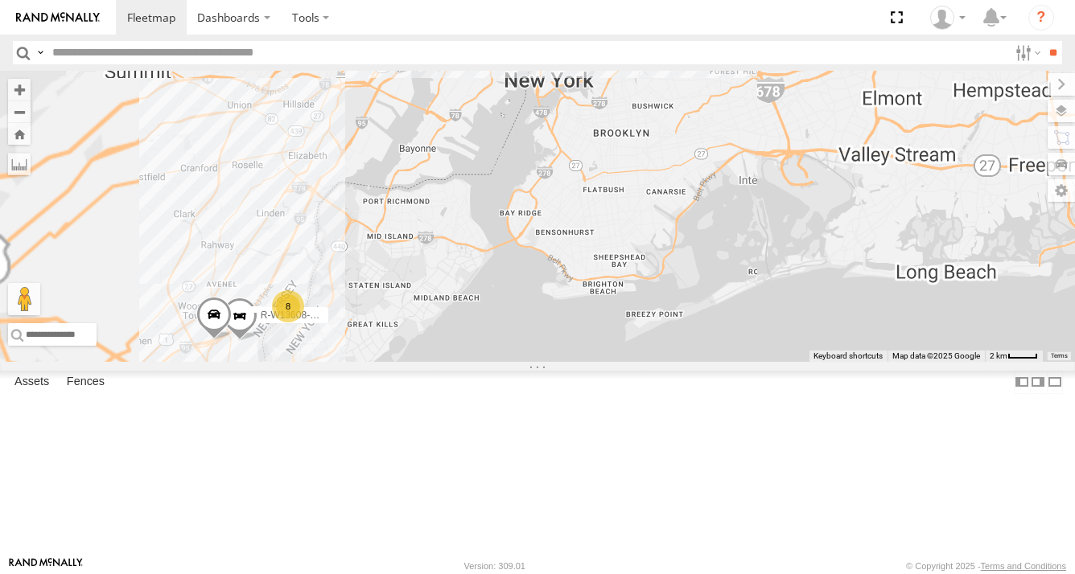
drag, startPoint x: 627, startPoint y: 420, endPoint x: 721, endPoint y: 393, distance: 98.0
click at [721, 362] on div "MEDA-358103-Roll R-3747-Swing MEDA-535204-Roll R-460513-Swing MEDA-539001-Roll …" at bounding box center [537, 216] width 1075 height 291
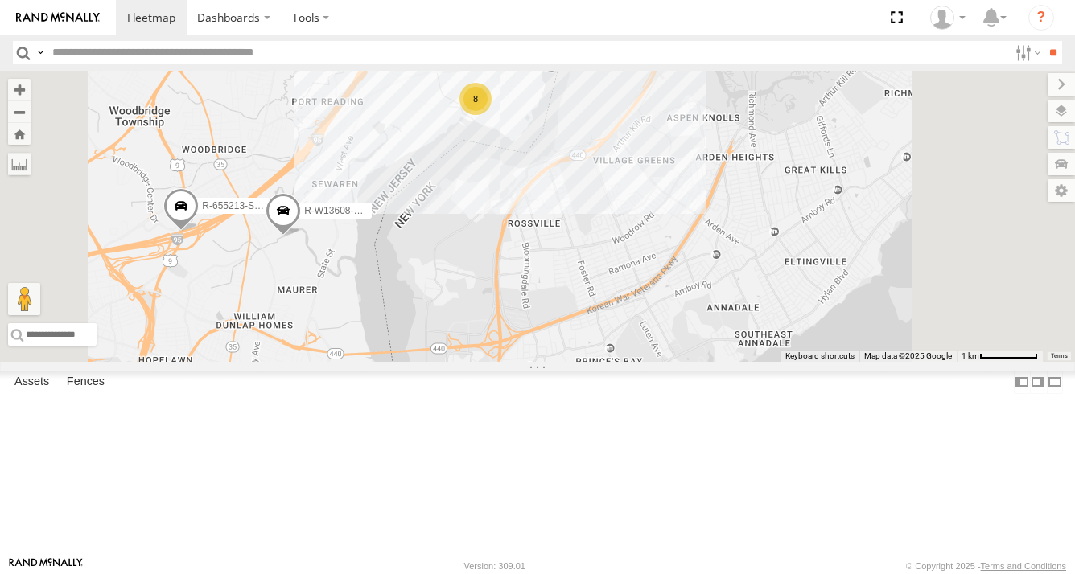
drag, startPoint x: 707, startPoint y: 423, endPoint x: 718, endPoint y: 432, distance: 13.7
click at [706, 362] on div "MEDA-358103-Roll R-3747-Swing MEDA-535204-Roll R-460513-Swing MEDA-539001-Roll …" at bounding box center [537, 216] width 1075 height 291
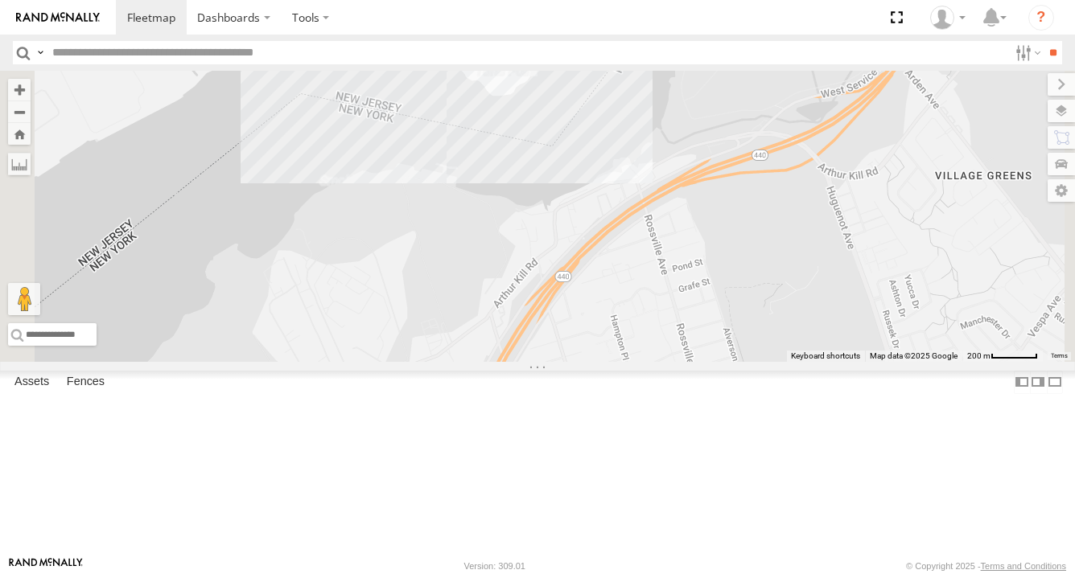
drag, startPoint x: 734, startPoint y: 304, endPoint x: 731, endPoint y: 491, distance: 186.7
click at [730, 362] on div "MEDA-358103-Roll R-3747-Swing MEDA-535204-Roll R-460513-Swing MEDA-539001-Roll …" at bounding box center [537, 216] width 1075 height 291
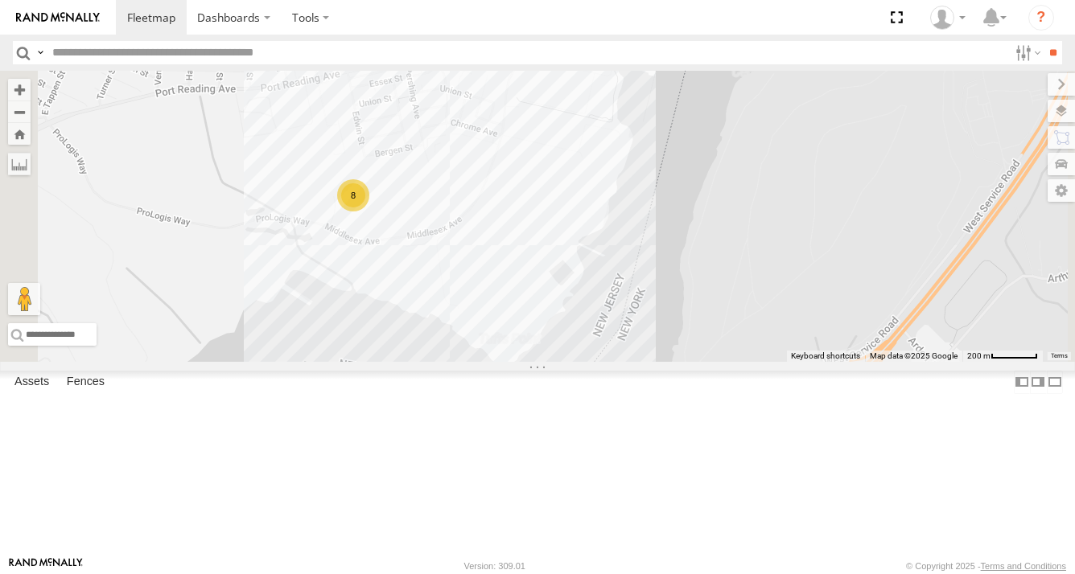
click at [697, 362] on div "MEDA-358103-Roll R-3747-Swing MEDA-535204-Roll R-460513-Swing MEDA-539001-Roll …" at bounding box center [537, 216] width 1075 height 291
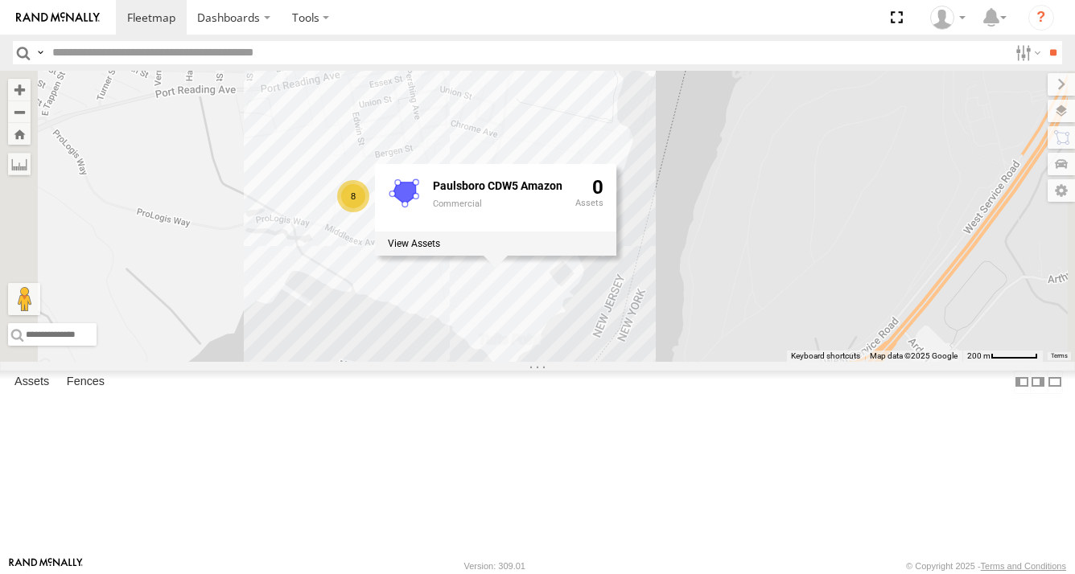
click at [711, 199] on div "MEDA-358103-Roll R-3747-Swing MEDA-535204-Roll R-460513-Swing MEDA-539001-Roll …" at bounding box center [537, 216] width 1075 height 291
click at [866, 265] on div "MEDA-358103-Roll R-3747-Swing MEDA-535204-Roll R-460513-Swing MEDA-539001-Roll …" at bounding box center [537, 216] width 1075 height 291
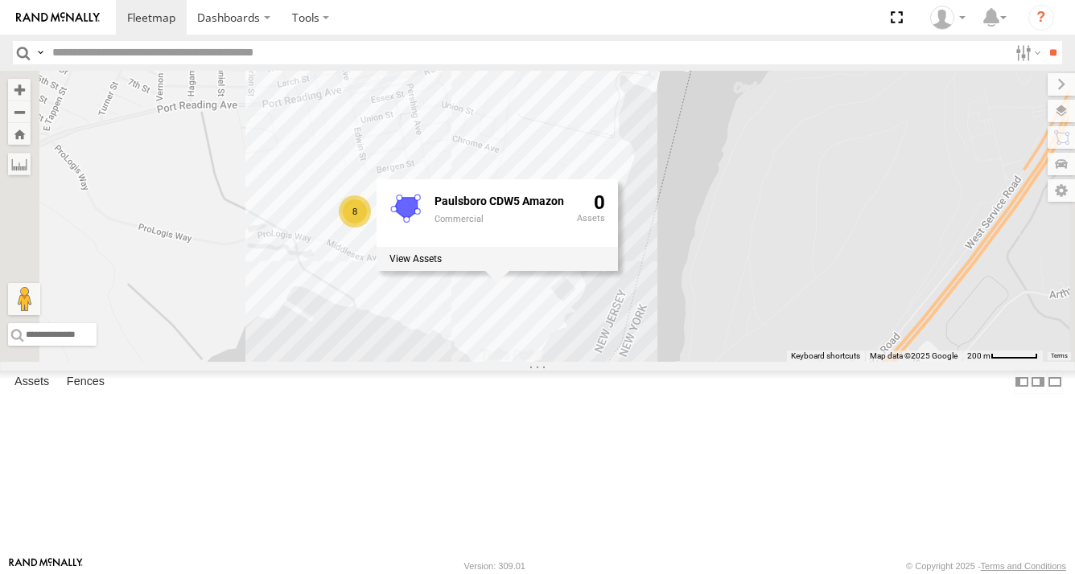
click at [869, 284] on div "MEDA-358103-Roll R-3747-Swing MEDA-535204-Roll R-460513-Swing MEDA-539001-Roll …" at bounding box center [537, 216] width 1075 height 291
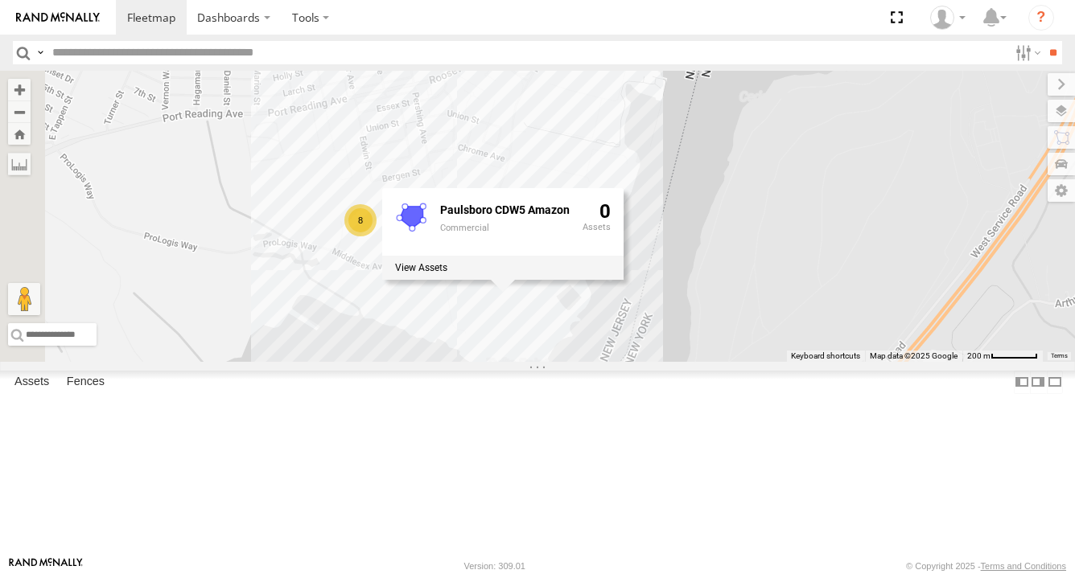
click at [611, 253] on div "0" at bounding box center [596, 227] width 28 height 51
click at [874, 335] on div "MEDA-358103-Roll R-3747-Swing MEDA-535204-Roll R-460513-Swing MEDA-539001-Roll …" at bounding box center [537, 216] width 1075 height 291
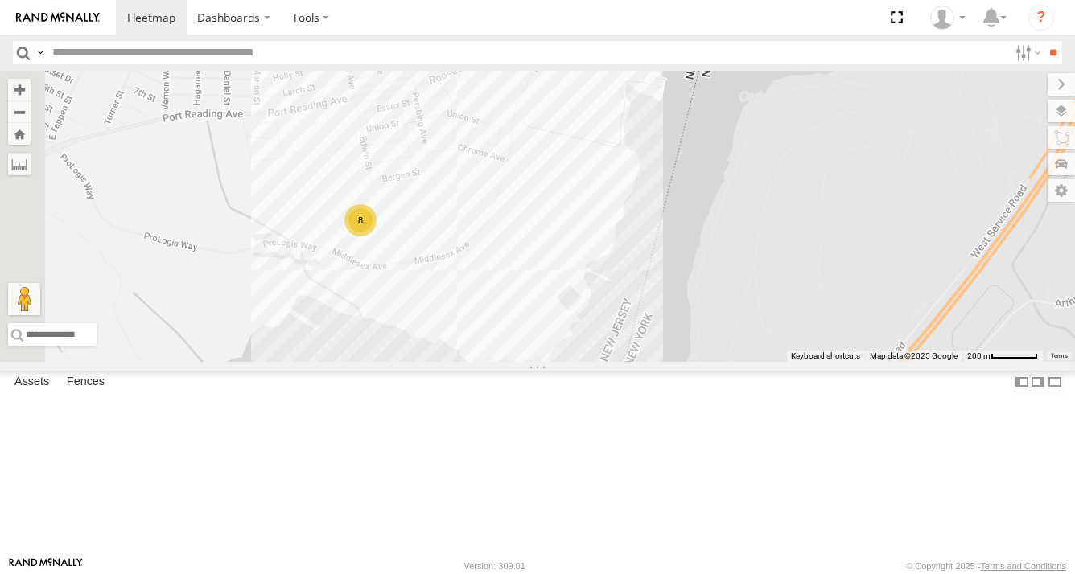
click at [216, 56] on input "text" at bounding box center [527, 52] width 962 height 23
click at [1043, 41] on input "**" at bounding box center [1052, 52] width 19 height 23
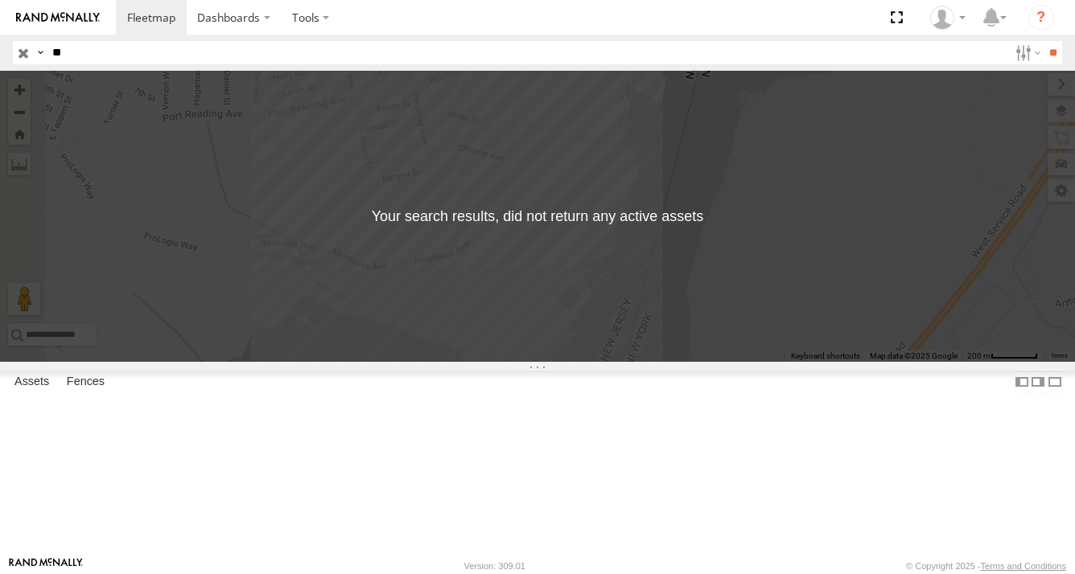
type input "*"
click at [1043, 41] on input "**" at bounding box center [1052, 52] width 19 height 23
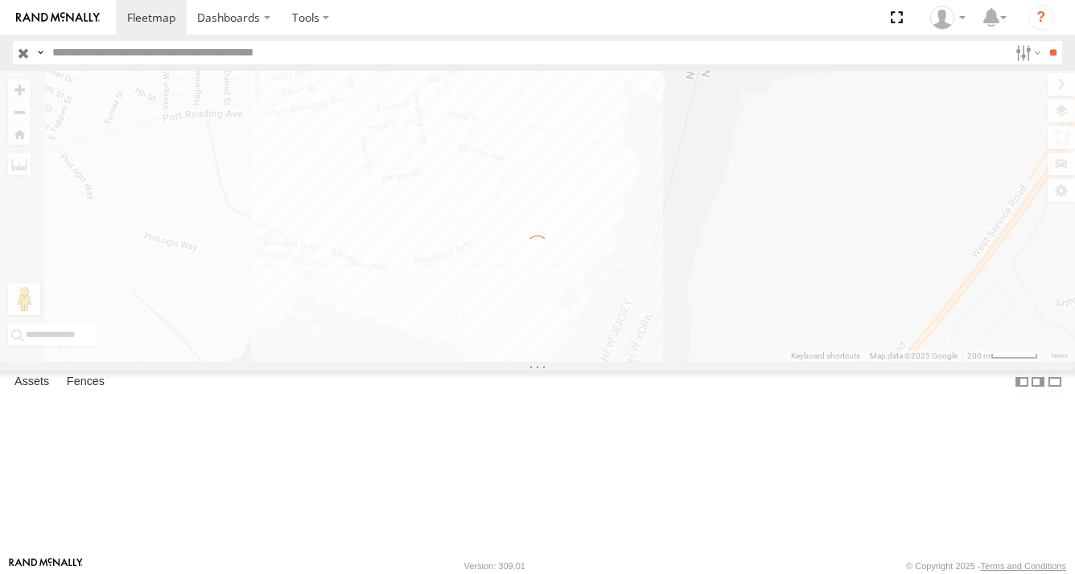
drag, startPoint x: 600, startPoint y: 288, endPoint x: 611, endPoint y: 289, distance: 11.3
click at [608, 288] on div "← Move left → Move right ↑ Move up ↓ Move down + Zoom in - Zoom out Home Jump l…" at bounding box center [537, 216] width 1075 height 291
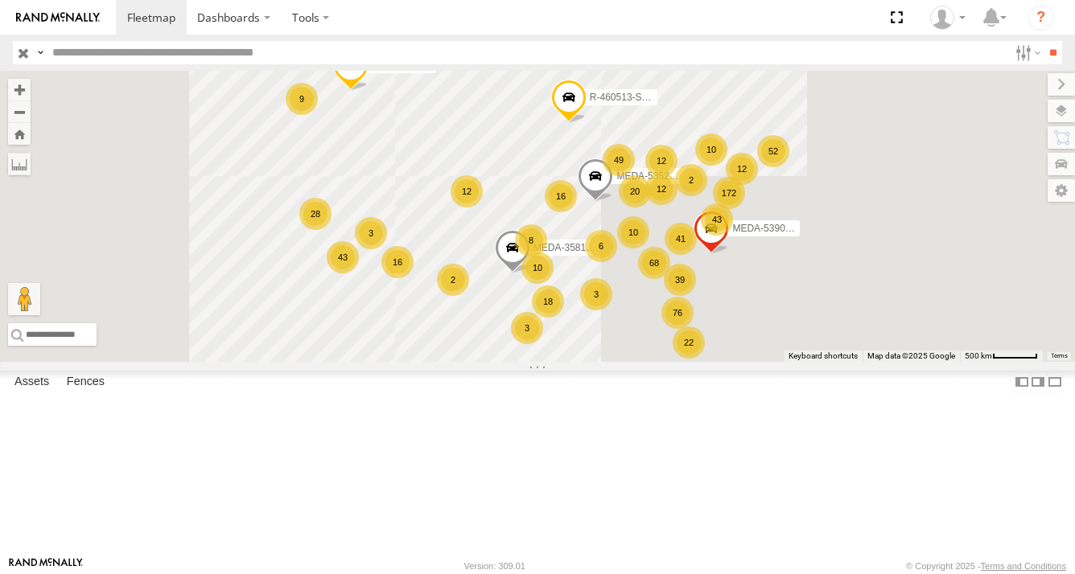
click at [611, 289] on div "39 172 16 22 43 68 20 52 10 76 43 49 16 18 10 12 8 41 28 12 6 9 12 2 3 10 MEDA-…" at bounding box center [537, 216] width 1075 height 291
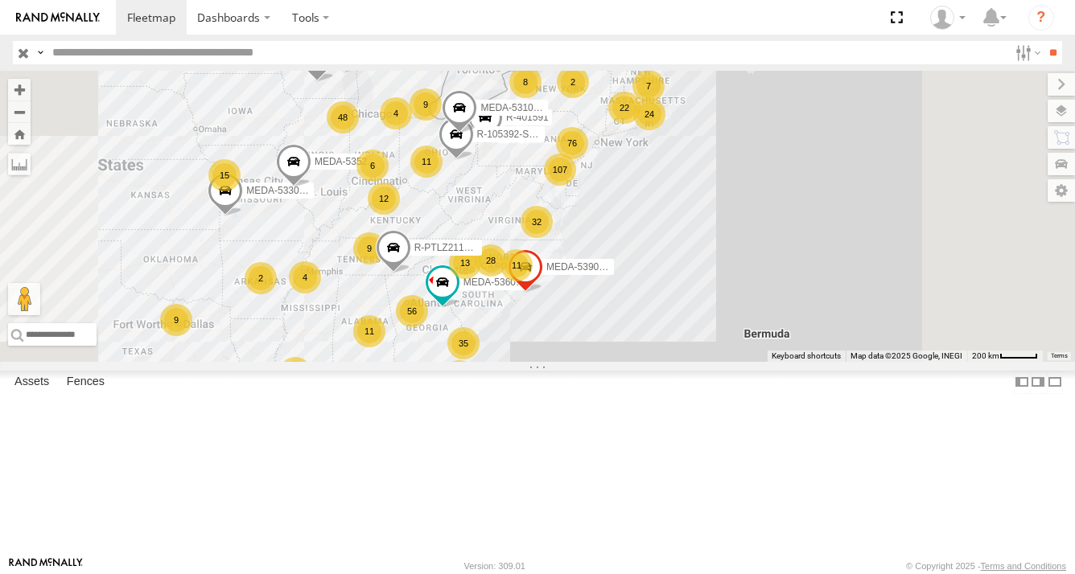
drag, startPoint x: 863, startPoint y: 290, endPoint x: 862, endPoint y: 373, distance: 83.7
click at [862, 362] on div "R-3747-Swing R-460513-Swing 35 107 15 20 32 56 76 6 7 9 76 11 48 11 22 28 18 9 …" at bounding box center [537, 216] width 1075 height 291
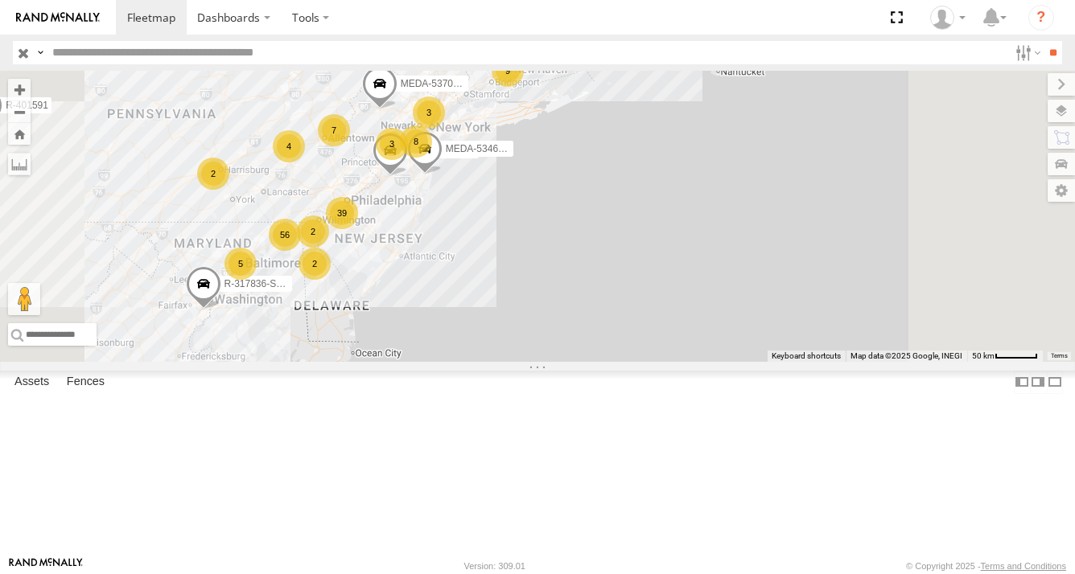
drag, startPoint x: 788, startPoint y: 331, endPoint x: 794, endPoint y: 433, distance: 101.6
click at [794, 362] on div "R-3747-Swing R-460513-Swing MEDA-535606-Swing R-PTLZ211377-Swing MEDA-378776-Sw…" at bounding box center [537, 216] width 1075 height 291
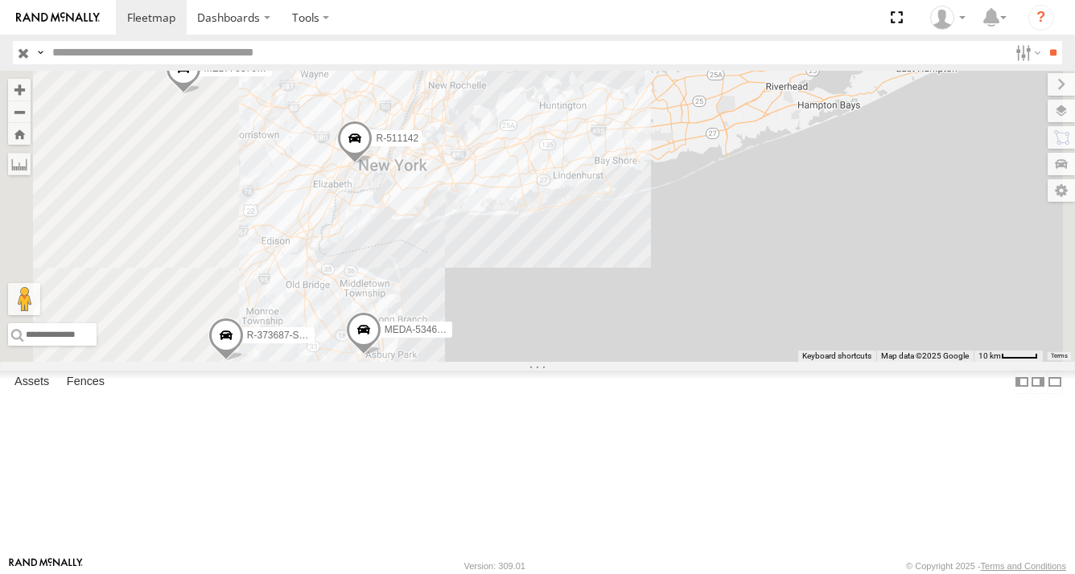
drag, startPoint x: 757, startPoint y: 397, endPoint x: 853, endPoint y: 502, distance: 142.4
click at [853, 362] on div "R-3747-Swing R-460513-Swing MEDA-535606-Swing R-PTLZ211377-Swing MEDA-378776-Sw…" at bounding box center [537, 216] width 1075 height 291
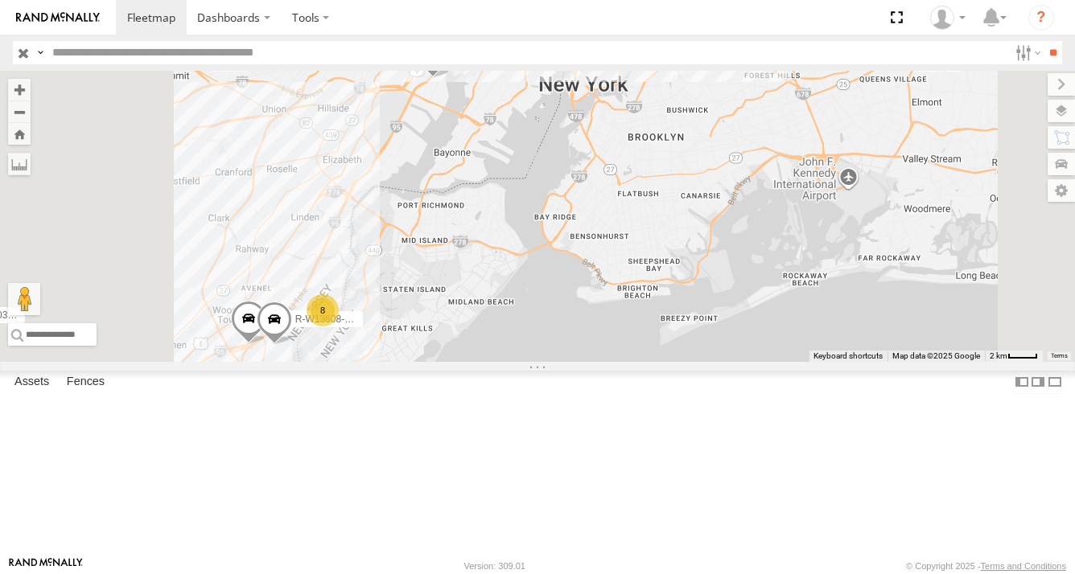
drag, startPoint x: 582, startPoint y: 379, endPoint x: 637, endPoint y: 385, distance: 55.0
click at [637, 362] on div "R-3747-Swing R-460513-Swing MEDA-535606-Swing R-PTLZ211377-Swing MEDA-378776-Sw…" at bounding box center [537, 216] width 1075 height 291
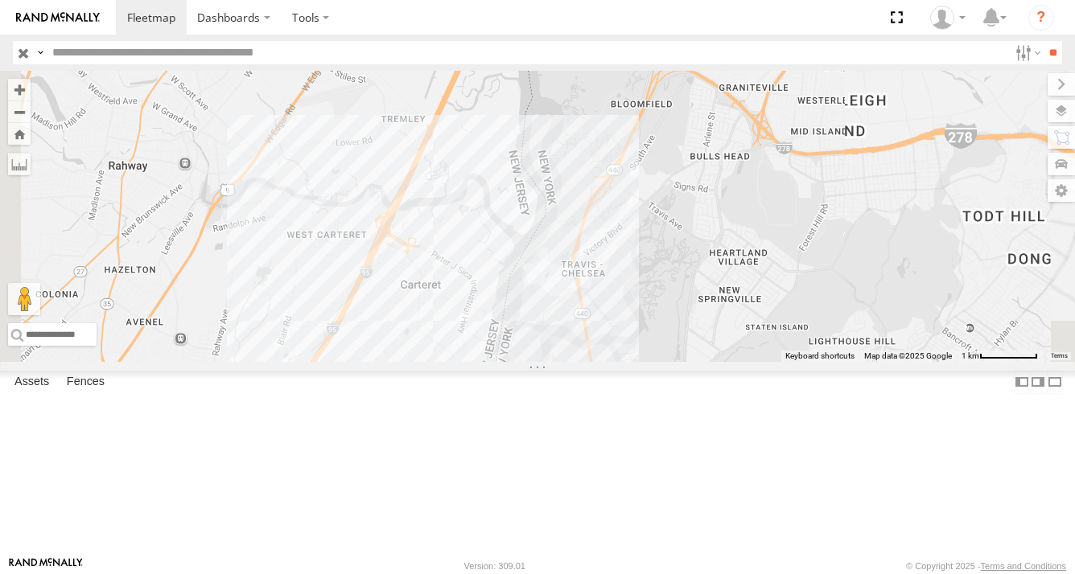
click at [628, 330] on div "R-3747-Swing R-460513-Swing MEDA-535606-Swing R-PTLZ211377-Swing MEDA-378776-Sw…" at bounding box center [537, 216] width 1075 height 291
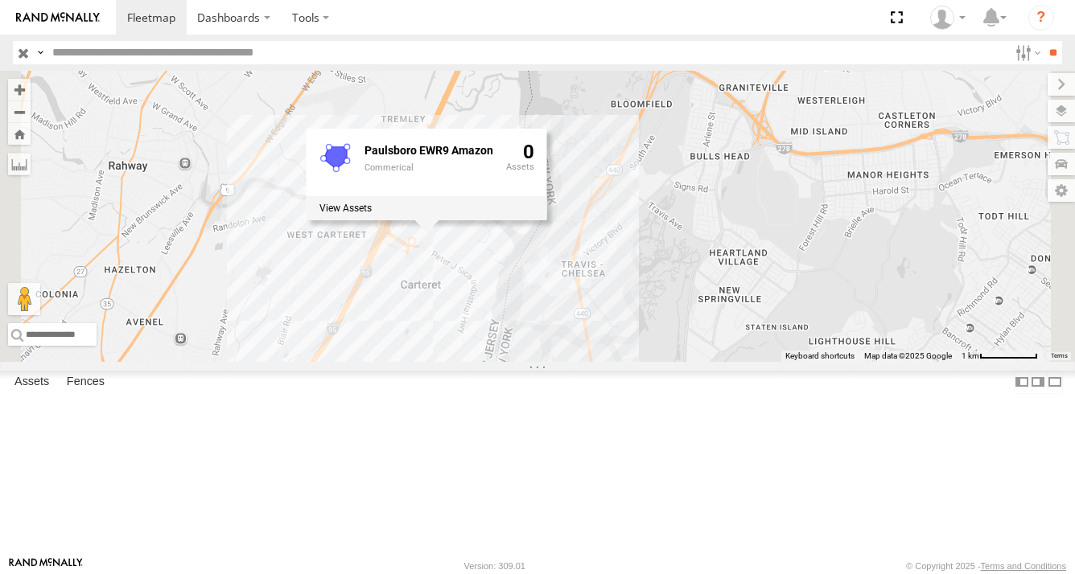
click at [551, 362] on div "R-3747-Swing R-460513-Swing MEDA-535606-Swing R-PTLZ211377-Swing MEDA-378776-Sw…" at bounding box center [537, 216] width 1075 height 291
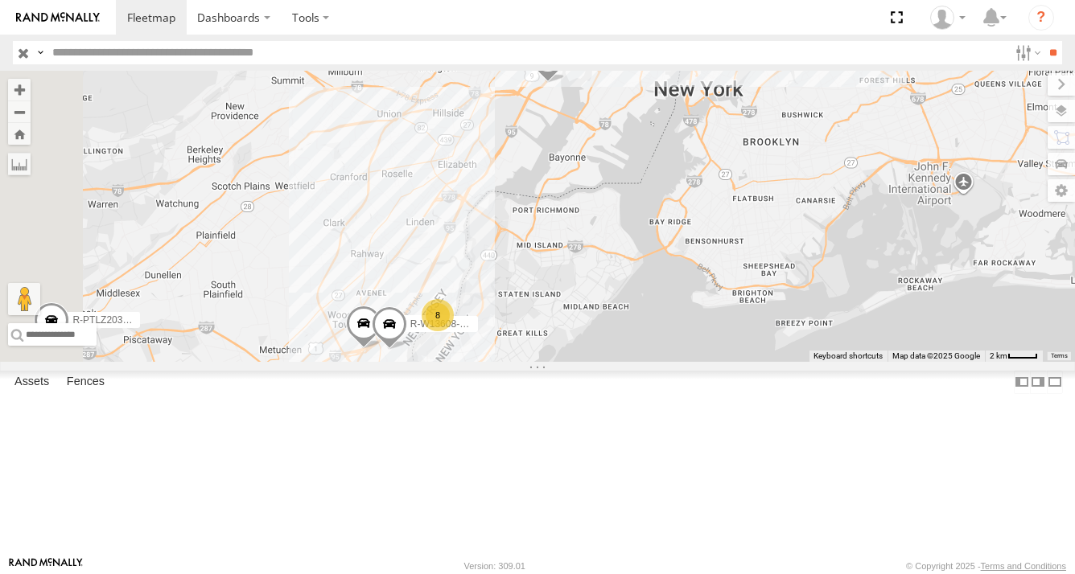
drag, startPoint x: 574, startPoint y: 277, endPoint x: 640, endPoint y: 286, distance: 66.7
click at [640, 286] on div "R-3747-Swing R-460513-Swing MEDA-535606-Swing R-PTLZ211377-Swing MEDA-378776-Sw…" at bounding box center [537, 216] width 1075 height 291
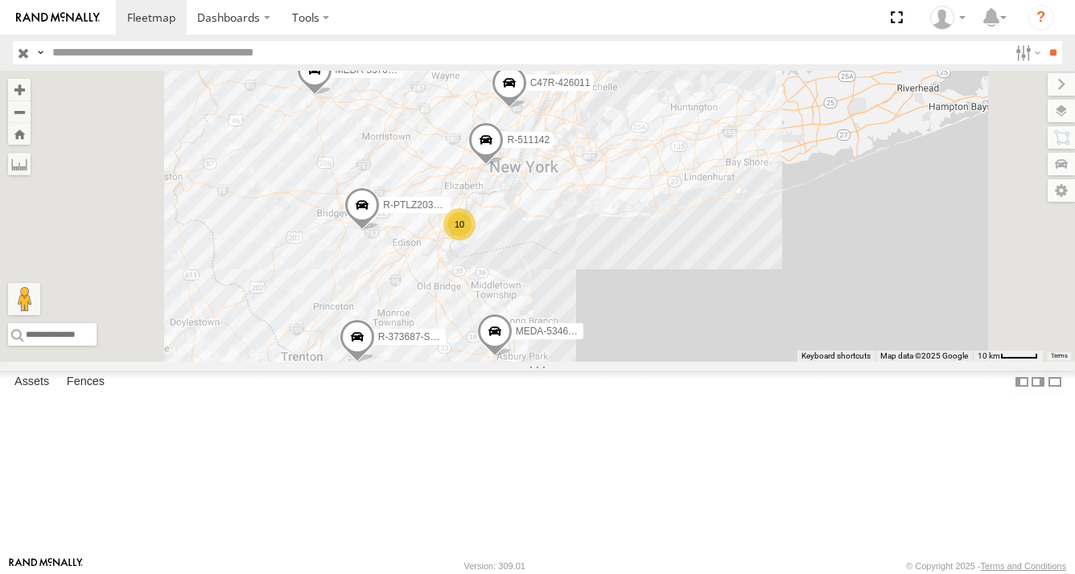
drag, startPoint x: 718, startPoint y: 326, endPoint x: 742, endPoint y: 327, distance: 24.1
click at [737, 325] on div "R-3747-Swing R-460513-Swing MEDA-535606-Swing R-PTLZ211377-Swing MEDA-378776-Sw…" at bounding box center [537, 216] width 1075 height 291
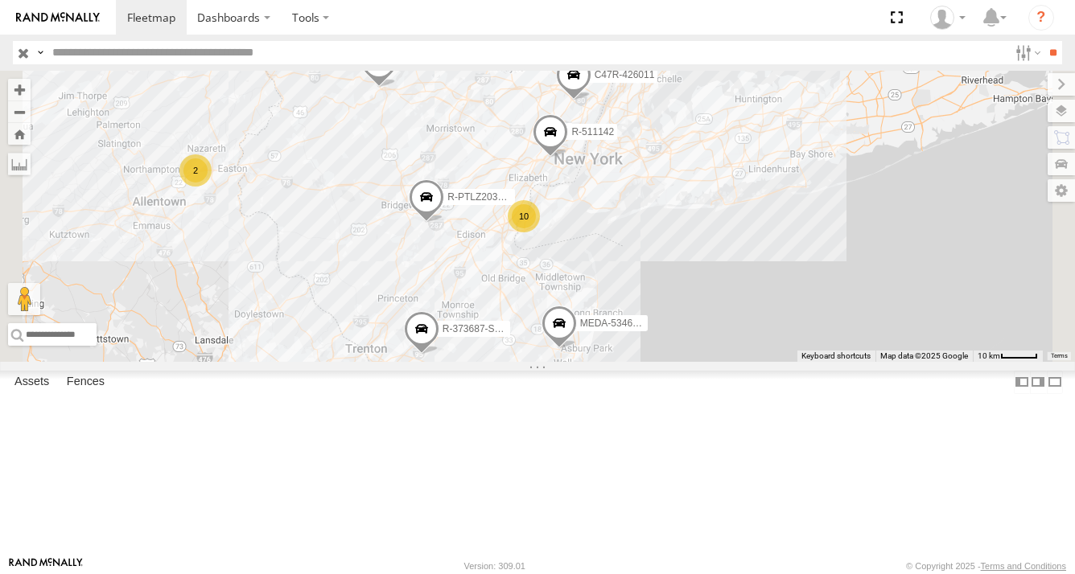
drag, startPoint x: 545, startPoint y: 366, endPoint x: 630, endPoint y: 354, distance: 85.3
click at [630, 354] on div "R-3747-Swing R-460513-Swing MEDA-535606-Swing R-PTLZ211377-Swing MEDA-378776-Sw…" at bounding box center [537, 216] width 1075 height 291
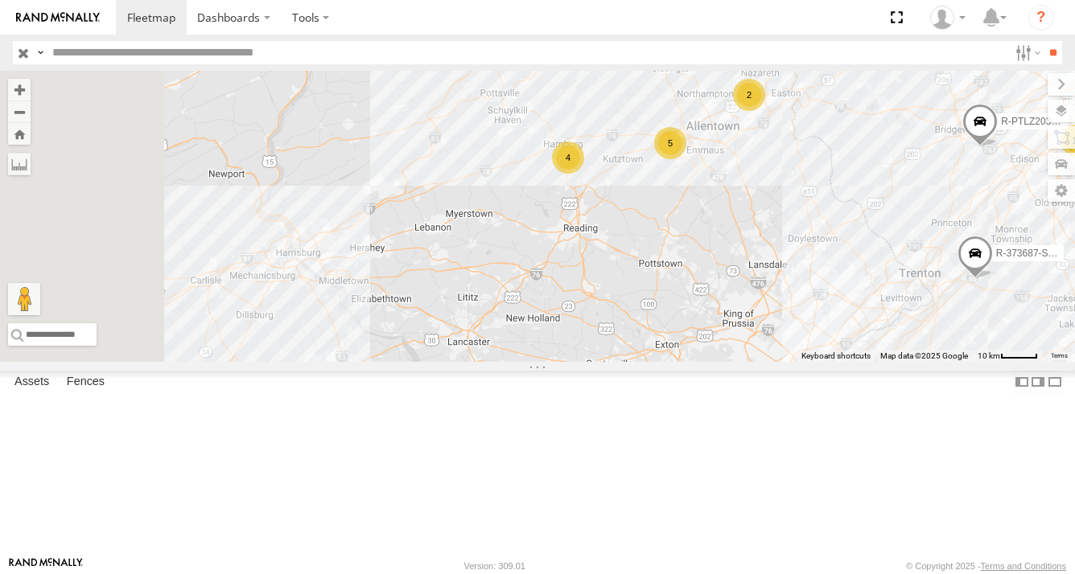
drag, startPoint x: 508, startPoint y: 333, endPoint x: 768, endPoint y: 307, distance: 261.9
click at [783, 302] on div "R-3747-Swing R-460513-Swing MEDA-535606-Swing R-PTLZ211377-Swing MEDA-378776-Sw…" at bounding box center [537, 216] width 1075 height 291
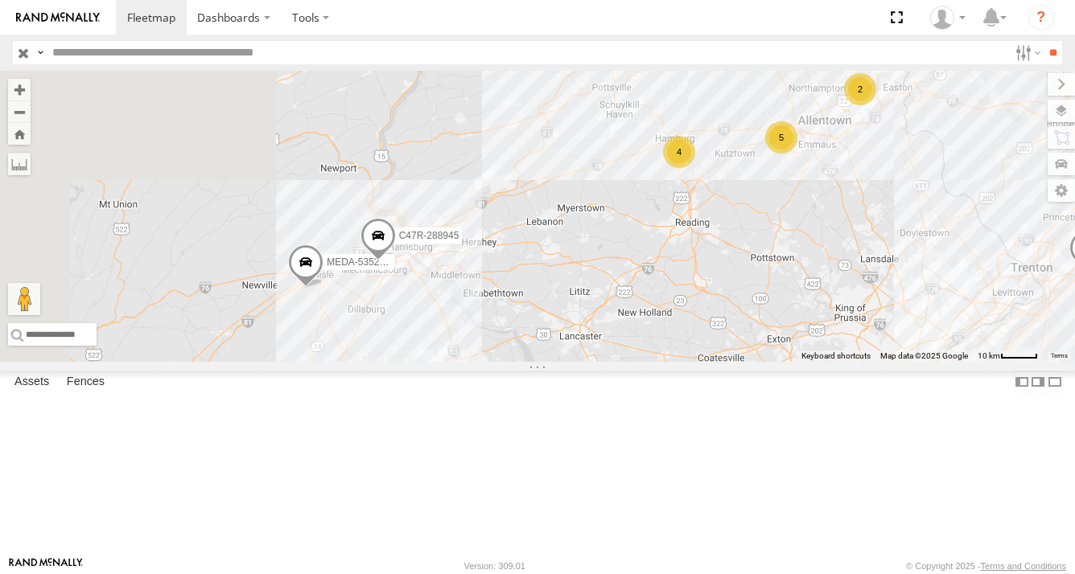
drag, startPoint x: 560, startPoint y: 394, endPoint x: 660, endPoint y: 389, distance: 99.9
click at [660, 362] on div "R-3747-Swing R-460513-Swing MEDA-535606-Swing R-PTLZ211377-Swing MEDA-378776-Sw…" at bounding box center [537, 216] width 1075 height 291
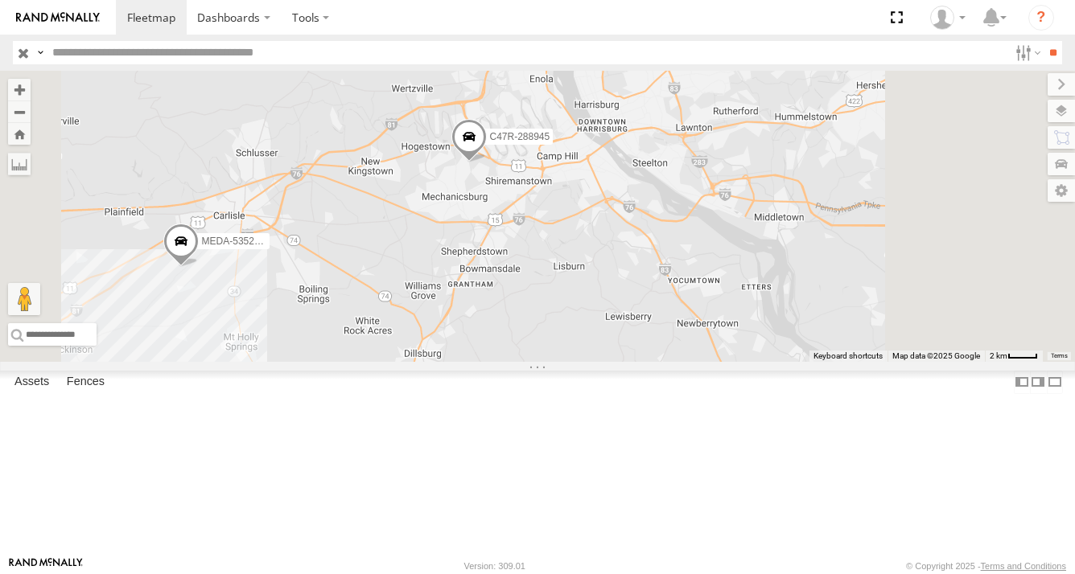
drag, startPoint x: 663, startPoint y: 351, endPoint x: 647, endPoint y: 404, distance: 55.5
click at [643, 362] on div "R-3747-Swing R-460513-Swing MEDA-535606-Swing R-PTLZ211377-Swing MEDA-378776-Sw…" at bounding box center [537, 216] width 1075 height 291
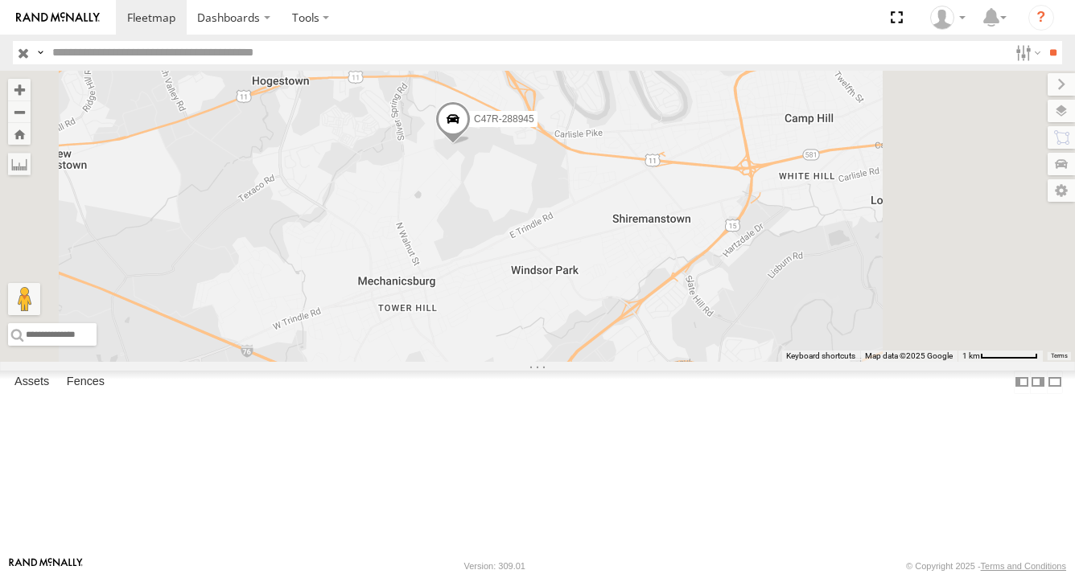
drag, startPoint x: 652, startPoint y: 311, endPoint x: 660, endPoint y: 364, distance: 53.7
click at [658, 362] on div "R-3747-Swing R-460513-Swing MEDA-535606-Swing R-PTLZ211377-Swing MEDA-378776-Sw…" at bounding box center [537, 216] width 1075 height 291
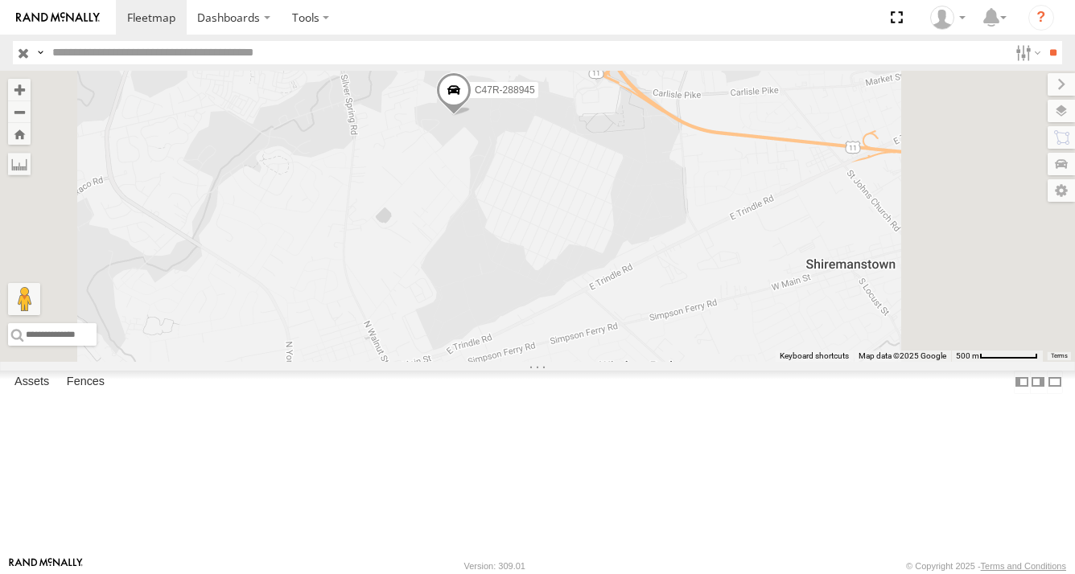
drag, startPoint x: 669, startPoint y: 335, endPoint x: 679, endPoint y: 414, distance: 78.7
click at [679, 362] on div "R-3747-Swing R-460513-Swing MEDA-535606-Swing R-PTLZ211377-Swing MEDA-378776-Sw…" at bounding box center [537, 216] width 1075 height 291
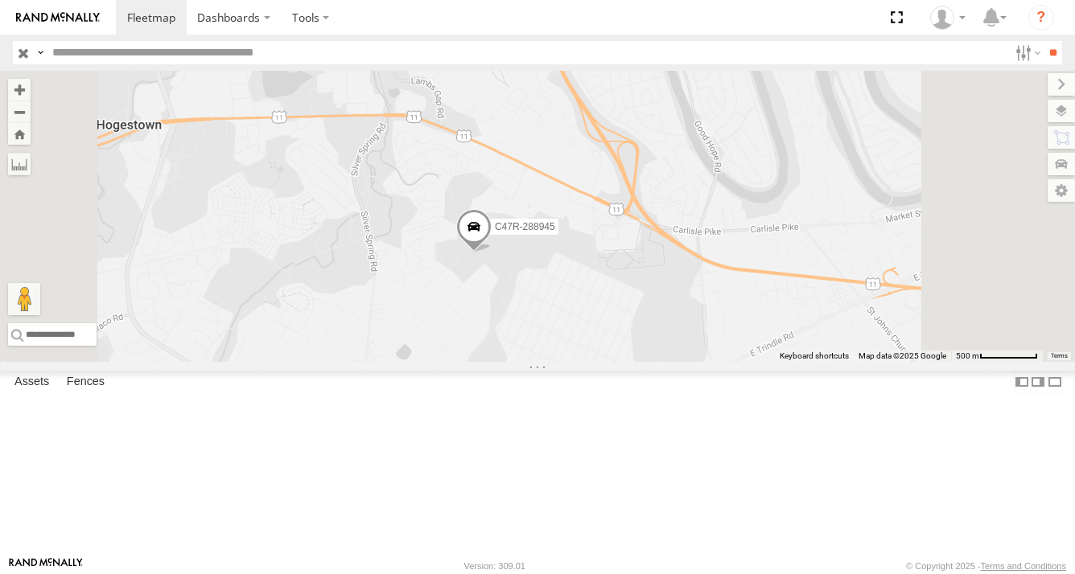
drag, startPoint x: 675, startPoint y: 368, endPoint x: 682, endPoint y: 407, distance: 40.1
click at [682, 362] on div "R-3747-Swing R-460513-Swing MEDA-535606-Swing R-PTLZ211377-Swing MEDA-378776-Sw…" at bounding box center [537, 216] width 1075 height 291
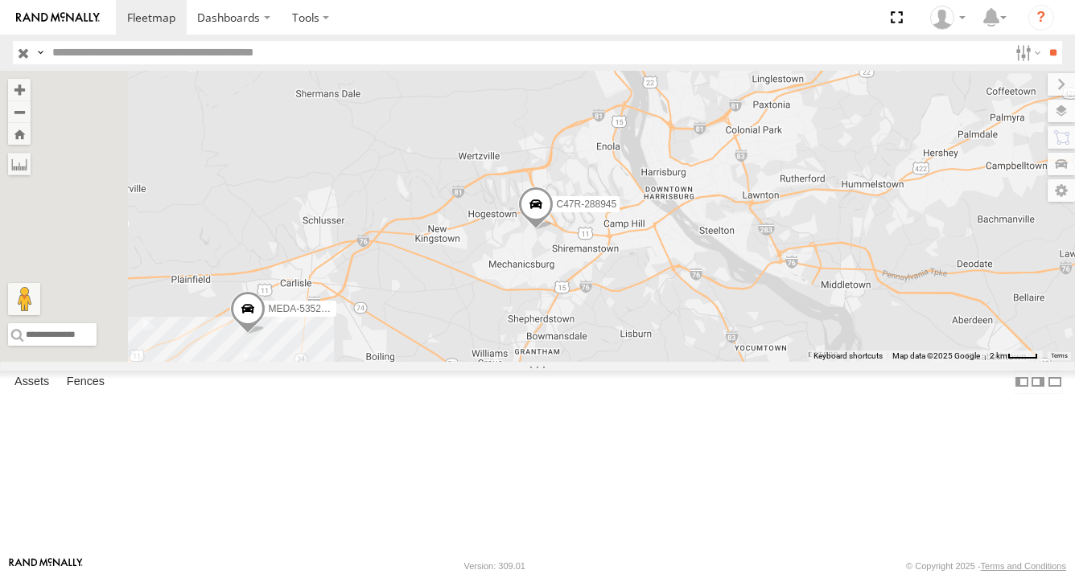
drag, startPoint x: 538, startPoint y: 369, endPoint x: 710, endPoint y: 348, distance: 172.6
click at [710, 348] on div "R-3747-Swing R-460513-Swing MEDA-535606-Swing R-PTLZ211377-Swing MEDA-378776-Sw…" at bounding box center [537, 216] width 1075 height 291
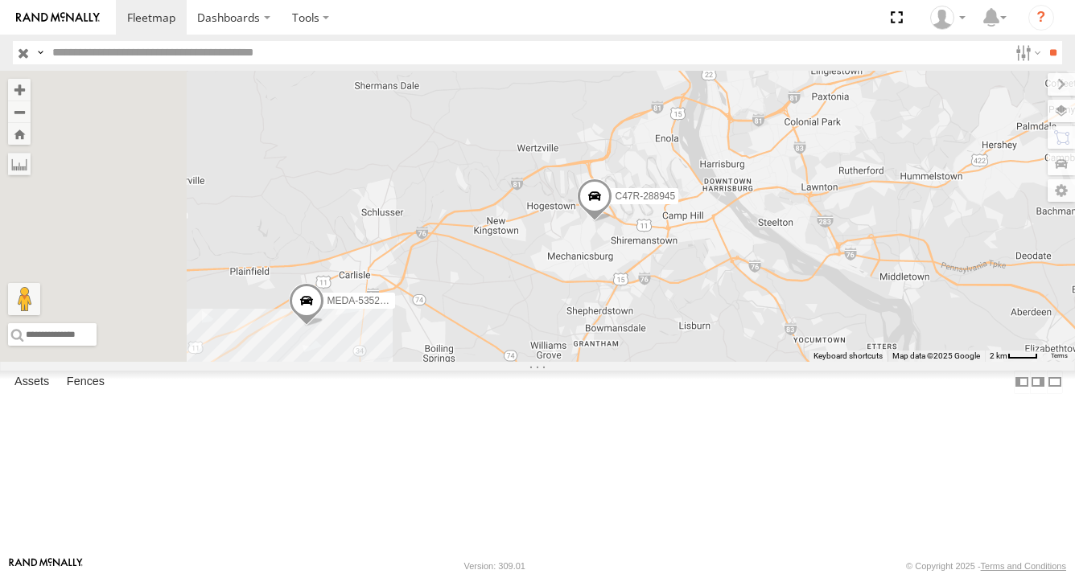
drag, startPoint x: 547, startPoint y: 437, endPoint x: 615, endPoint y: 424, distance: 68.8
click at [611, 362] on div "R-3747-Swing R-460513-Swing MEDA-535606-Swing R-PTLZ211377-Swing MEDA-378776-Sw…" at bounding box center [537, 216] width 1075 height 291
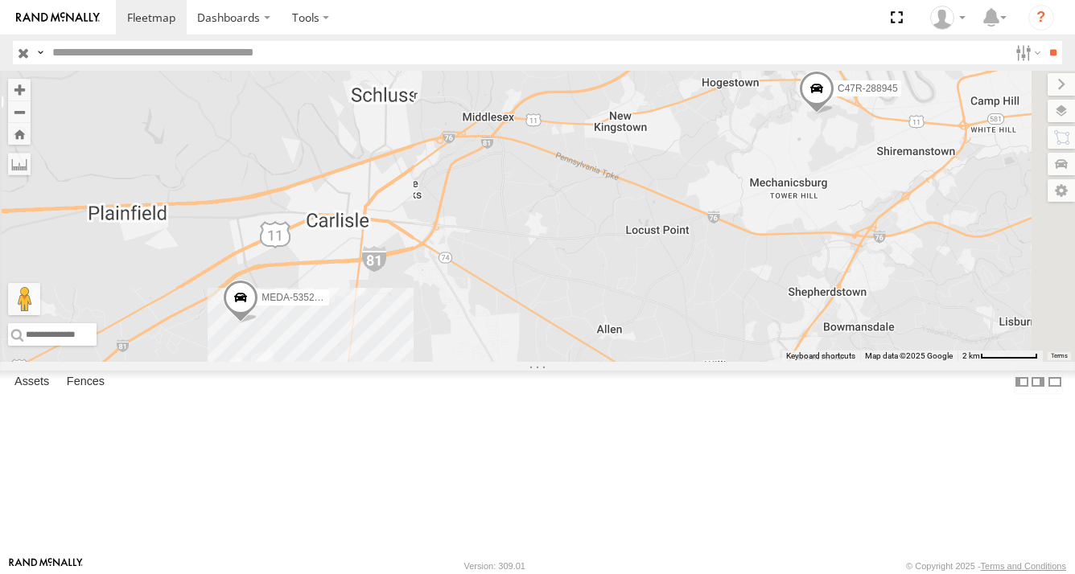
click at [601, 362] on div "R-3747-Swing R-460513-Swing MEDA-535606-Swing R-PTLZ211377-Swing MEDA-378776-Sw…" at bounding box center [537, 216] width 1075 height 291
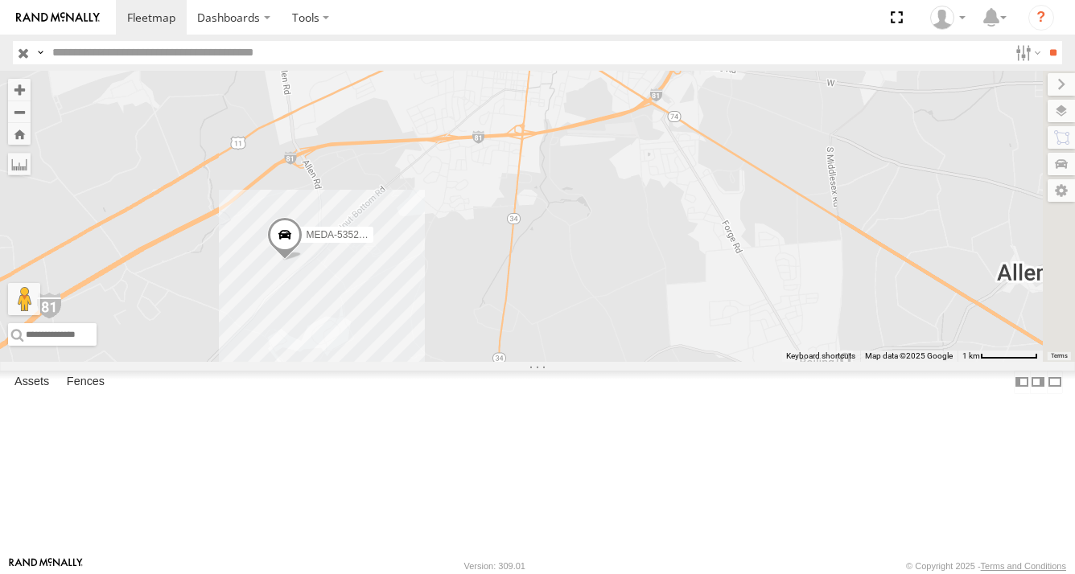
drag, startPoint x: 532, startPoint y: 404, endPoint x: 555, endPoint y: 400, distance: 23.7
click at [553, 362] on div "R-3747-Swing R-460513-Swing MEDA-535606-Swing R-PTLZ211377-Swing MEDA-378776-Sw…" at bounding box center [537, 216] width 1075 height 291
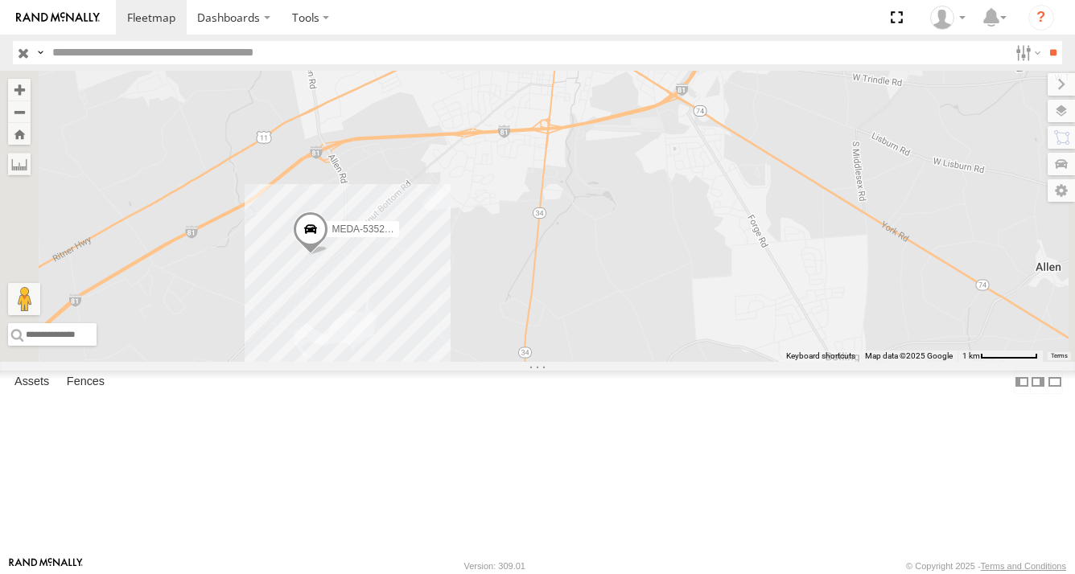
click at [511, 362] on div "R-3747-Swing R-460513-Swing MEDA-535606-Swing R-PTLZ211377-Swing MEDA-378776-Sw…" at bounding box center [537, 216] width 1075 height 291
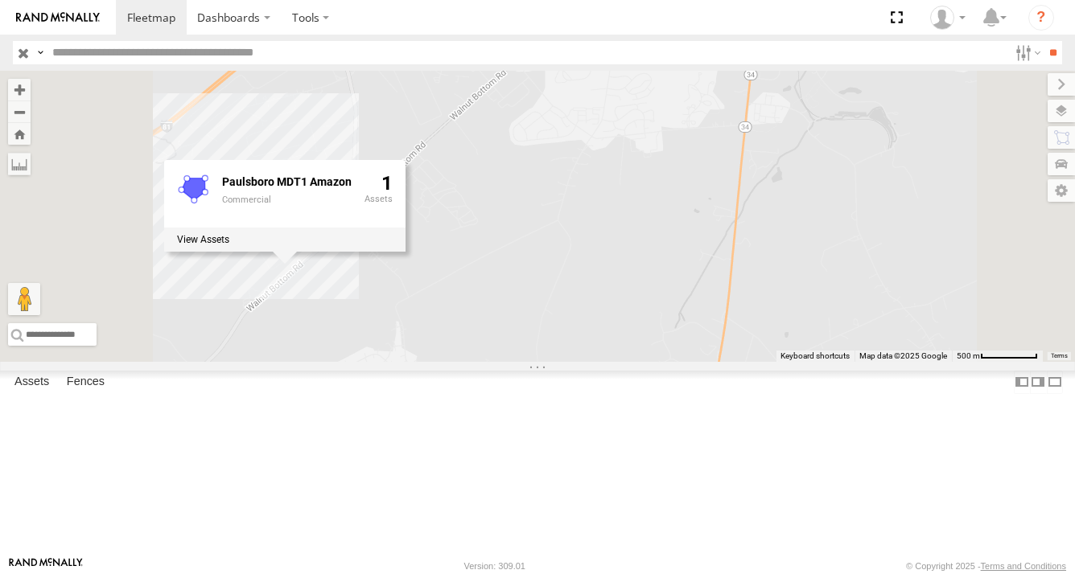
drag, startPoint x: 577, startPoint y: 378, endPoint x: 698, endPoint y: 407, distance: 124.9
click at [698, 362] on div "R-3747-Swing R-460513-Swing MEDA-535606-Swing R-PTLZ211377-Swing MEDA-378776-Sw…" at bounding box center [537, 216] width 1075 height 291
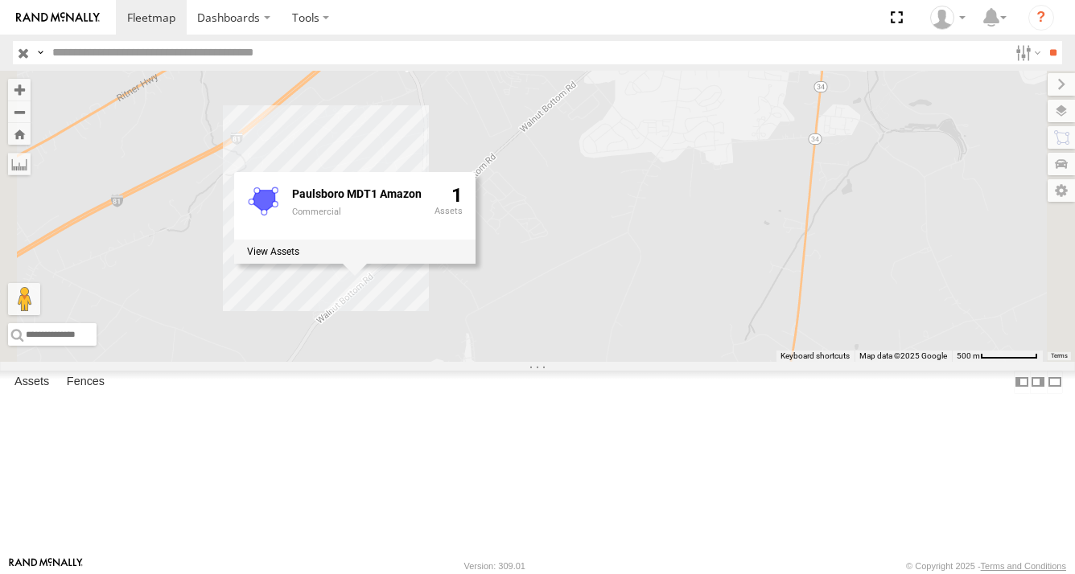
click at [615, 362] on div "R-3747-Swing R-460513-Swing MEDA-535606-Swing R-PTLZ211377-Swing MEDA-378776-Sw…" at bounding box center [537, 216] width 1075 height 291
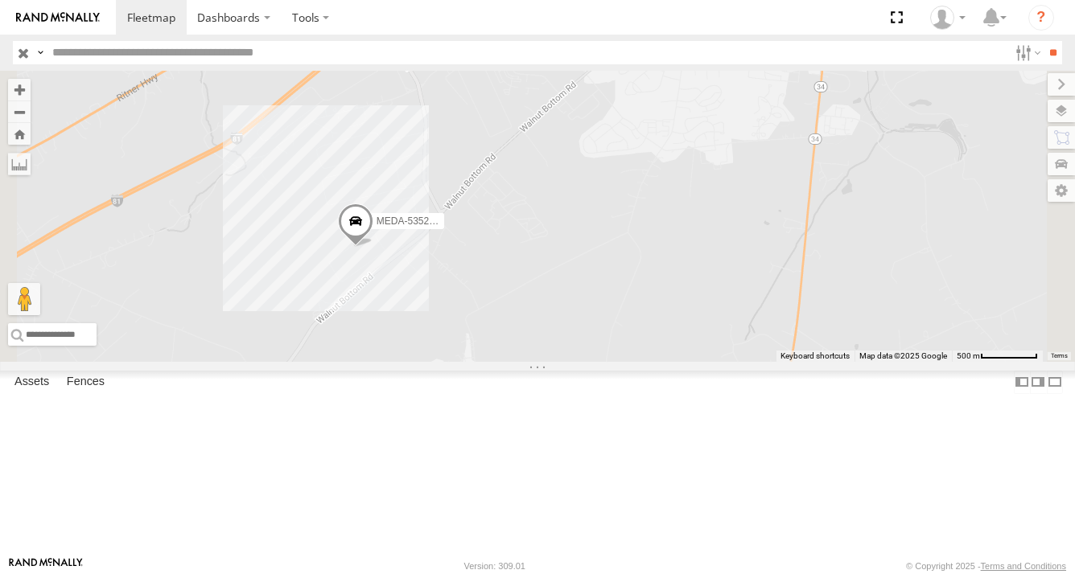
click at [373, 248] on span at bounding box center [355, 225] width 35 height 43
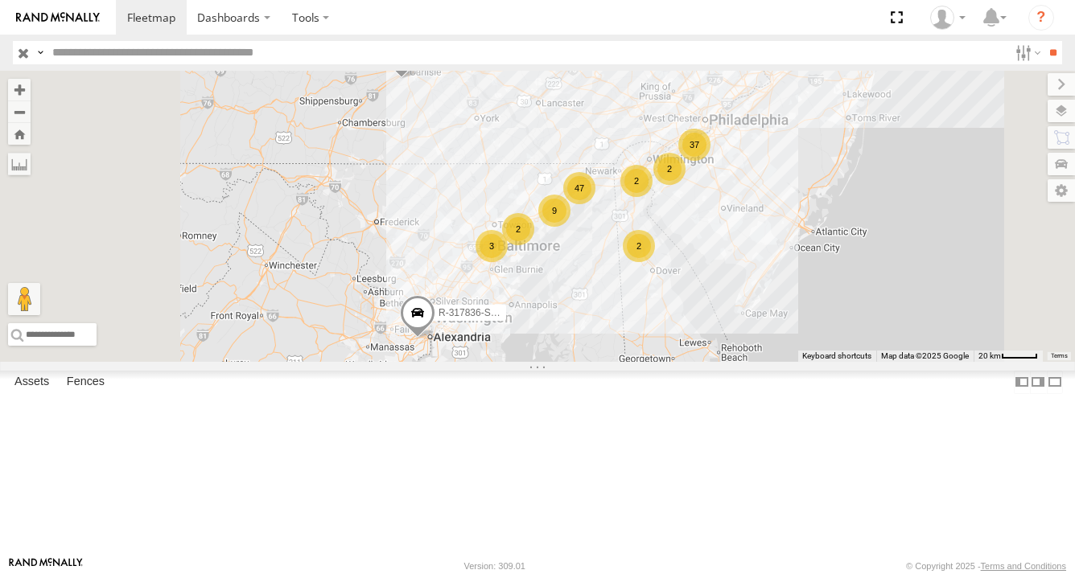
drag, startPoint x: 671, startPoint y: 394, endPoint x: 660, endPoint y: 250, distance: 144.4
click at [661, 251] on div "MEDA-535225-Swing 47 37 2 R-317836-Swing 5 2 9 R-PTLZ203124-Swing R-373687-Swin…" at bounding box center [537, 216] width 1075 height 291
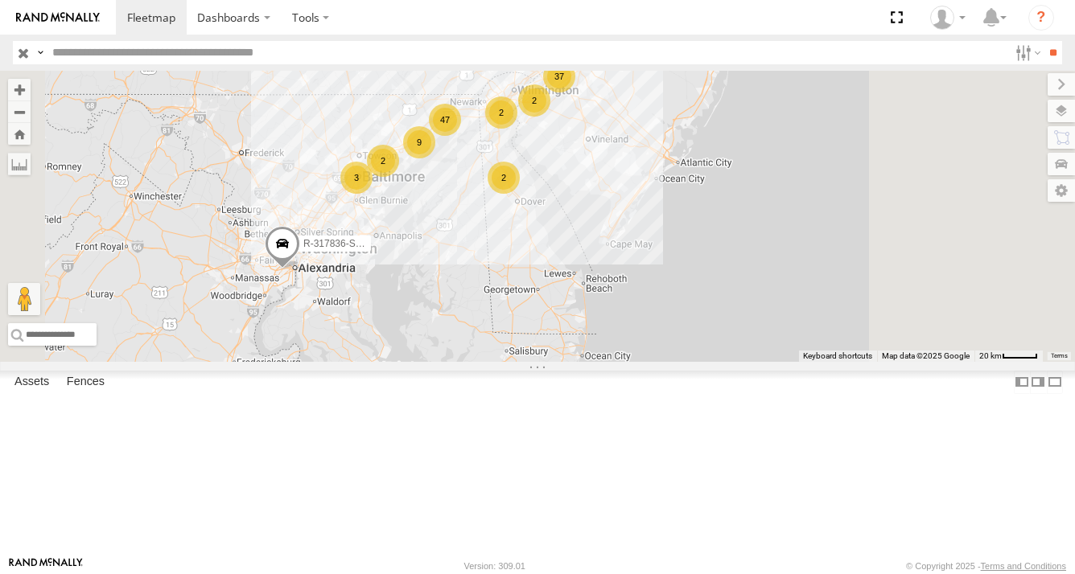
drag, startPoint x: 726, startPoint y: 228, endPoint x: 615, endPoint y: 343, distance: 159.9
click at [615, 343] on div "MEDA-535225-Swing 47 37 2 R-317836-Swing 5 2 9 R-PTLZ203124-Swing R-373687-Swin…" at bounding box center [537, 216] width 1075 height 291
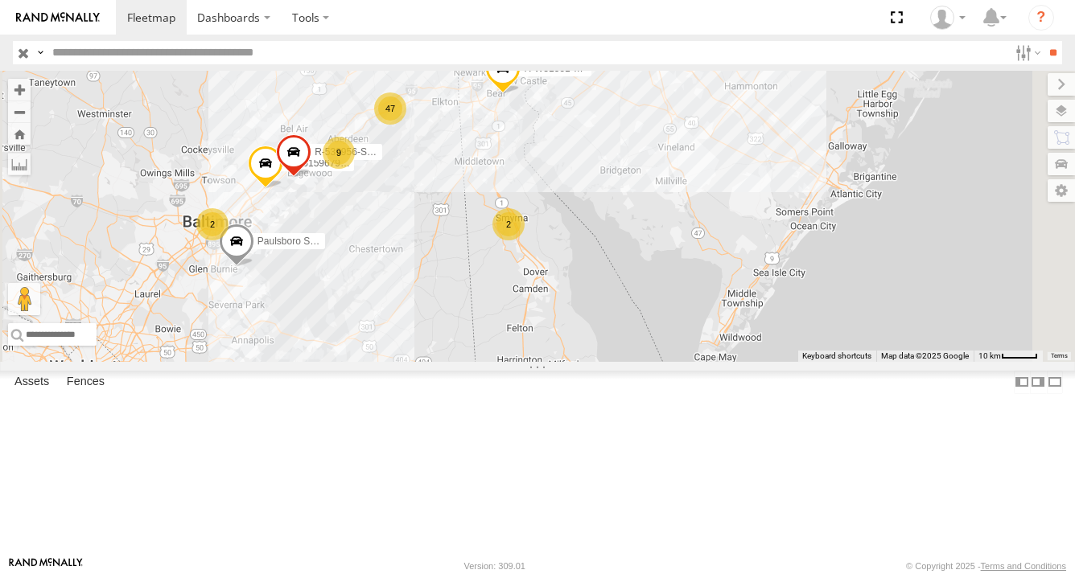
drag, startPoint x: 689, startPoint y: 230, endPoint x: 656, endPoint y: 302, distance: 79.2
click at [659, 304] on div "MEDA-535225-Swing R-317836-Swing R-PTLZ203124-Swing R-373687-Swing C47R-426011 …" at bounding box center [537, 216] width 1075 height 291
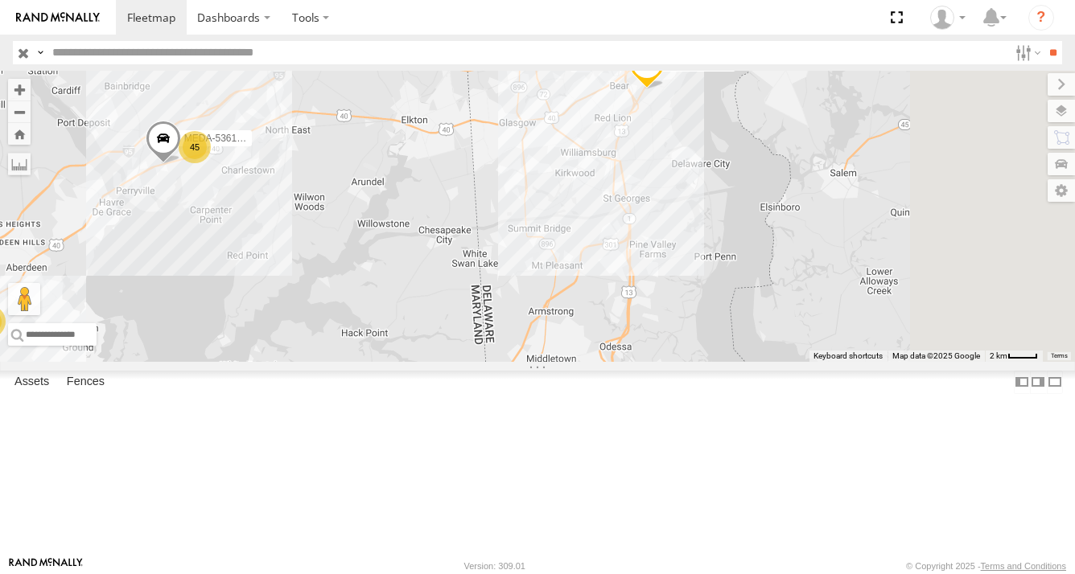
drag, startPoint x: 747, startPoint y: 229, endPoint x: 531, endPoint y: 377, distance: 262.2
click at [525, 362] on div "MEDA-535225-Swing R-317836-Swing R-PTLZ203124-Swing R-373687-Swing C47R-426011 …" at bounding box center [537, 216] width 1075 height 291
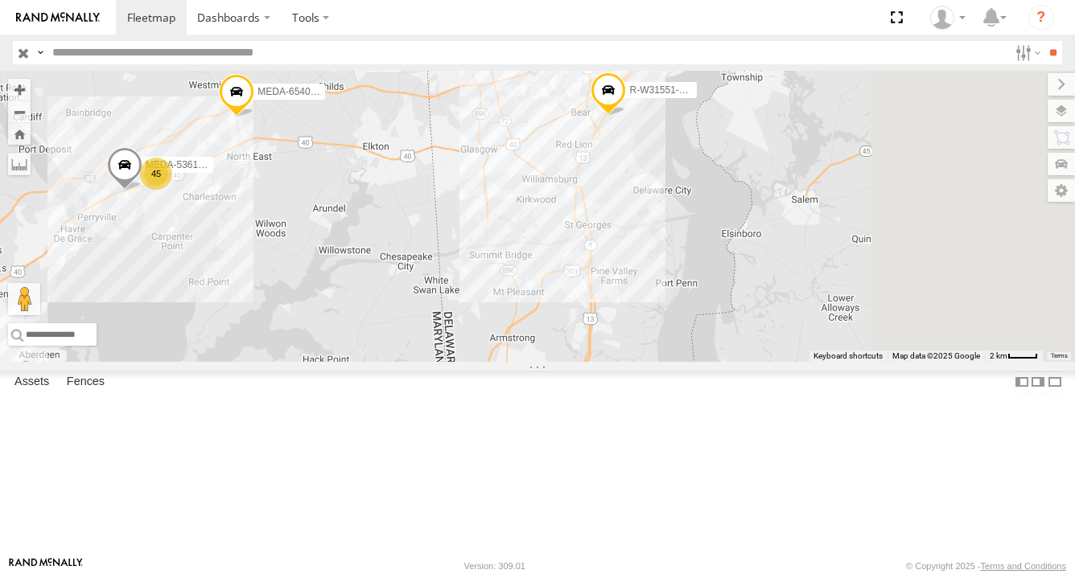
drag, startPoint x: 844, startPoint y: 254, endPoint x: 777, endPoint y: 339, distance: 108.3
click at [777, 339] on div "MEDA-535225-Swing R-317836-Swing R-PTLZ203124-Swing R-373687-Swing C47R-426011 …" at bounding box center [537, 216] width 1075 height 291
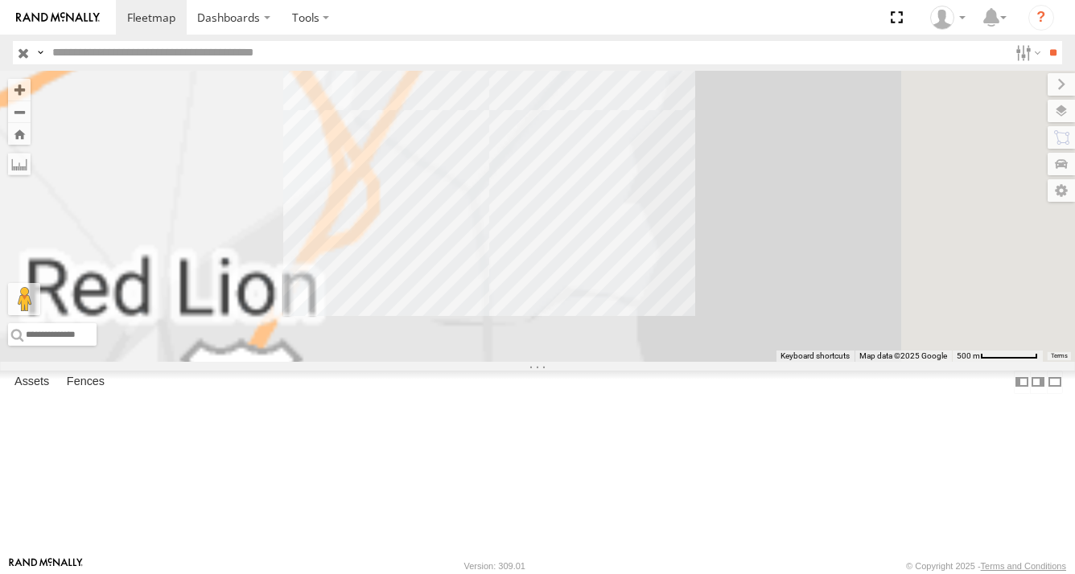
drag, startPoint x: 743, startPoint y: 261, endPoint x: 792, endPoint y: 468, distance: 213.3
click at [792, 362] on div "MEDA-535225-Swing R-317836-Swing R-PTLZ203124-Swing R-373687-Swing C47R-426011 …" at bounding box center [537, 216] width 1075 height 291
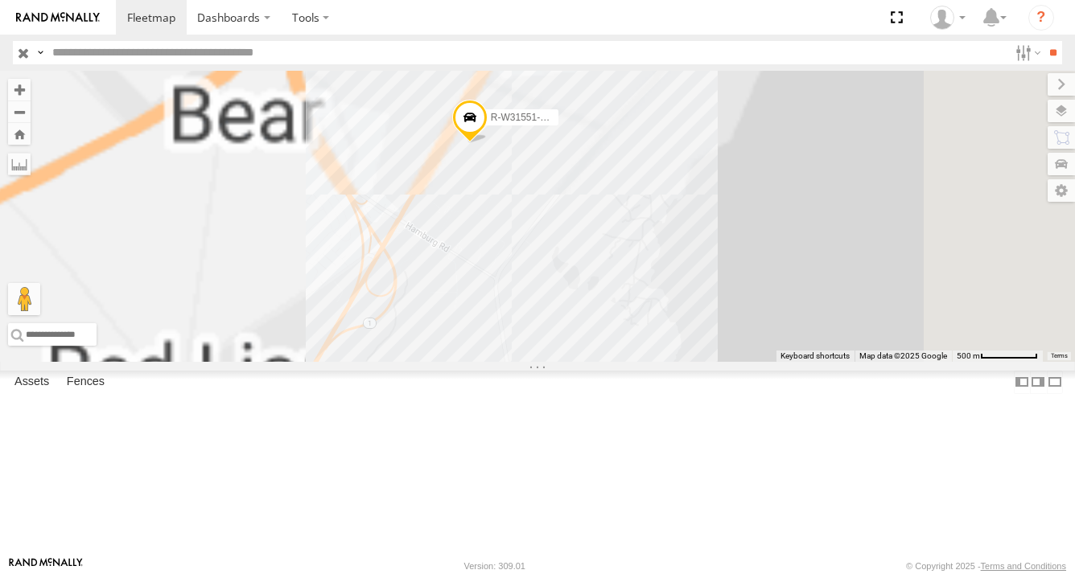
click at [727, 362] on div "MEDA-535225-Swing R-317836-Swing R-PTLZ203124-Swing R-373687-Swing C47R-426011 …" at bounding box center [537, 216] width 1075 height 291
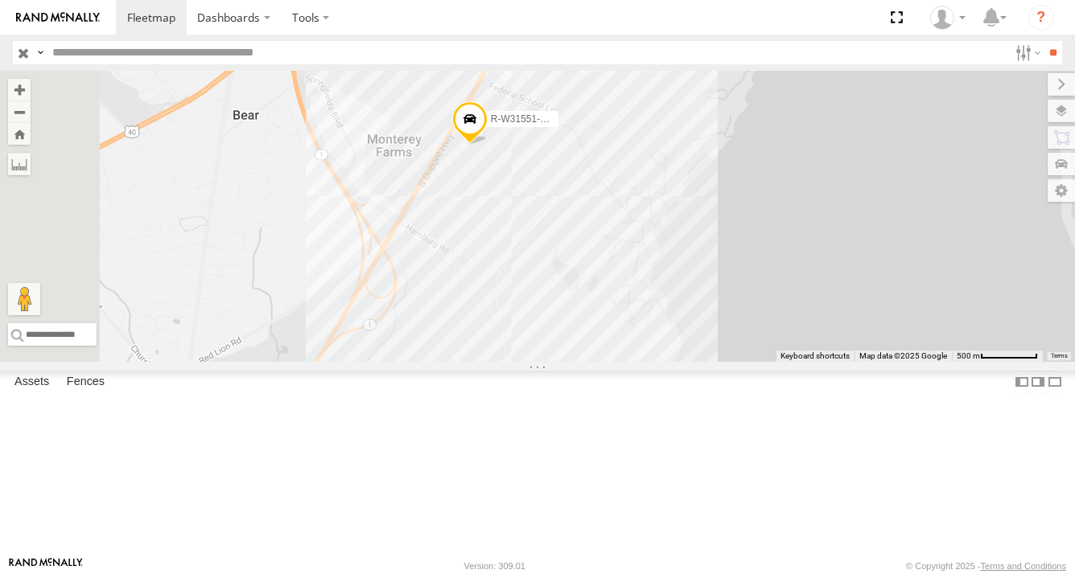
click at [663, 308] on div "MEDA-535225-Swing R-317836-Swing R-PTLZ203124-Swing R-373687-Swing C47R-426011 …" at bounding box center [537, 216] width 1075 height 291
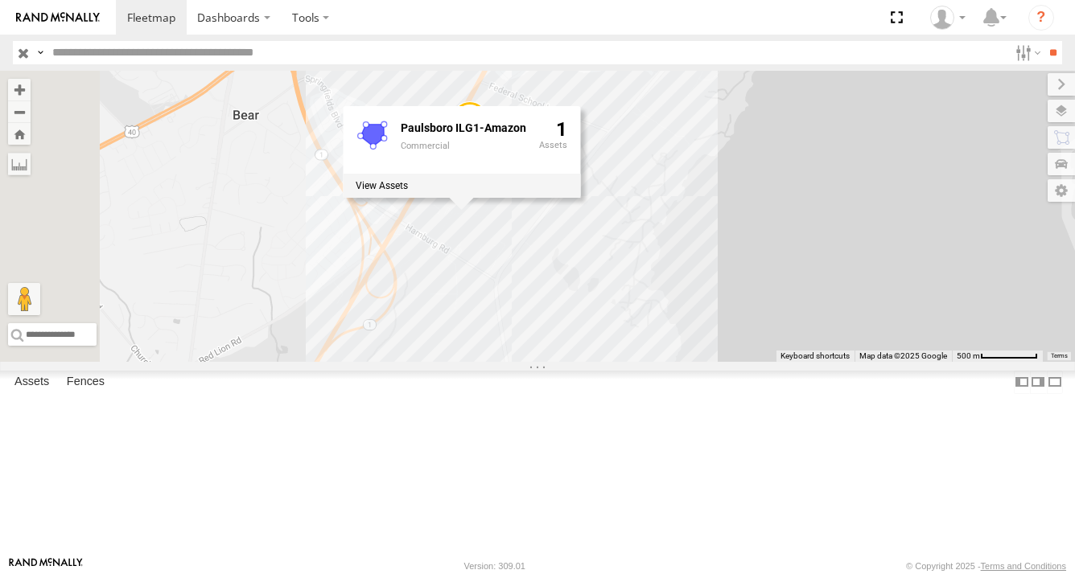
click at [800, 341] on div "MEDA-535225-Swing R-317836-Swing R-PTLZ203124-Swing R-373687-Swing C47R-426011 …" at bounding box center [537, 216] width 1075 height 291
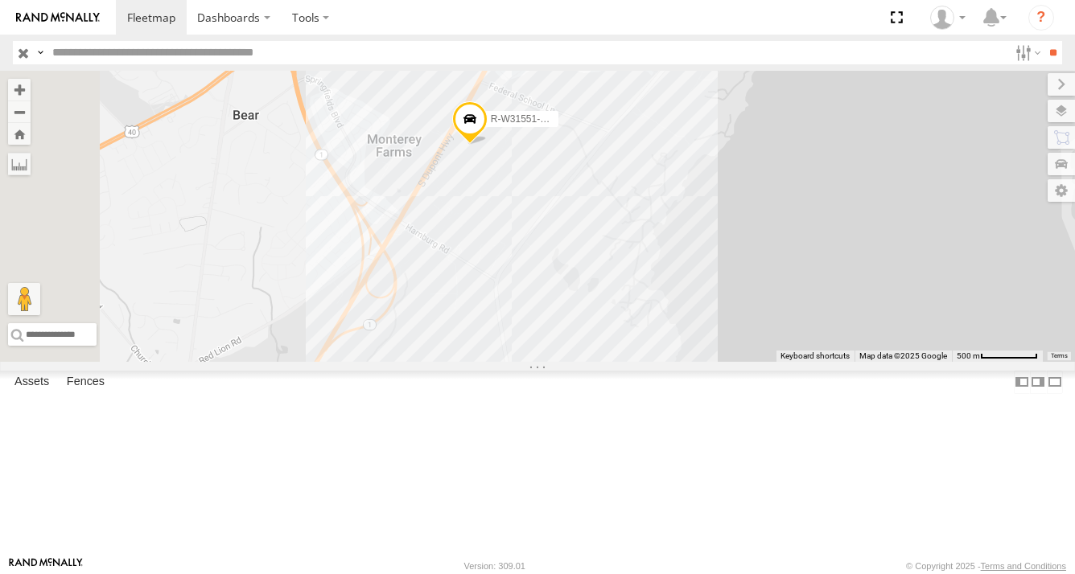
click at [488, 145] on span at bounding box center [469, 122] width 35 height 43
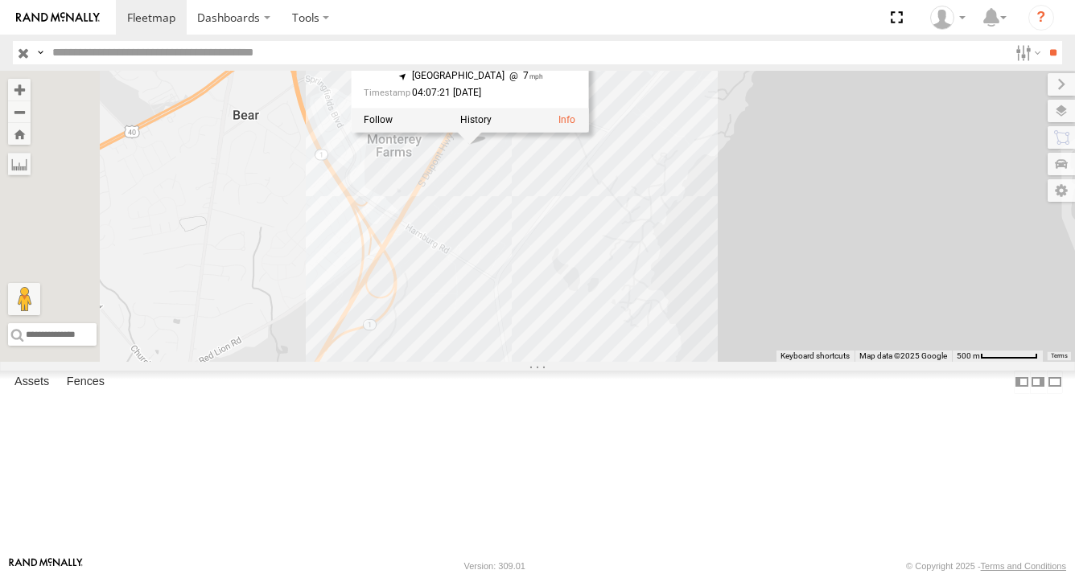
click at [761, 278] on div "MEDA-535225-Swing R-317836-Swing R-PTLZ203124-Swing R-373687-Swing C47R-426011 …" at bounding box center [537, 216] width 1075 height 291
drag, startPoint x: 795, startPoint y: 278, endPoint x: 792, endPoint y: 256, distance: 22.8
click at [795, 277] on div "MEDA-535225-Swing R-317836-Swing R-PTLZ203124-Swing R-373687-Swing C47R-426011 …" at bounding box center [537, 216] width 1075 height 291
click at [577, 108] on div at bounding box center [567, 55] width 19 height 105
click at [848, 207] on div "MEDA-535225-Swing R-317836-Swing R-PTLZ203124-Swing R-373687-Swing C47R-426011 …" at bounding box center [537, 216] width 1075 height 291
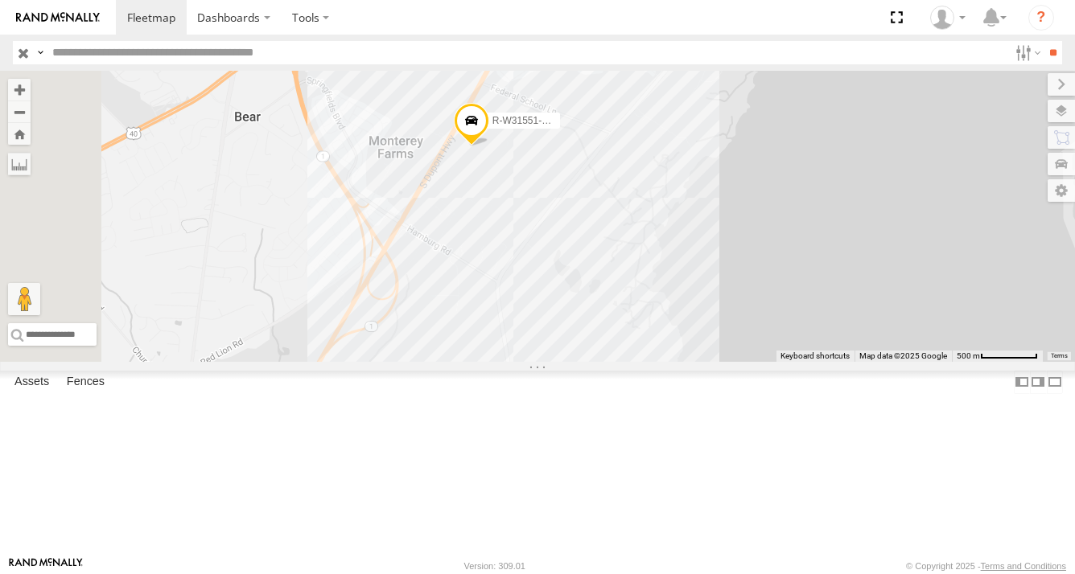
drag, startPoint x: 856, startPoint y: 230, endPoint x: 805, endPoint y: 279, distance: 70.5
click at [805, 278] on div "MEDA-535225-Swing R-317836-Swing R-PTLZ203124-Swing R-373687-Swing C47R-426011 …" at bounding box center [537, 216] width 1075 height 291
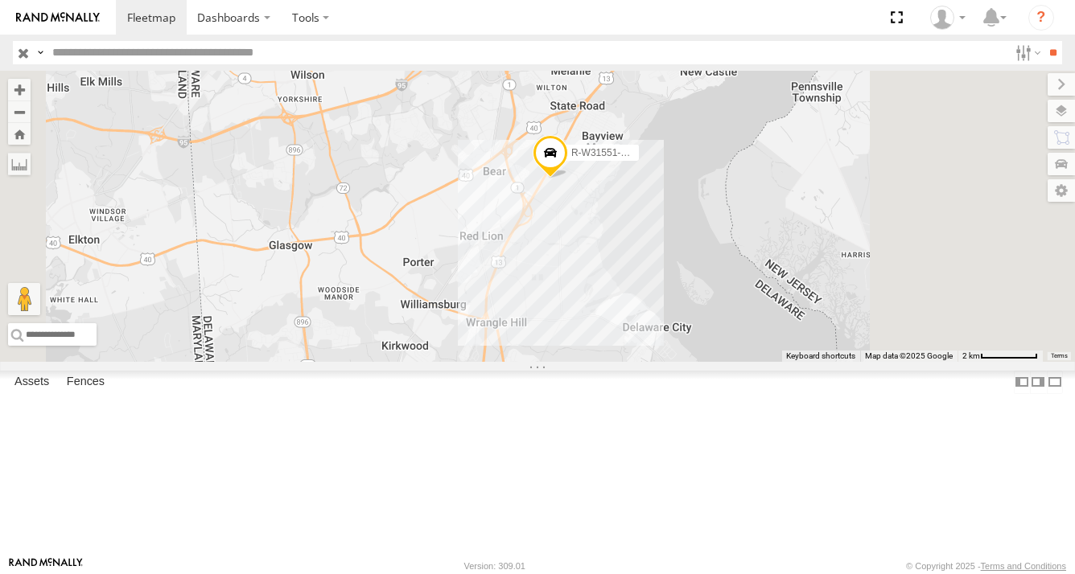
drag, startPoint x: 858, startPoint y: 250, endPoint x: 727, endPoint y: 330, distance: 153.4
click at [728, 330] on div "MEDA-535225-Swing R-317836-Swing R-PTLZ203124-Swing R-373687-Swing C47R-426011 …" at bounding box center [537, 216] width 1075 height 291
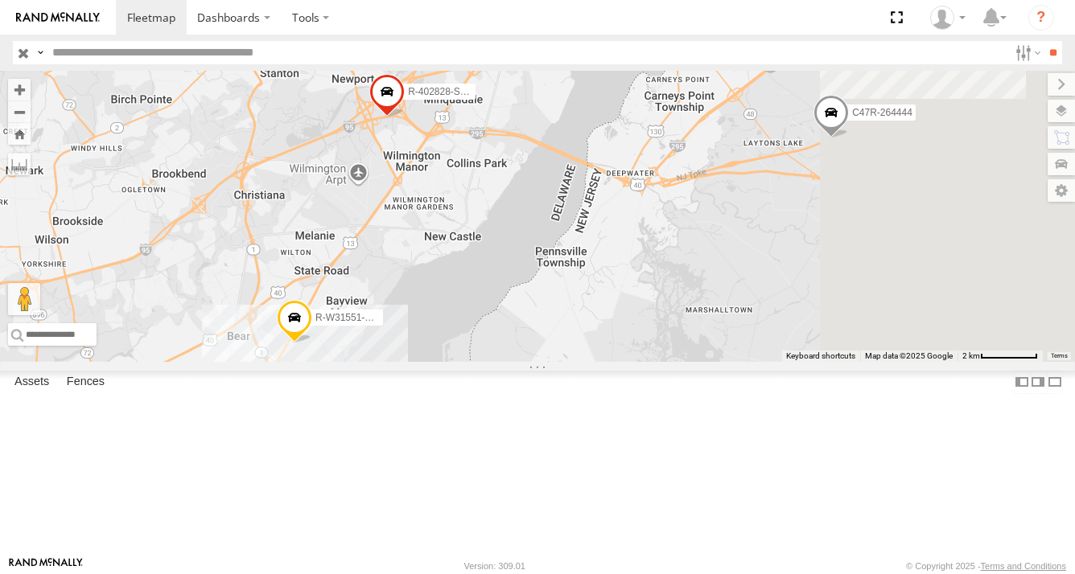
drag, startPoint x: 855, startPoint y: 274, endPoint x: 690, endPoint y: 365, distance: 188.3
click at [690, 362] on div "MEDA-535225-Swing R-317836-Swing R-PTLZ203124-Swing R-373687-Swing C47R-426011 …" at bounding box center [537, 216] width 1075 height 291
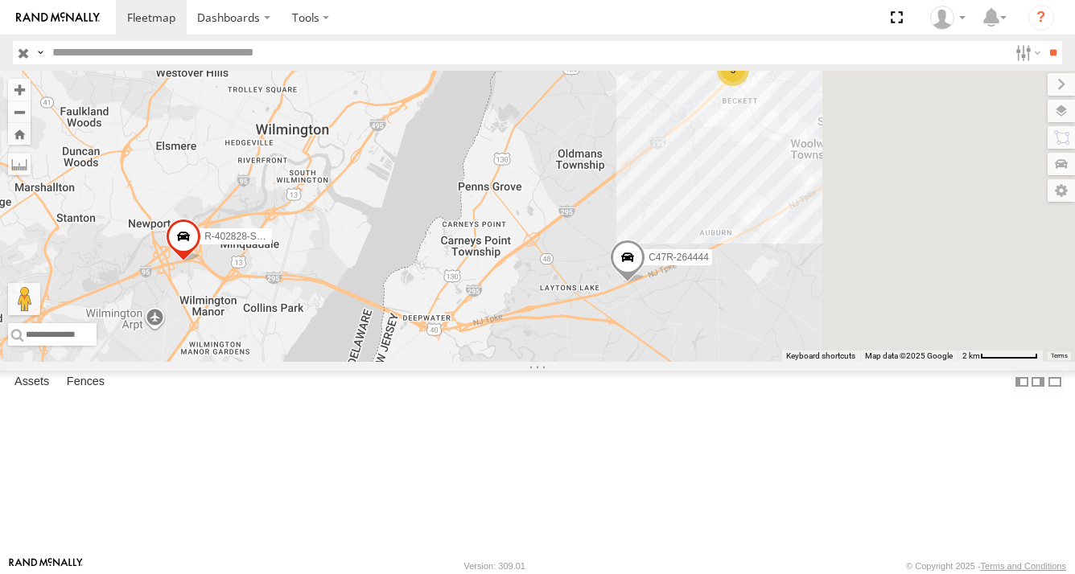
drag, startPoint x: 836, startPoint y: 274, endPoint x: 738, endPoint y: 373, distance: 139.4
click at [738, 362] on div "MEDA-535225-Swing R-317836-Swing R-PTLZ203124-Swing R-373687-Swing C47R-426011 …" at bounding box center [537, 216] width 1075 height 291
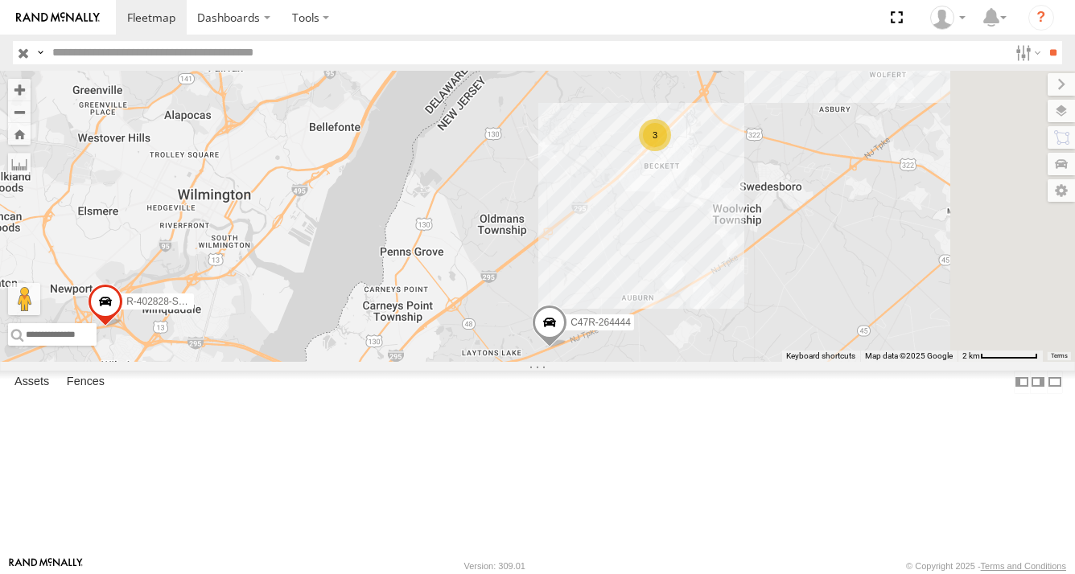
drag, startPoint x: 865, startPoint y: 285, endPoint x: 788, endPoint y: 353, distance: 102.6
click at [788, 353] on div "MEDA-535225-Swing R-317836-Swing R-PTLZ203124-Swing R-373687-Swing C47R-426011 …" at bounding box center [537, 216] width 1075 height 291
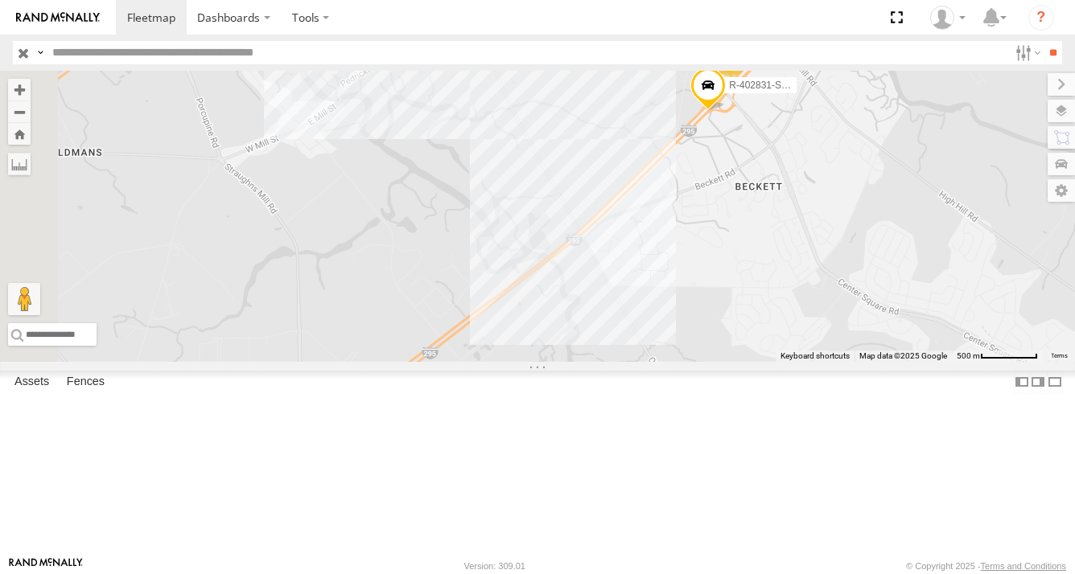
drag, startPoint x: 787, startPoint y: 288, endPoint x: 813, endPoint y: 419, distance: 133.8
click at [813, 362] on div "MEDA-535225-Swing R-317836-Swing R-PTLZ203124-Swing R-373687-Swing C47R-426011 …" at bounding box center [537, 216] width 1075 height 291
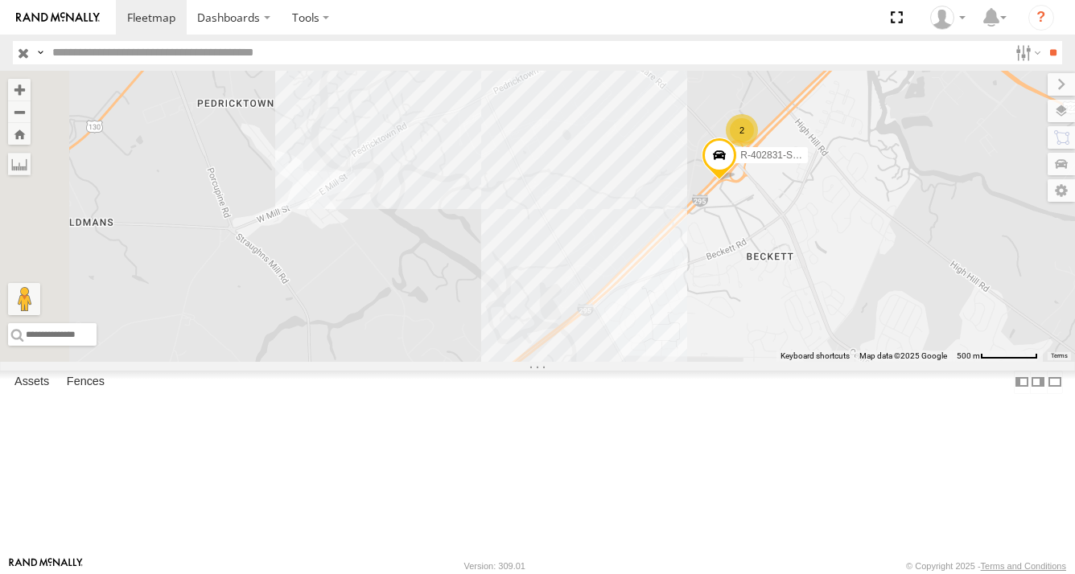
click at [766, 318] on div "MEDA-535225-Swing R-317836-Swing R-PTLZ203124-Swing R-373687-Swing C47R-426011 …" at bounding box center [537, 216] width 1075 height 291
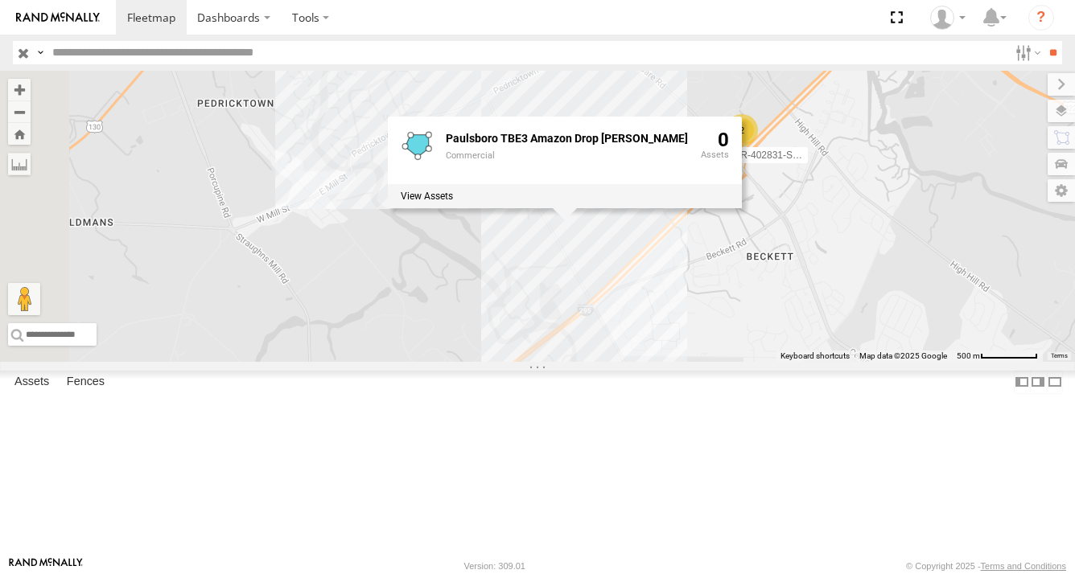
click at [725, 326] on div "MEDA-535225-Swing R-317836-Swing R-PTLZ203124-Swing R-373687-Swing C47R-426011 …" at bounding box center [537, 216] width 1075 height 291
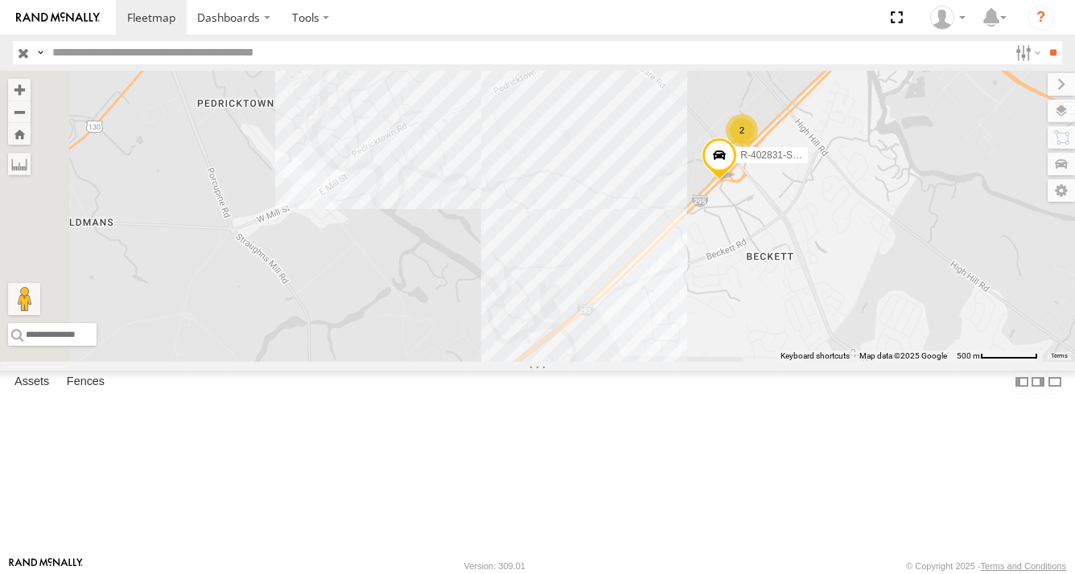
click at [724, 217] on div "MEDA-535225-Swing R-317836-Swing R-PTLZ203124-Swing R-373687-Swing C47R-426011 …" at bounding box center [537, 216] width 1075 height 291
click at [695, 258] on div "MEDA-535225-Swing R-317836-Swing R-PTLZ203124-Swing R-373687-Swing C47R-426011 …" at bounding box center [537, 216] width 1075 height 291
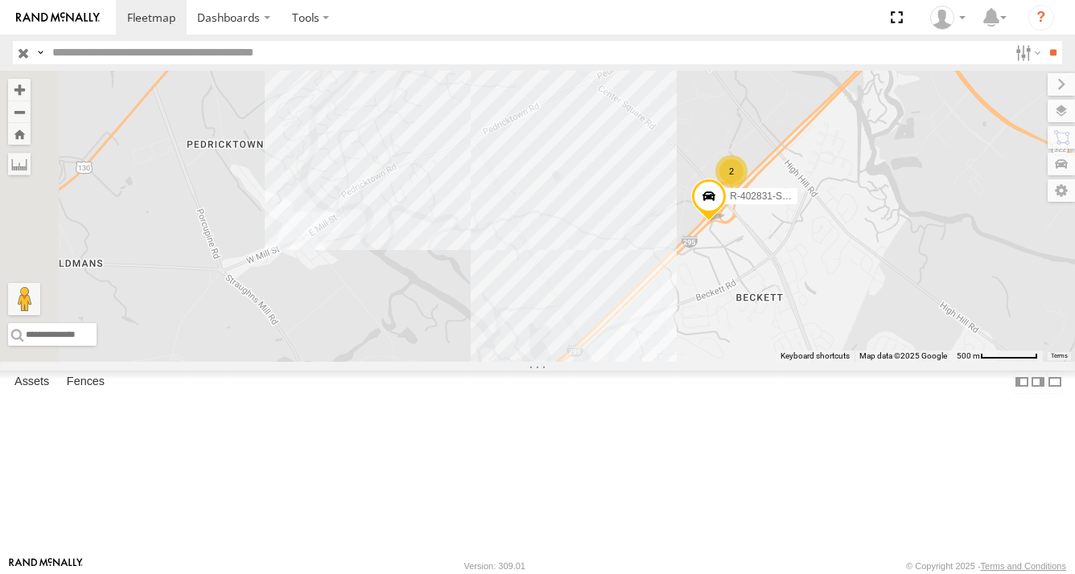
drag, startPoint x: 701, startPoint y: 258, endPoint x: 689, endPoint y: 301, distance: 44.1
click at [689, 301] on div "MEDA-535225-Swing R-317836-Swing R-PTLZ203124-Swing R-373687-Swing C47R-426011 …" at bounding box center [537, 216] width 1075 height 291
click at [781, 243] on div "MEDA-535225-Swing R-317836-Swing R-PTLZ203124-Swing R-373687-Swing C47R-426011 …" at bounding box center [537, 216] width 1075 height 291
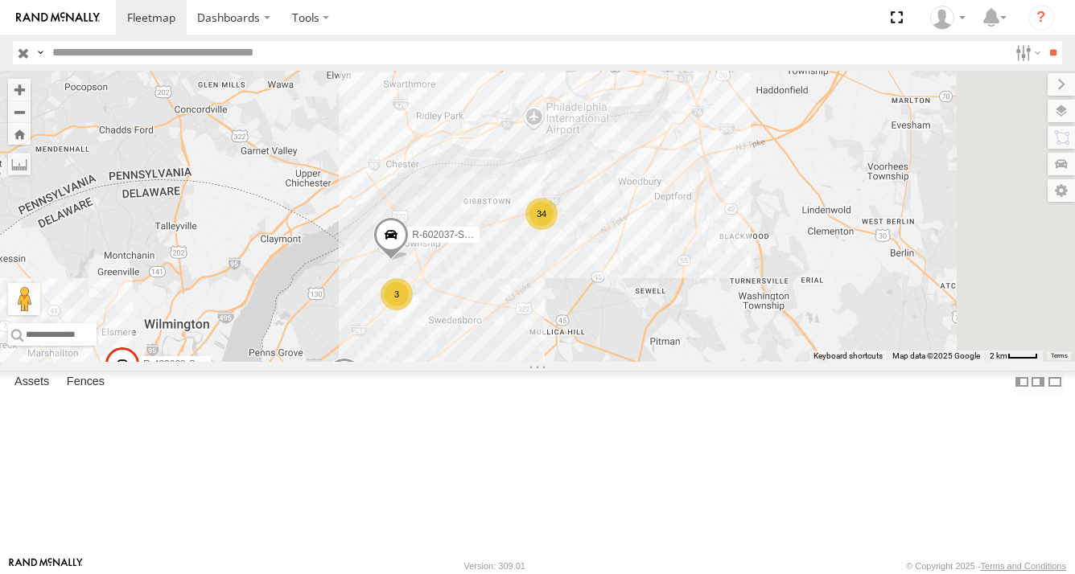
drag, startPoint x: 789, startPoint y: 329, endPoint x: 638, endPoint y: 418, distance: 175.6
click at [576, 362] on div "MEDA-535225-Swing R-317836-Swing R-PTLZ203124-Swing R-373687-Swing C47R-426011 …" at bounding box center [537, 216] width 1075 height 291
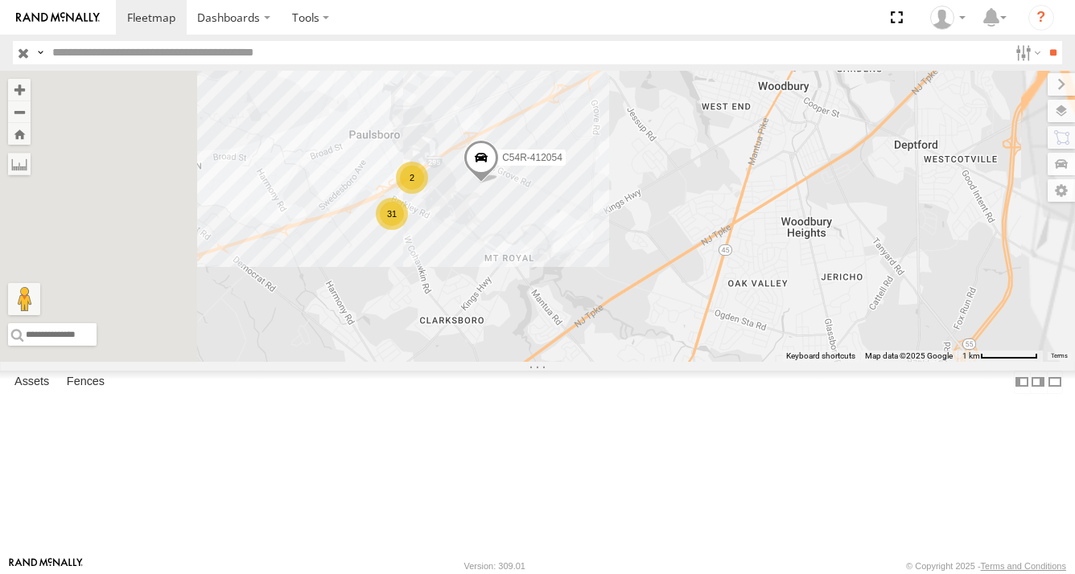
drag, startPoint x: 668, startPoint y: 282, endPoint x: 693, endPoint y: 367, distance: 88.8
click at [693, 362] on div "MEDA-535225-Swing R-317836-Swing R-PTLZ203124-Swing R-373687-Swing C47R-426011 …" at bounding box center [537, 216] width 1075 height 291
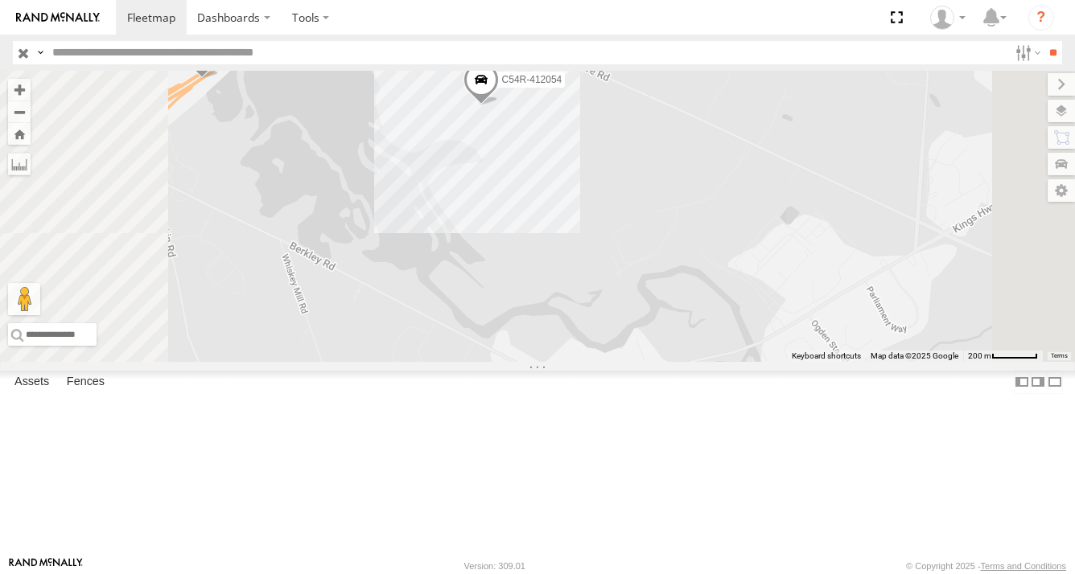
drag, startPoint x: 686, startPoint y: 269, endPoint x: 702, endPoint y: 393, distance: 124.8
click at [702, 362] on div "MEDA-535225-Swing R-317836-Swing R-PTLZ203124-Swing R-373687-Swing C47R-426011 …" at bounding box center [537, 216] width 1075 height 291
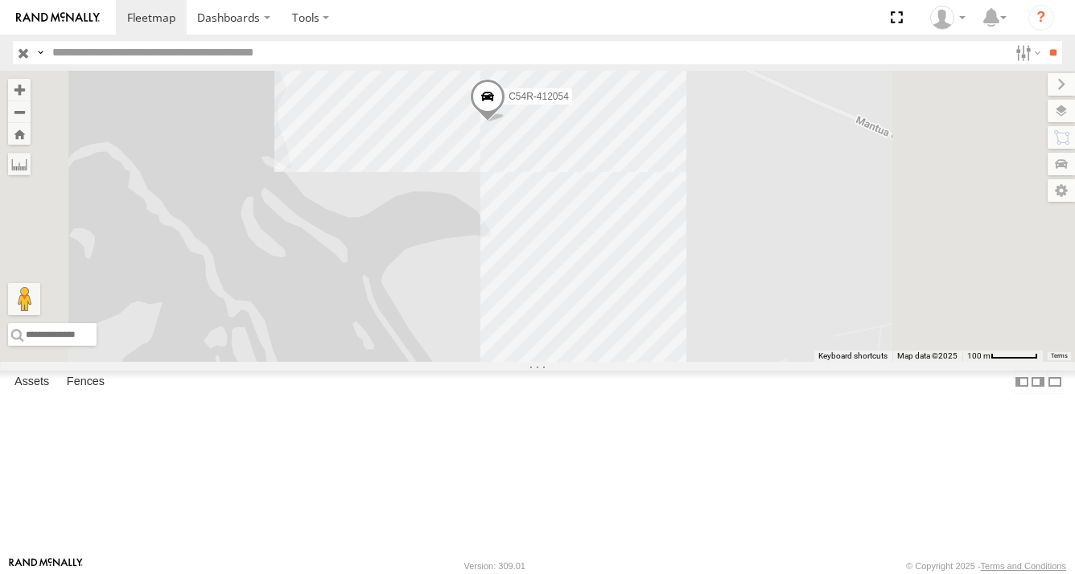
click at [744, 225] on div "MEDA-535225-Swing R-317836-Swing R-PTLZ203124-Swing R-373687-Swing C47R-426011 …" at bounding box center [537, 216] width 1075 height 291
click at [832, 267] on div "MEDA-535225-Swing R-317836-Swing R-PTLZ203124-Swing R-373687-Swing C47R-426011 …" at bounding box center [537, 216] width 1075 height 291
click at [662, 116] on div at bounding box center [542, 104] width 239 height 24
drag, startPoint x: 723, startPoint y: 266, endPoint x: 721, endPoint y: 241, distance: 25.1
click at [722, 265] on div "MEDA-535225-Swing R-317836-Swing R-PTLZ203124-Swing R-373687-Swing C47R-426011 …" at bounding box center [537, 216] width 1075 height 291
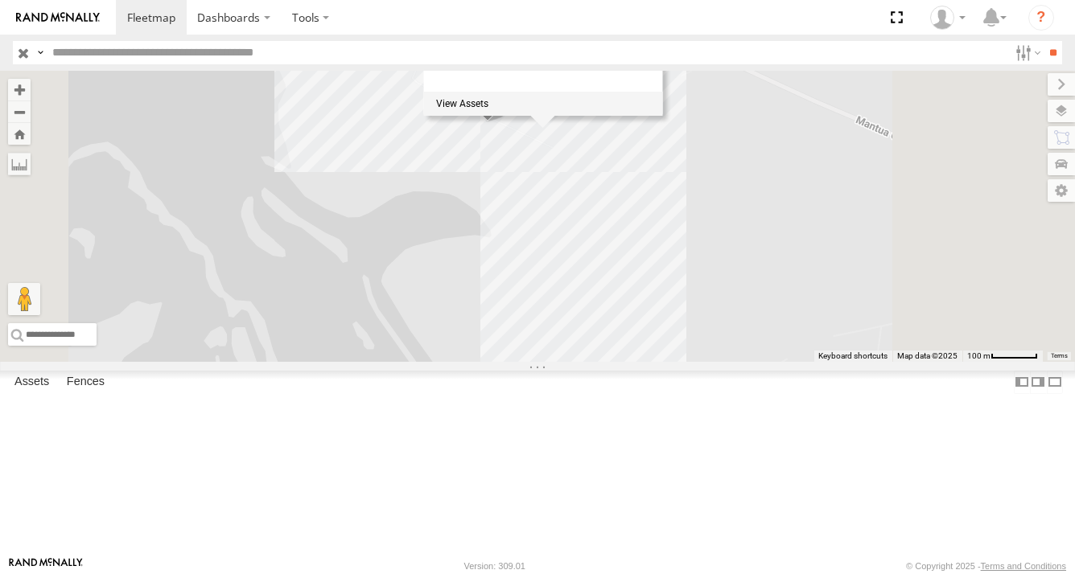
click at [662, 116] on div "Paulsboro ACY1 Amazon Commercial 1" at bounding box center [542, 70] width 239 height 92
drag, startPoint x: 678, startPoint y: 187, endPoint x: 753, endPoint y: 198, distance: 75.5
click at [662, 116] on div at bounding box center [542, 104] width 239 height 24
click at [706, 262] on div "MEDA-535225-Swing R-317836-Swing R-PTLZ203124-Swing R-373687-Swing C47R-426011 …" at bounding box center [537, 216] width 1075 height 291
drag, startPoint x: 706, startPoint y: 261, endPoint x: 706, endPoint y: 246, distance: 15.3
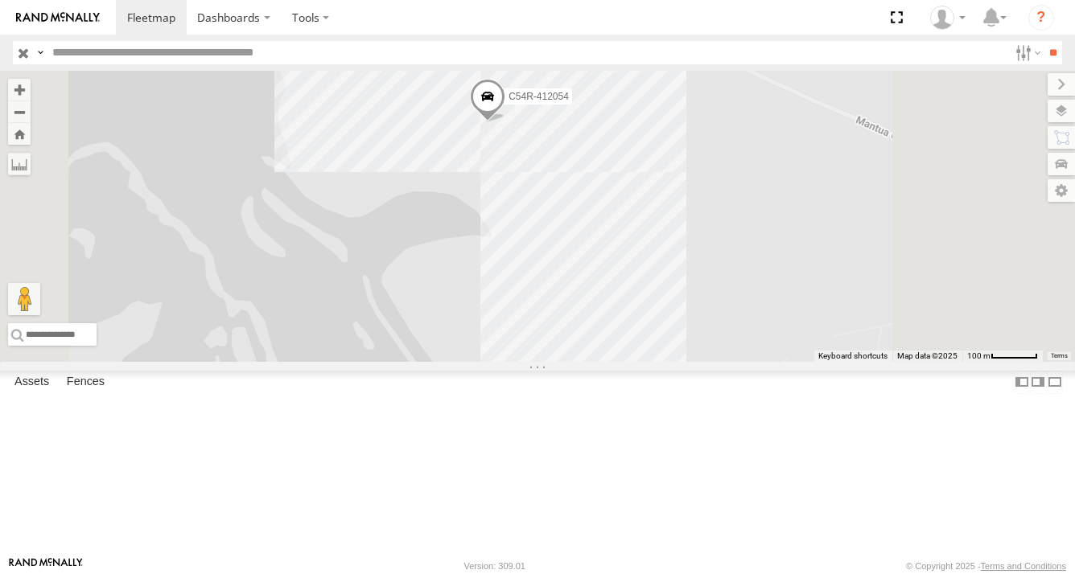
click at [706, 261] on div "MEDA-535225-Swing R-317836-Swing R-PTLZ203124-Swing R-373687-Swing C47R-426011 …" at bounding box center [537, 216] width 1075 height 291
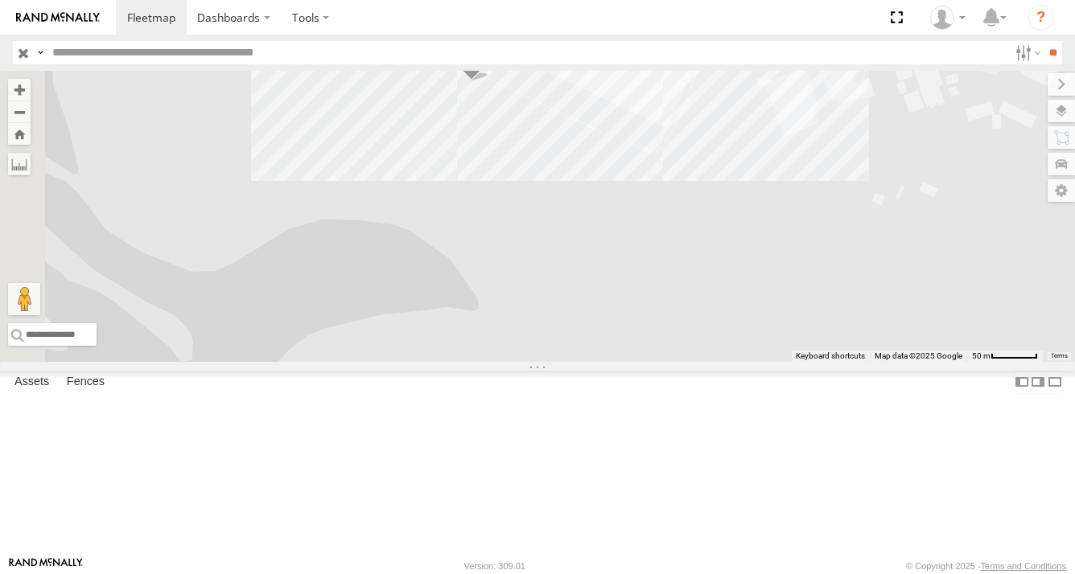
click at [736, 290] on div "MEDA-535225-Swing R-317836-Swing R-PTLZ203124-Swing R-373687-Swing C47R-426011 …" at bounding box center [537, 216] width 1075 height 291
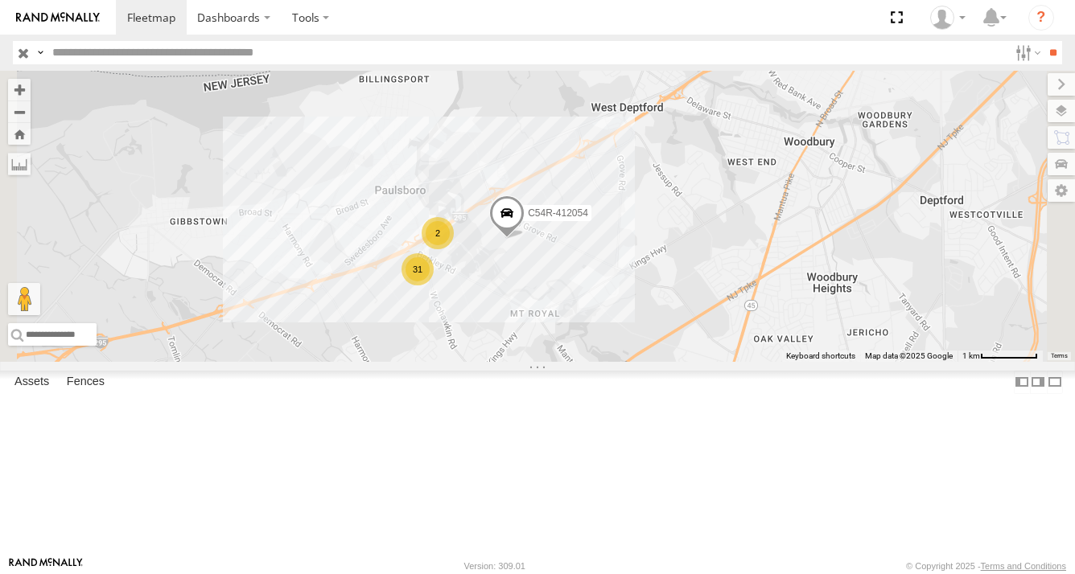
drag, startPoint x: 840, startPoint y: 187, endPoint x: 714, endPoint y: 333, distance: 192.8
click at [724, 325] on div "MEDA-535225-Swing R-317836-Swing R-PTLZ203124-Swing R-373687-Swing C47R-426011 …" at bounding box center [537, 216] width 1075 height 291
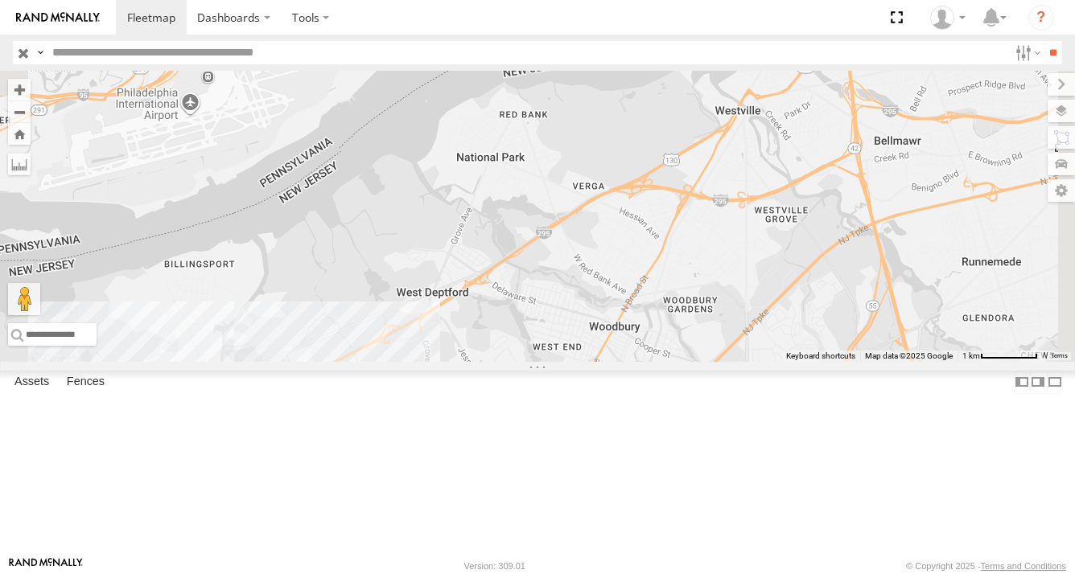
drag, startPoint x: 814, startPoint y: 278, endPoint x: 711, endPoint y: 327, distance: 113.7
click at [714, 326] on div "MEDA-535225-Swing R-317836-Swing R-PTLZ203124-Swing R-373687-Swing C47R-426011 …" at bounding box center [537, 216] width 1075 height 291
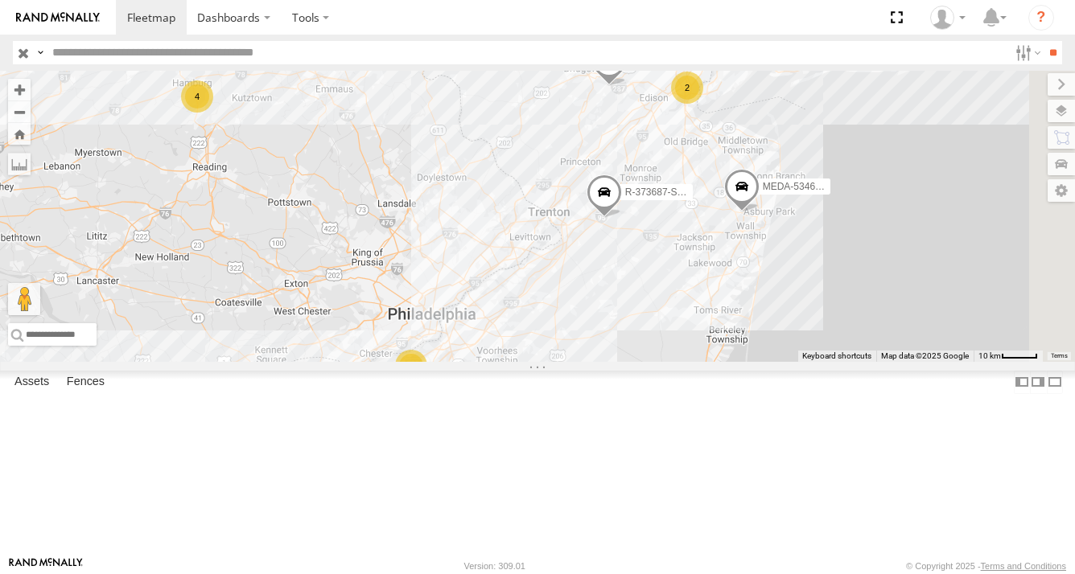
drag, startPoint x: 890, startPoint y: 253, endPoint x: 794, endPoint y: 397, distance: 172.9
click at [795, 362] on div "MEDA-535225-Swing R-317836-Swing R-PTLZ203124-Swing R-373687-Swing C47R-426011 …" at bounding box center [537, 216] width 1075 height 291
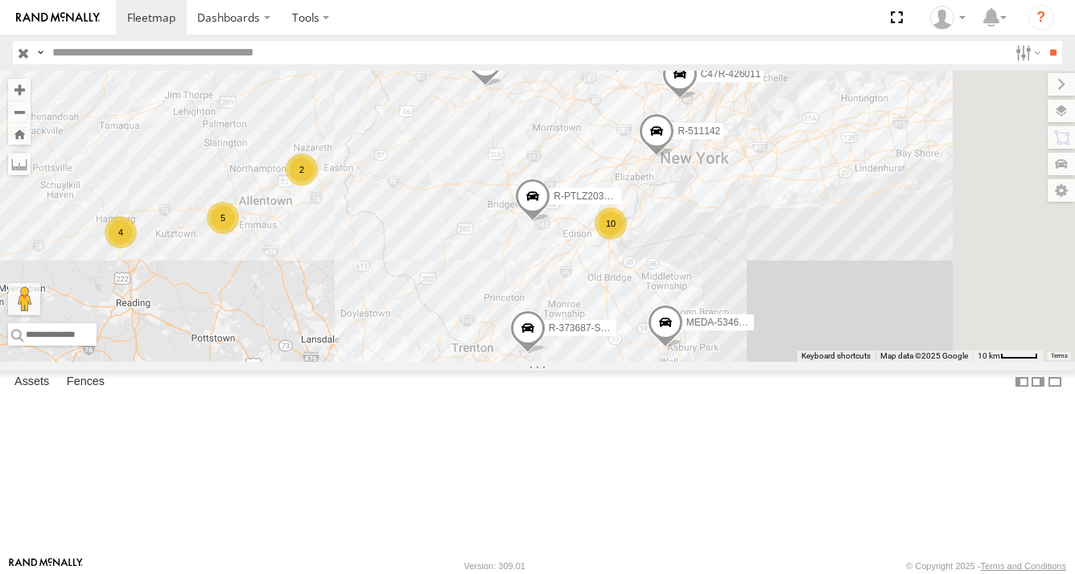
drag, startPoint x: 817, startPoint y: 355, endPoint x: 776, endPoint y: 450, distance: 103.4
click at [776, 362] on div "MEDA-535225-Swing R-317836-Swing R-PTLZ203124-Swing R-373687-Swing C47R-426011 …" at bounding box center [537, 216] width 1075 height 291
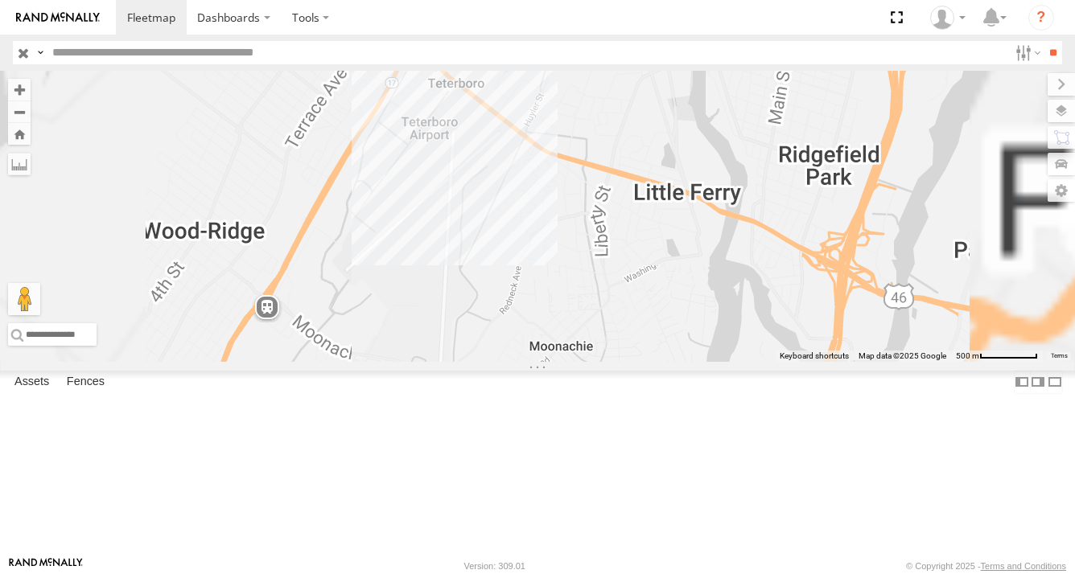
drag, startPoint x: 687, startPoint y: 320, endPoint x: 747, endPoint y: 442, distance: 136.0
click at [747, 362] on div "MEDA-535225-Swing R-317836-Swing R-PTLZ203124-Swing R-373687-Swing C47R-426011 …" at bounding box center [537, 216] width 1075 height 291
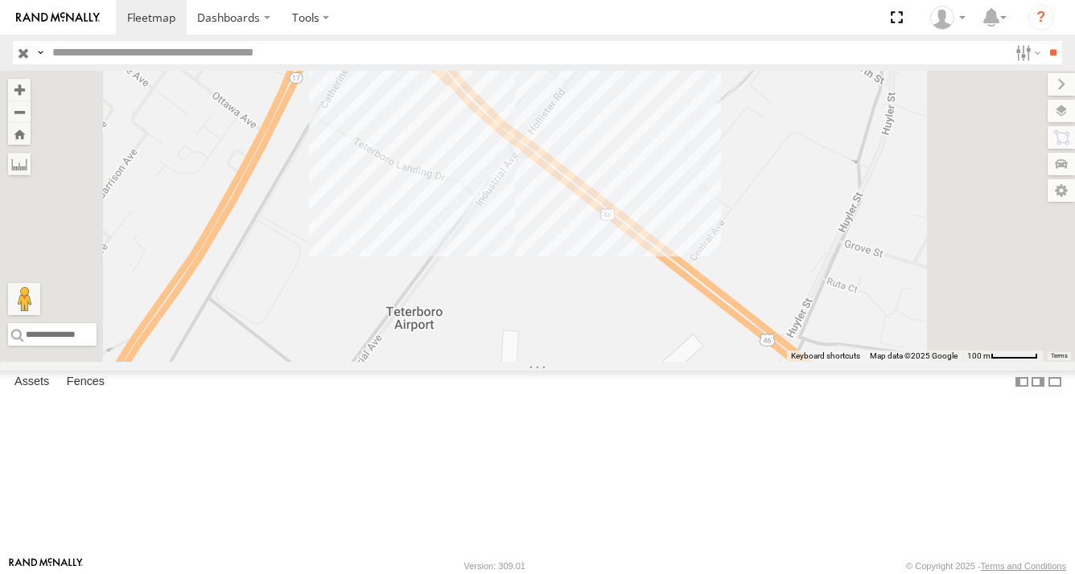
drag, startPoint x: 779, startPoint y: 348, endPoint x: 814, endPoint y: 482, distance: 138.2
click at [814, 362] on div "MEDA-535225-Swing R-317836-Swing R-PTLZ203124-Swing R-373687-Swing C47R-426011 …" at bounding box center [537, 216] width 1075 height 291
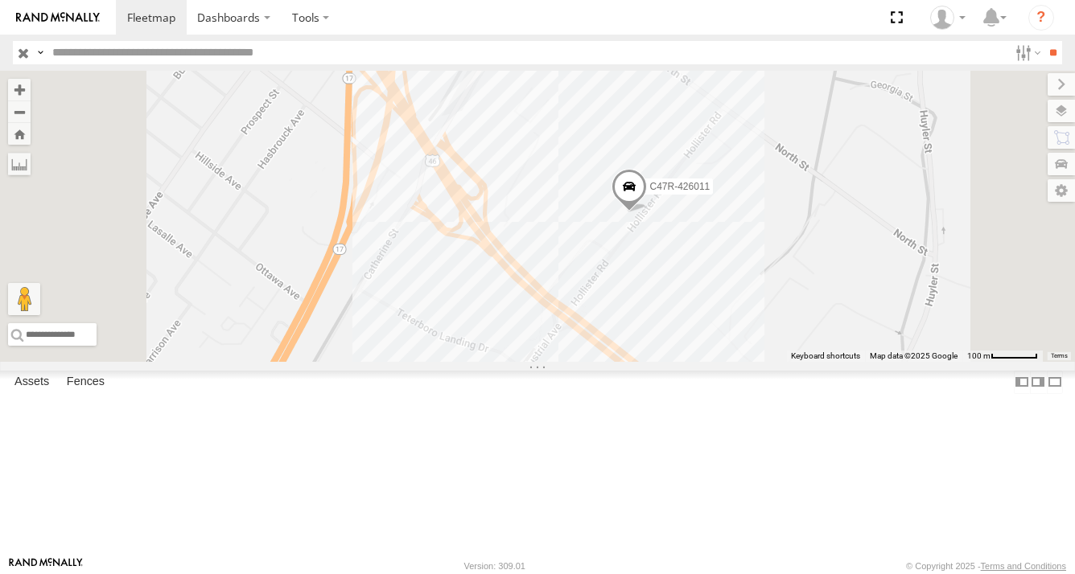
click at [763, 343] on div "MEDA-535225-Swing R-317836-Swing R-PTLZ203124-Swing R-373687-Swing C47R-426011 …" at bounding box center [537, 216] width 1075 height 291
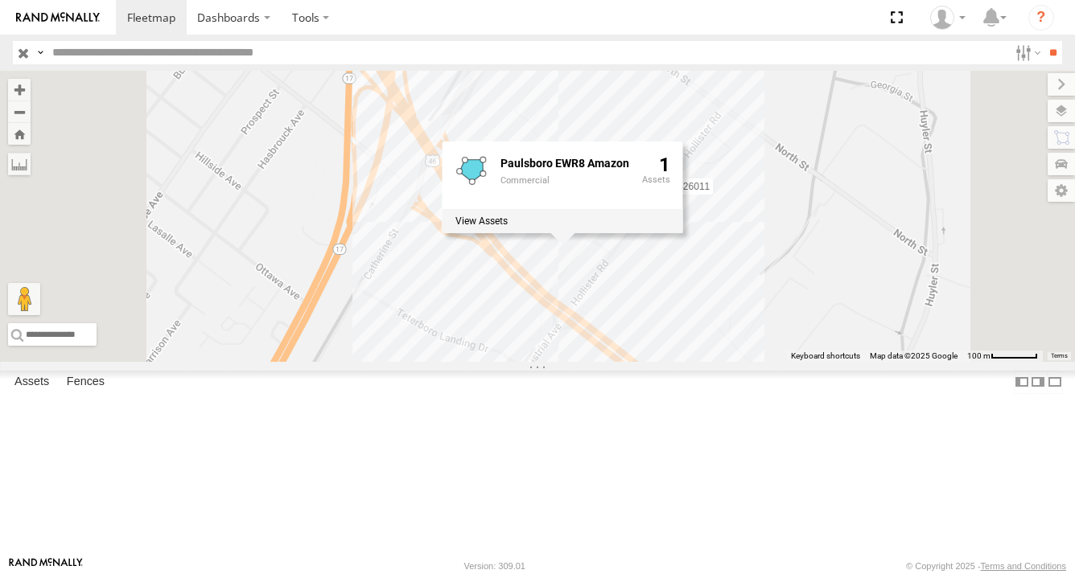
click at [933, 320] on div "MEDA-535225-Swing R-317836-Swing R-PTLZ203124-Swing R-373687-Swing C47R-426011 …" at bounding box center [537, 216] width 1075 height 291
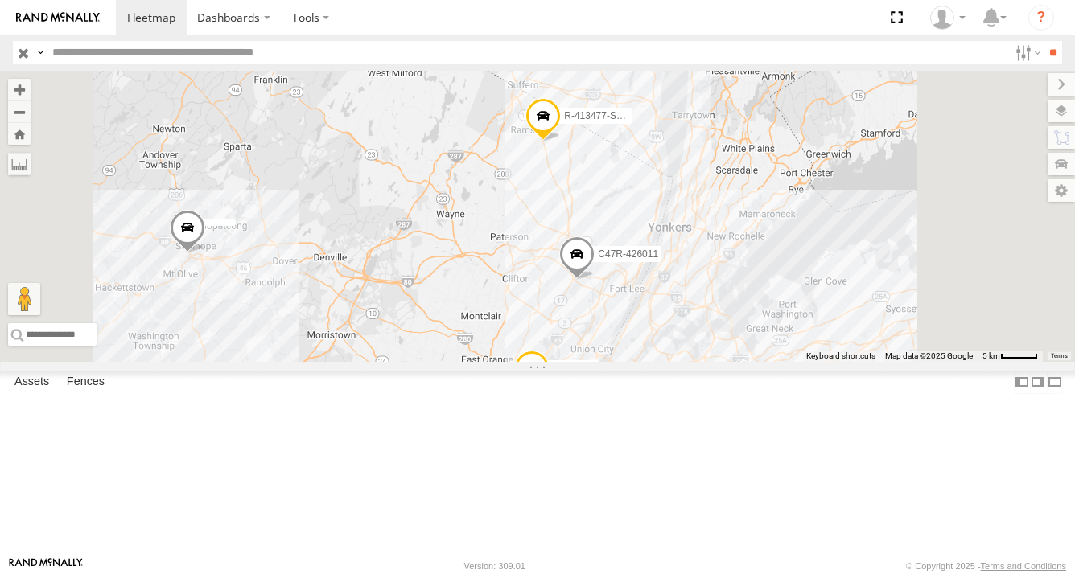
drag, startPoint x: 777, startPoint y: 432, endPoint x: 802, endPoint y: 315, distance: 119.3
click at [788, 341] on div "C47R-426011 R-413477-Swing R-511142" at bounding box center [537, 216] width 1075 height 291
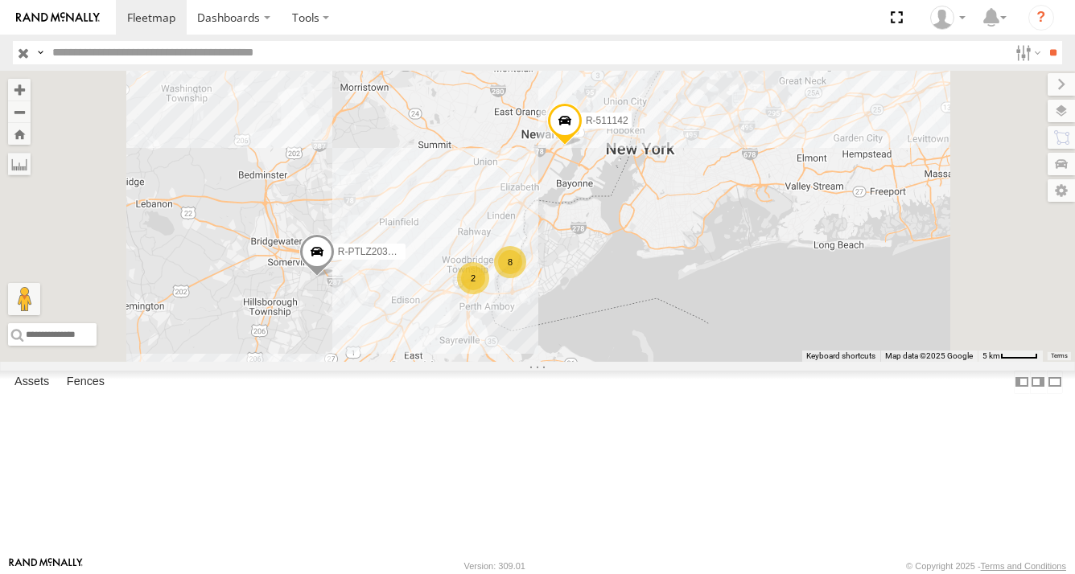
drag, startPoint x: 719, startPoint y: 402, endPoint x: 766, endPoint y: 318, distance: 96.5
click at [751, 334] on div "C47R-426011 R-413477-Swing R-511142 MEDA-537026-Swing R-PTLZ203124-Swing 8 2" at bounding box center [537, 216] width 1075 height 291
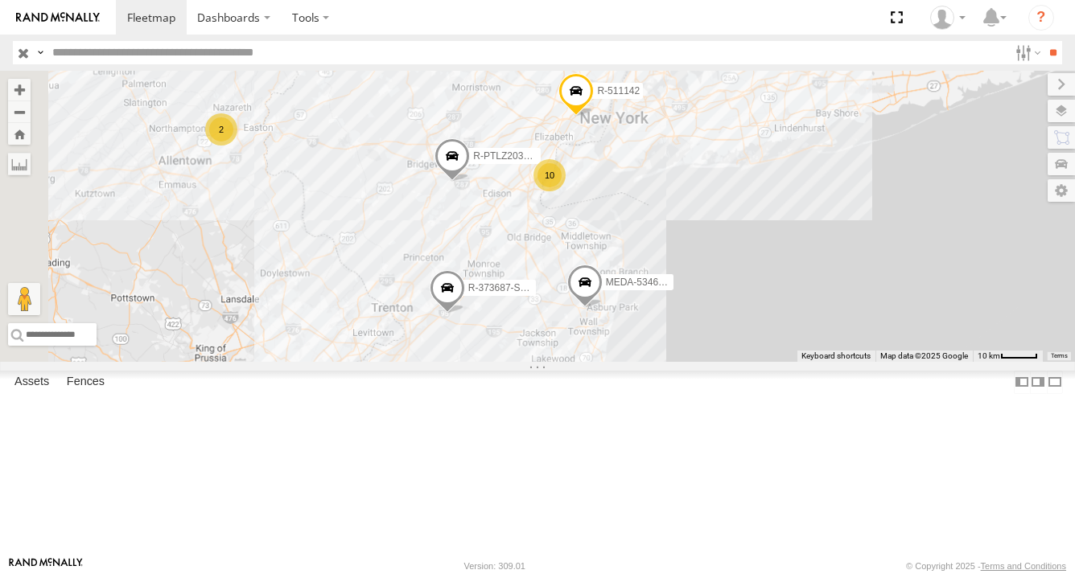
drag, startPoint x: 605, startPoint y: 481, endPoint x: 742, endPoint y: 349, distance: 190.0
click at [689, 362] on div "C47R-426011 R-413477-Swing R-511142 MEDA-537026-Swing R-PTLZ203124-Swing R-3736…" at bounding box center [537, 216] width 1075 height 291
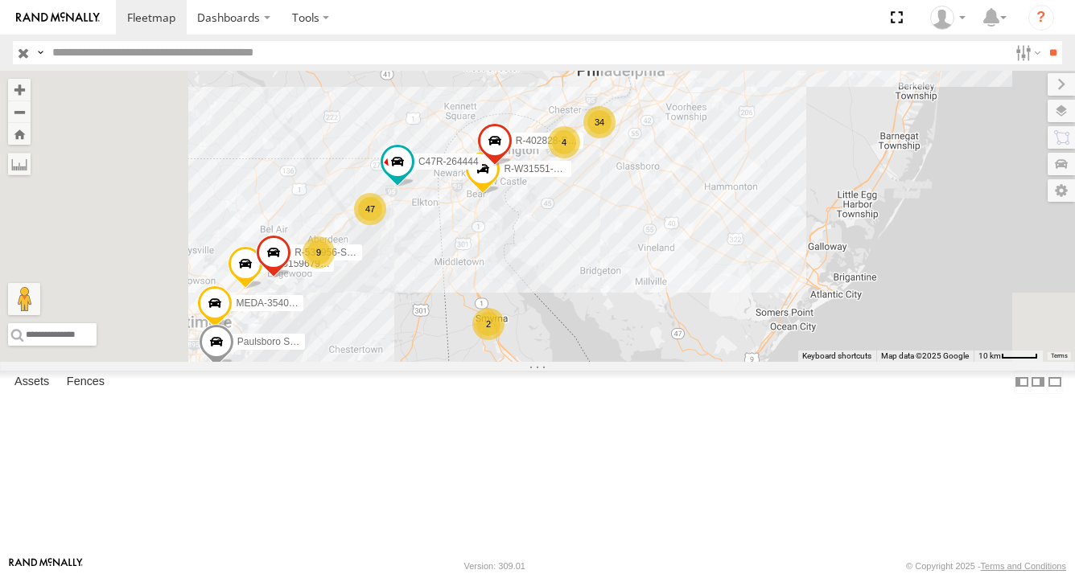
drag, startPoint x: 582, startPoint y: 355, endPoint x: 626, endPoint y: 333, distance: 48.6
click at [624, 334] on div "C47R-426011 R-413477-Swing R-511142 MEDA-537026-Swing R-PTLZ203124-Swing R-3736…" at bounding box center [537, 216] width 1075 height 291
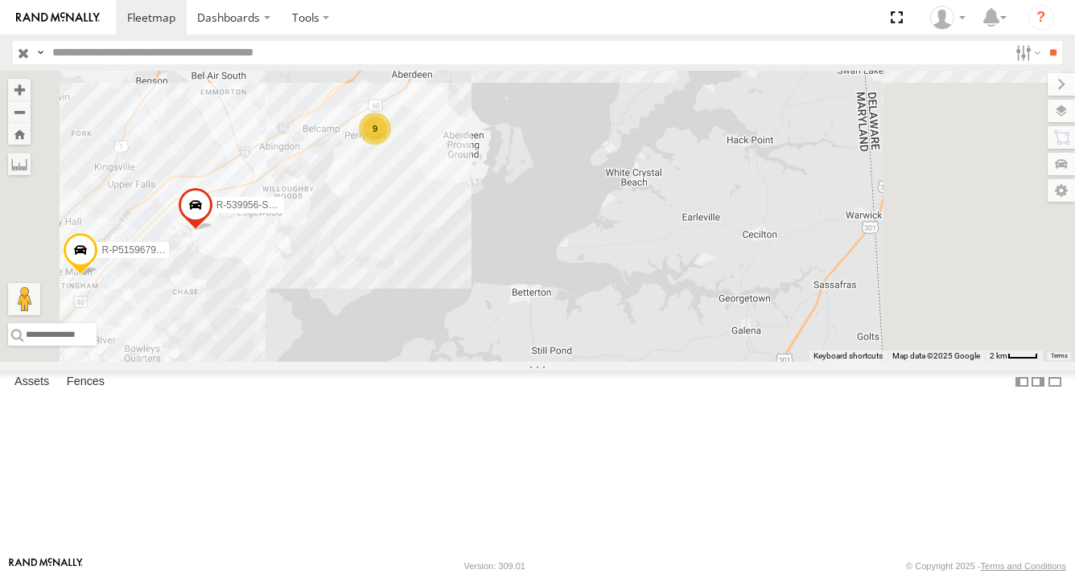
drag, startPoint x: 575, startPoint y: 339, endPoint x: 590, endPoint y: 375, distance: 38.2
click at [589, 362] on div "C47R-426011 R-413477-Swing R-511142 MEDA-537026-Swing R-PTLZ203124-Swing R-3736…" at bounding box center [537, 216] width 1075 height 291
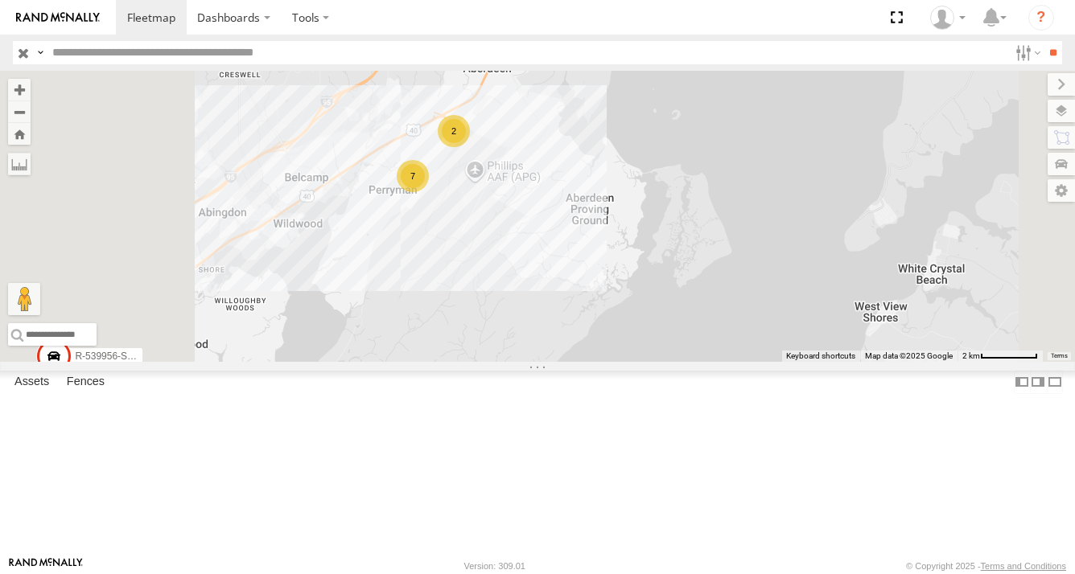
drag, startPoint x: 601, startPoint y: 294, endPoint x: 650, endPoint y: 381, distance: 99.1
click at [629, 362] on div "C47R-426011 R-413477-Swing R-511142 MEDA-537026-Swing R-PTLZ203124-Swing R-3736…" at bounding box center [537, 216] width 1075 height 291
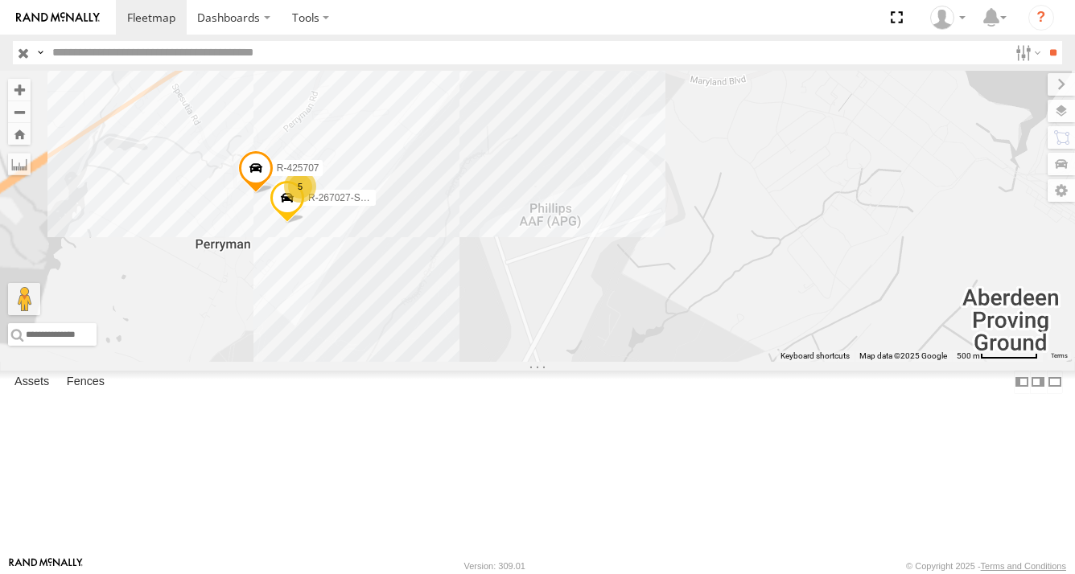
drag, startPoint x: 656, startPoint y: 265, endPoint x: 646, endPoint y: 419, distance: 154.0
click at [640, 362] on div "C47R-426011 R-413477-Swing R-511142 MEDA-537026-Swing R-PTLZ203124-Swing R-3736…" at bounding box center [537, 216] width 1075 height 291
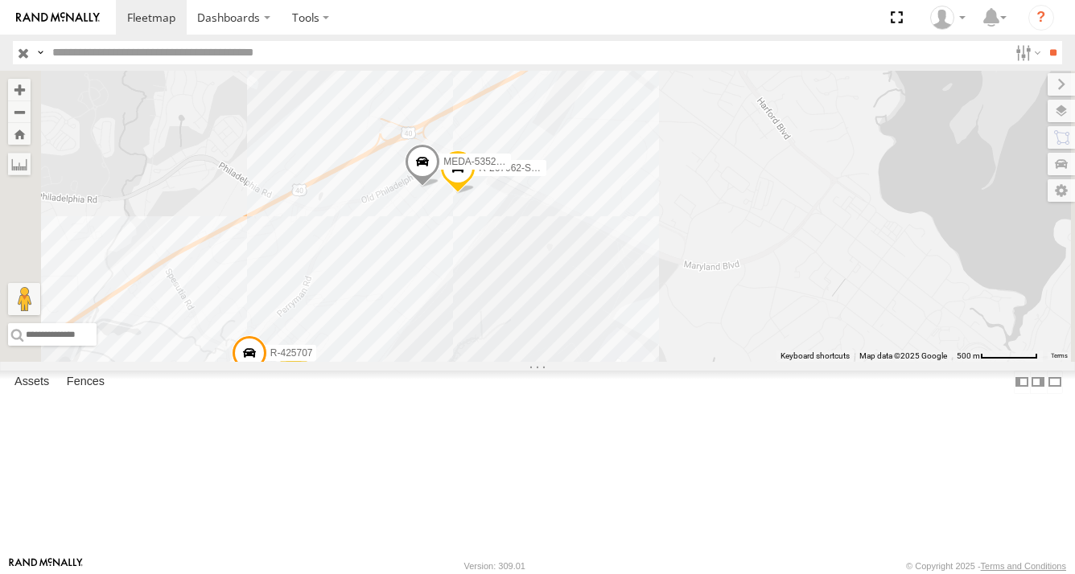
drag, startPoint x: 669, startPoint y: 361, endPoint x: 669, endPoint y: 382, distance: 20.9
click at [669, 362] on div "C47R-426011 R-413477-Swing R-511142 MEDA-537026-Swing R-PTLZ203124-Swing R-3736…" at bounding box center [537, 216] width 1075 height 291
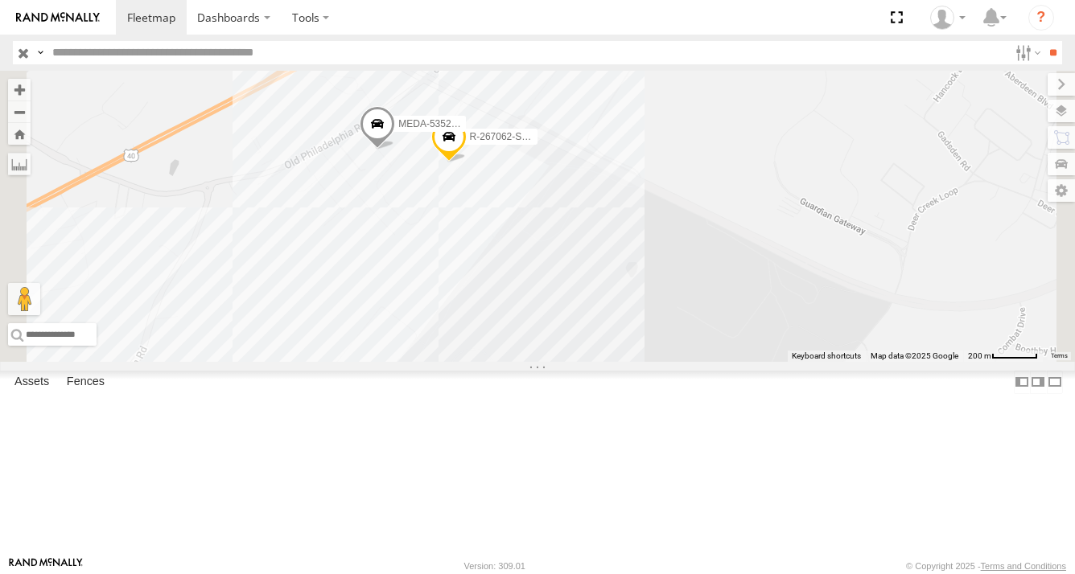
drag, startPoint x: 681, startPoint y: 369, endPoint x: 695, endPoint y: 418, distance: 51.2
click at [693, 362] on div "C47R-426011 R-413477-Swing R-511142 MEDA-537026-Swing R-PTLZ203124-Swing R-3736…" at bounding box center [537, 216] width 1075 height 291
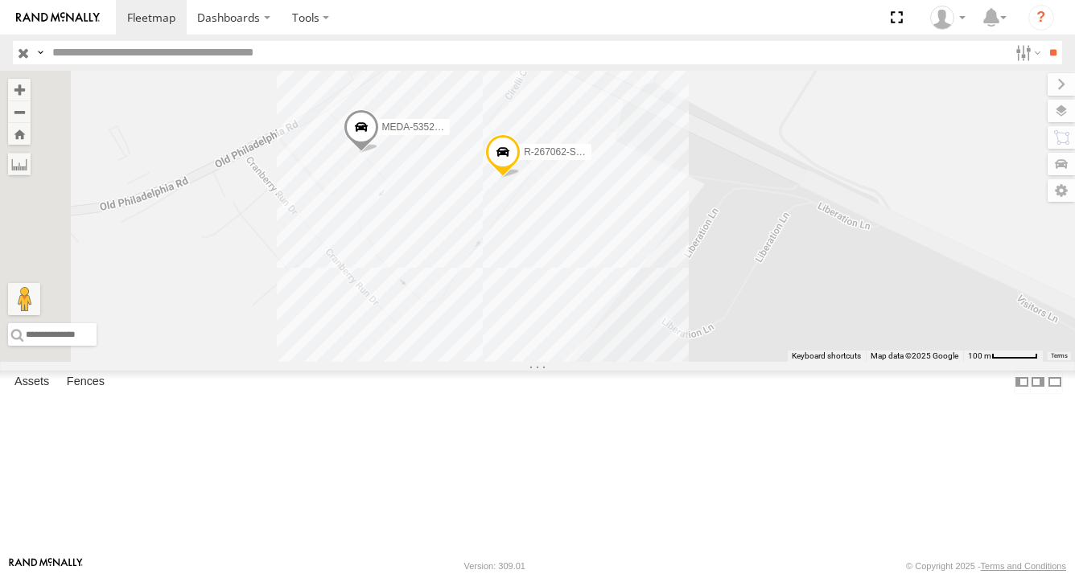
drag, startPoint x: 698, startPoint y: 348, endPoint x: 792, endPoint y: 417, distance: 116.2
click at [792, 362] on div "C47R-426011 R-413477-Swing R-511142 MEDA-537026-Swing R-PTLZ203124-Swing R-3736…" at bounding box center [537, 216] width 1075 height 291
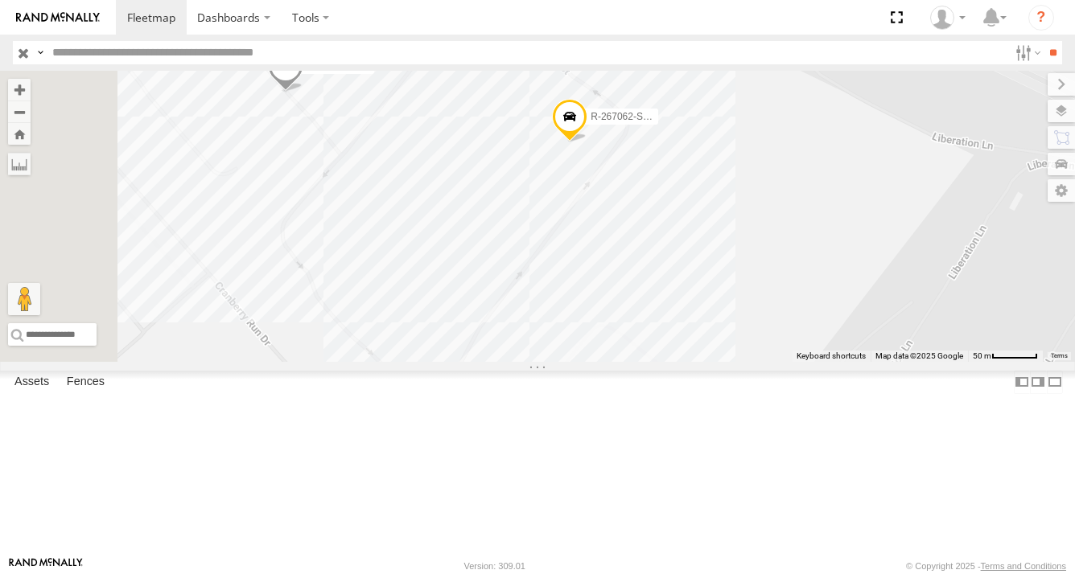
drag, startPoint x: 769, startPoint y: 397, endPoint x: 940, endPoint y: 507, distance: 203.3
click at [940, 362] on div "C47R-426011 R-413477-Swing R-511142 MEDA-537026-Swing R-PTLZ203124-Swing R-3736…" at bounding box center [537, 216] width 1075 height 291
